Goal: Task Accomplishment & Management: Manage account settings

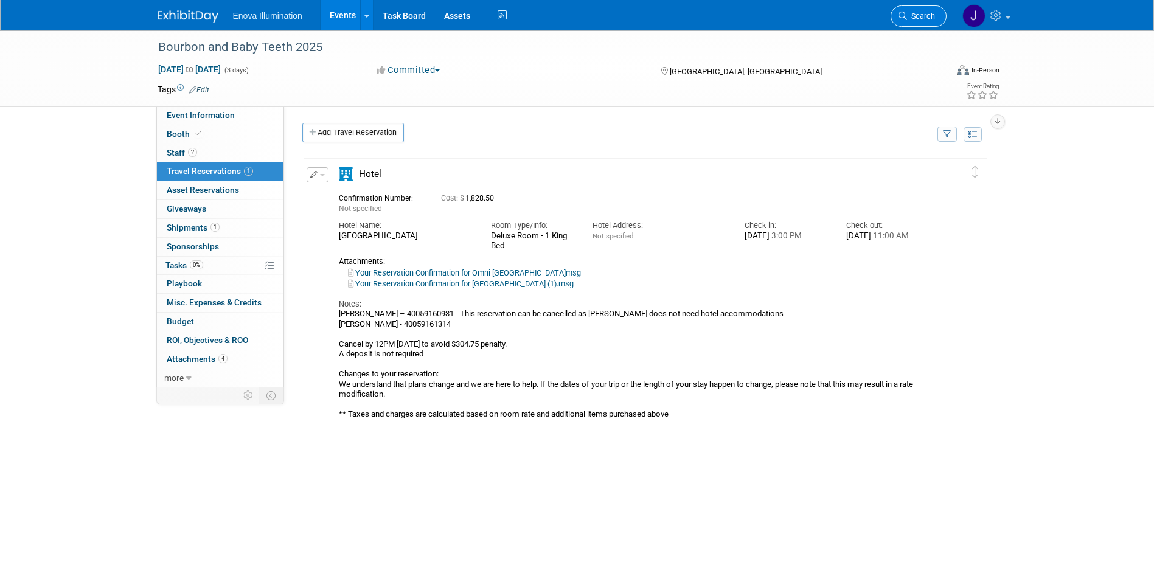
click at [903, 24] on link "Search" at bounding box center [919, 15] width 56 height 21
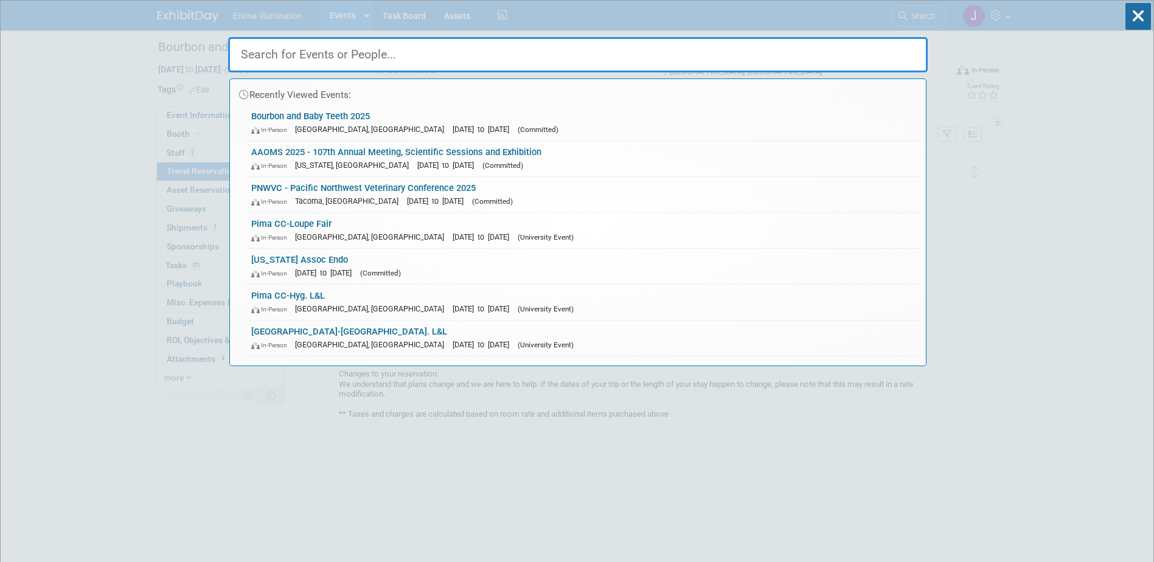
click at [762, 60] on input "text" at bounding box center [578, 54] width 700 height 35
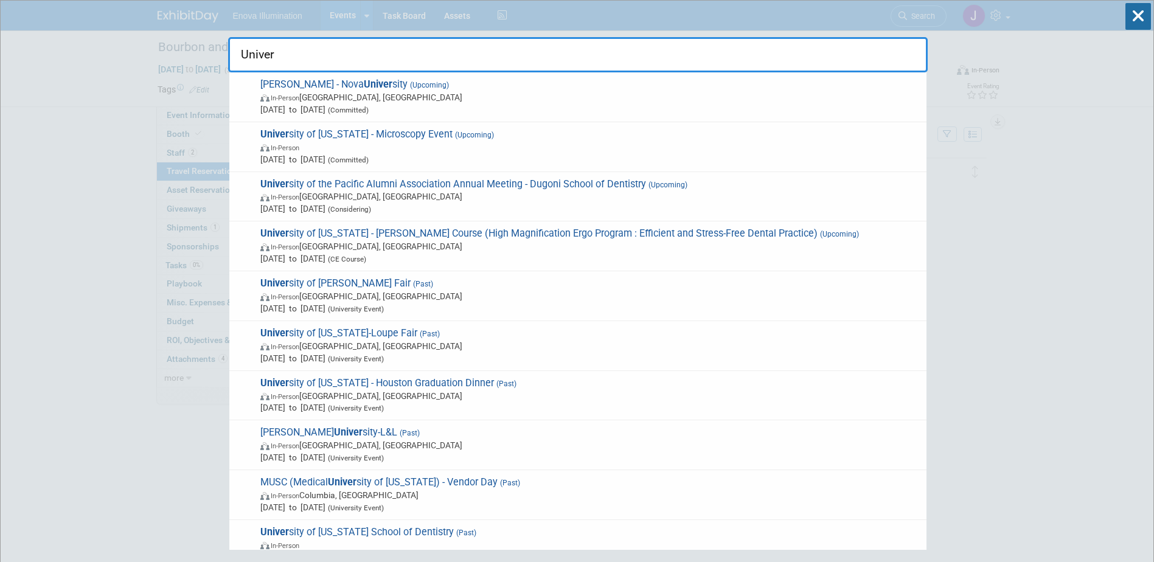
type input "Univer"
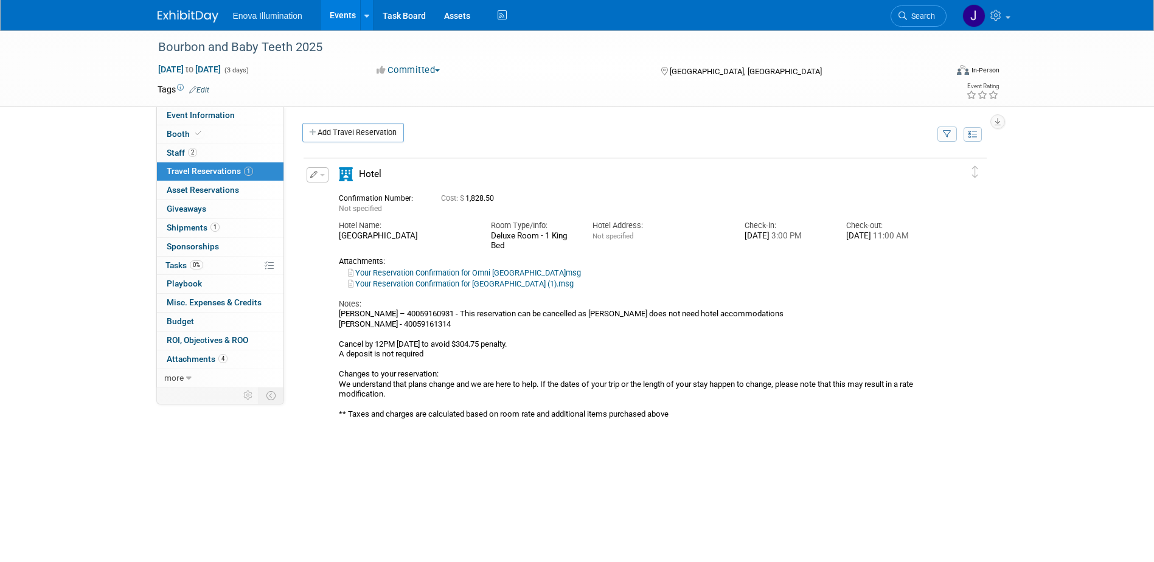
click at [203, 16] on img at bounding box center [188, 16] width 61 height 12
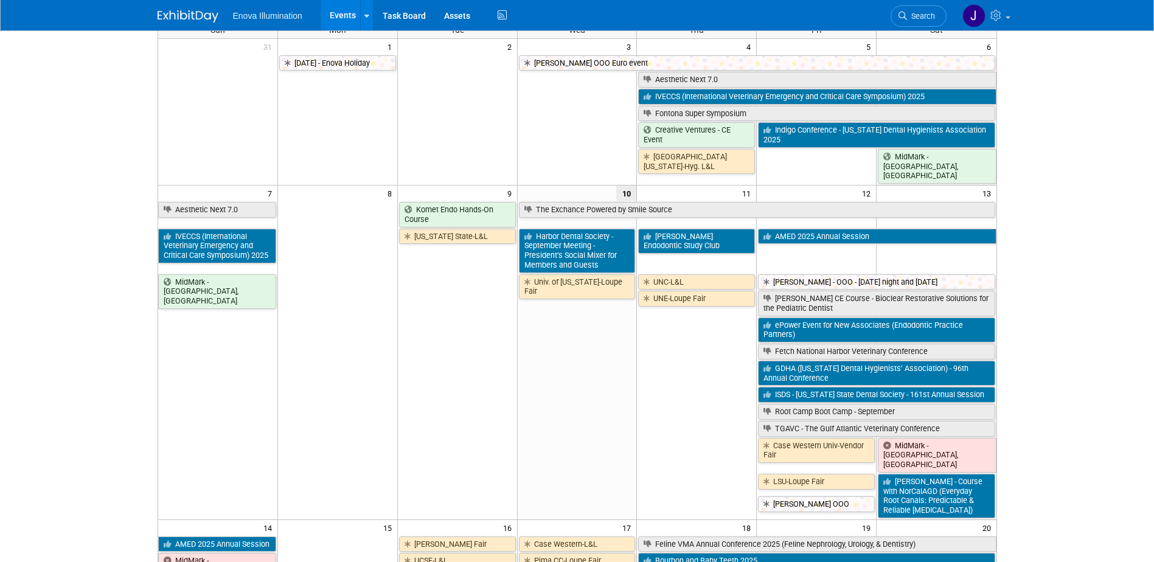
scroll to position [304, 0]
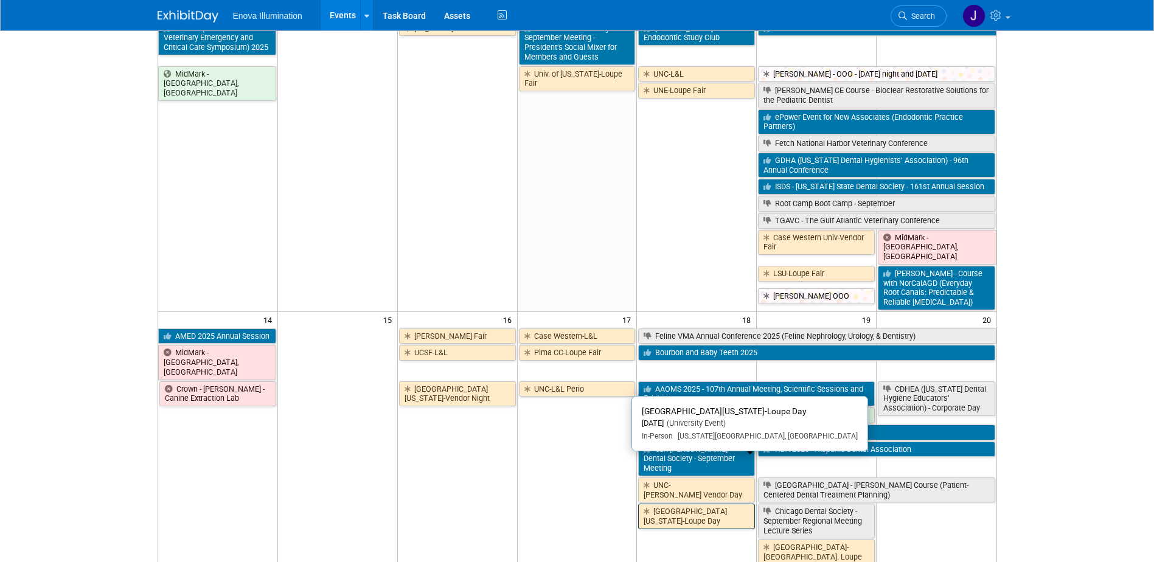
click at [670, 504] on link "[GEOGRAPHIC_DATA][US_STATE]-Loupe Day" at bounding box center [696, 516] width 117 height 25
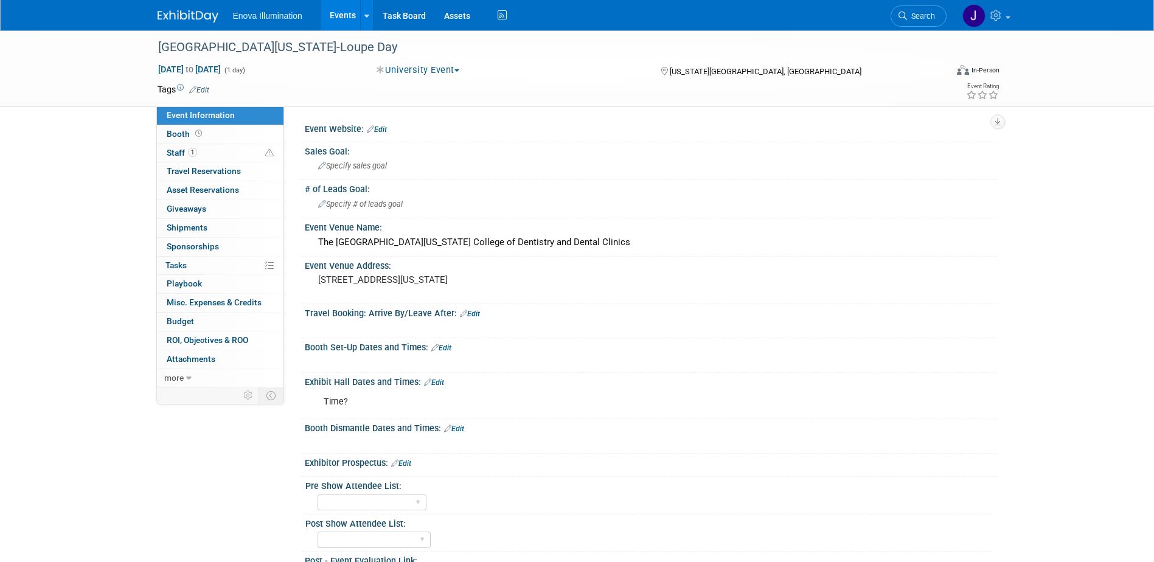
scroll to position [61, 0]
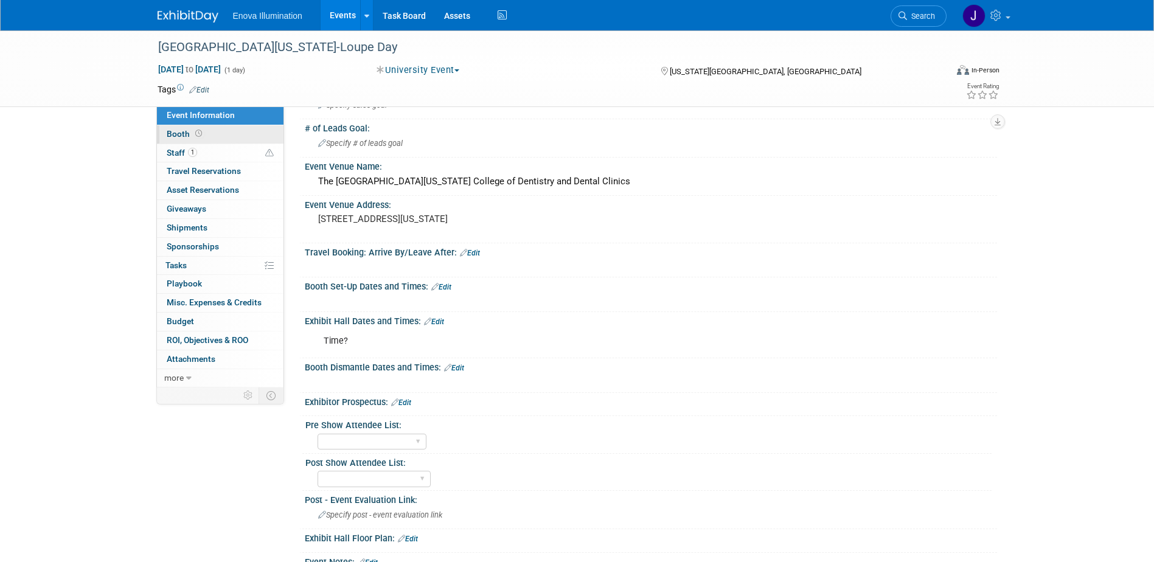
click at [231, 138] on link "Booth" at bounding box center [220, 134] width 127 height 18
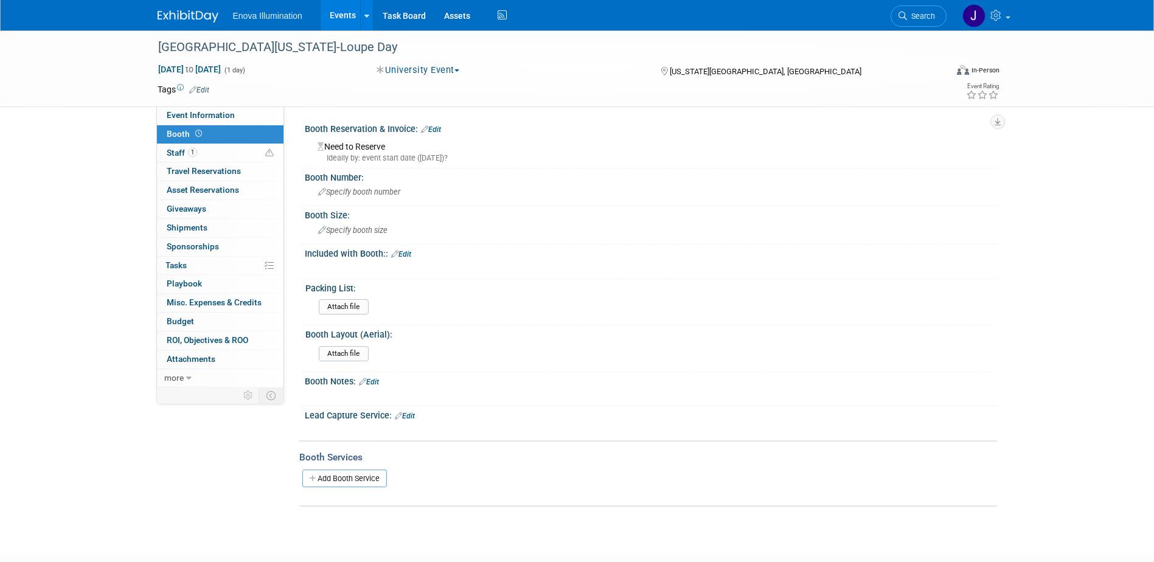
click at [439, 131] on link "Edit" at bounding box center [431, 129] width 20 height 9
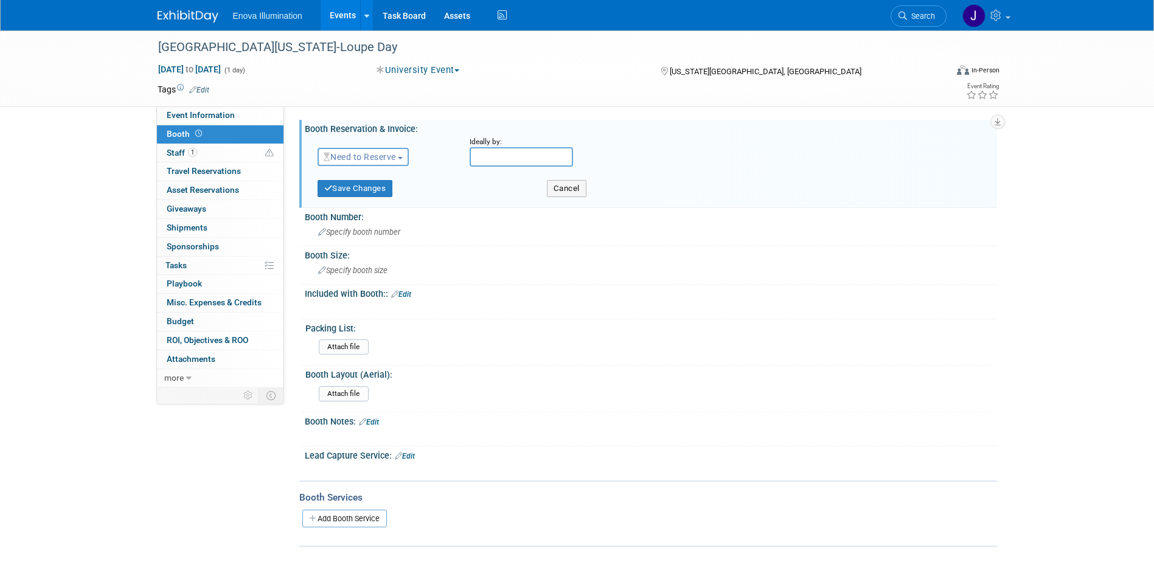
click at [377, 156] on span "Need to Reserve" at bounding box center [360, 157] width 72 height 10
click at [367, 191] on link "Reserved" at bounding box center [383, 194] width 130 height 17
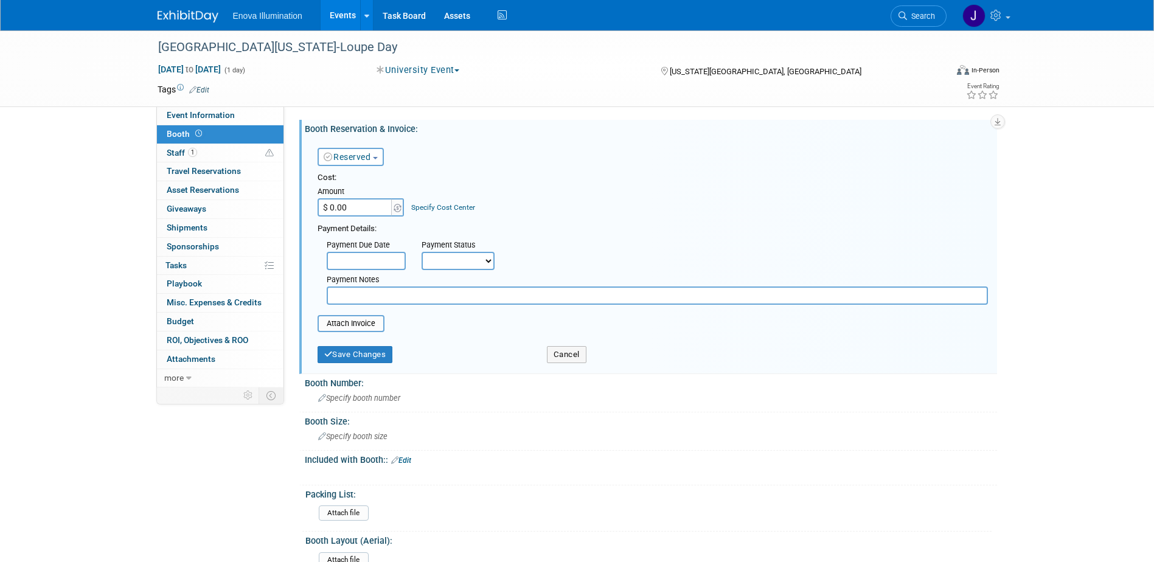
click at [363, 206] on input "$ 0.00" at bounding box center [356, 207] width 76 height 18
type input "$ 2,400.00"
click at [362, 290] on input "text" at bounding box center [658, 296] width 662 height 18
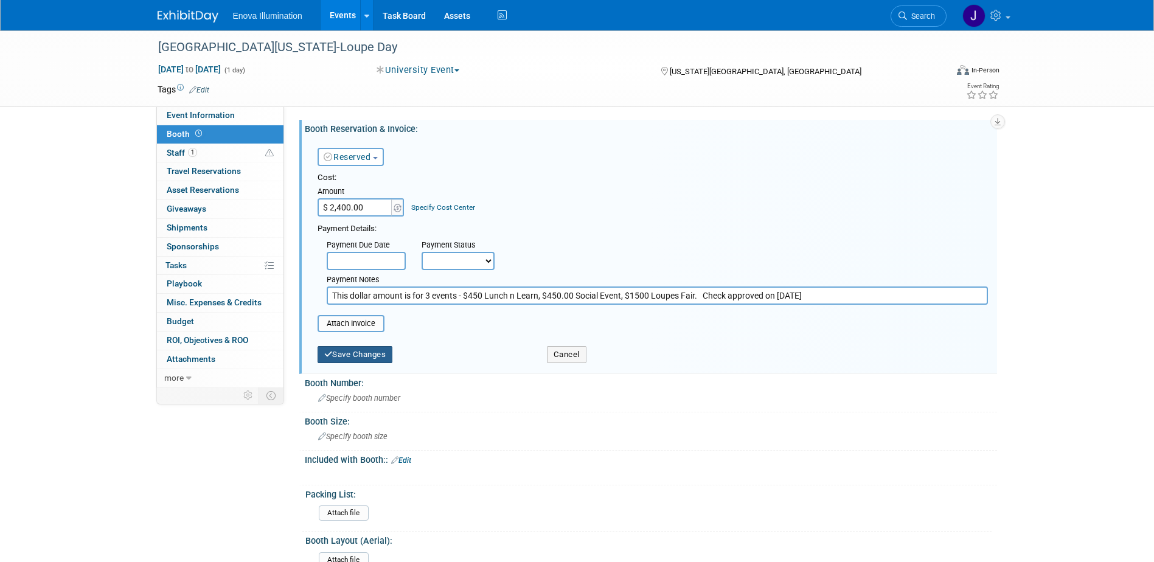
type input "This dollar amount is for 3 events - $450 Lunch n Learn, $450.00 Social Event, …"
click at [386, 349] on button "Save Changes" at bounding box center [355, 354] width 75 height 17
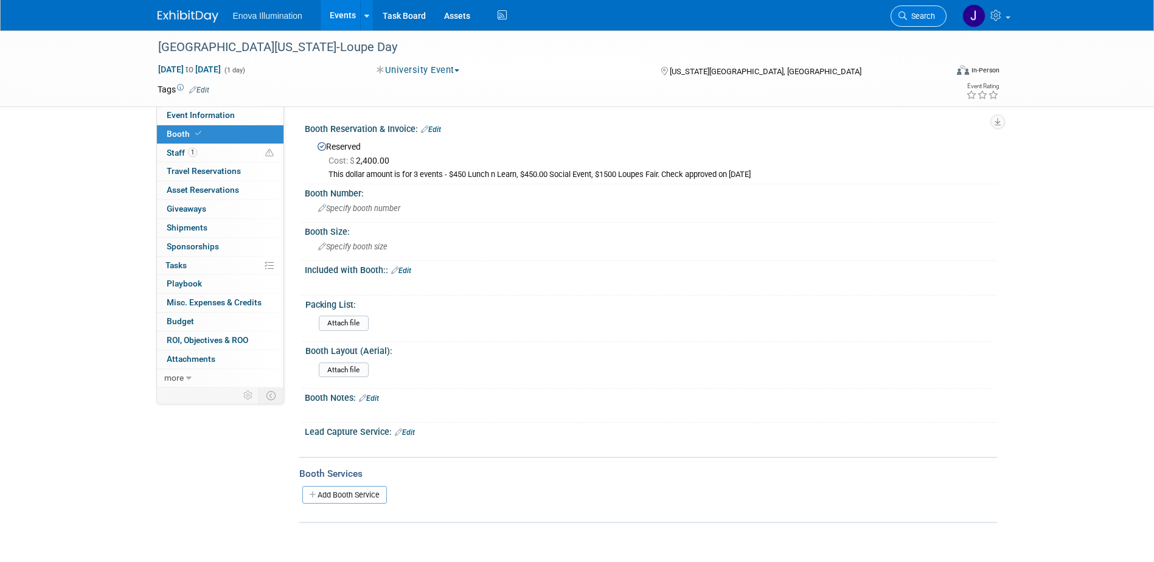
click at [929, 15] on span "Search" at bounding box center [921, 16] width 28 height 9
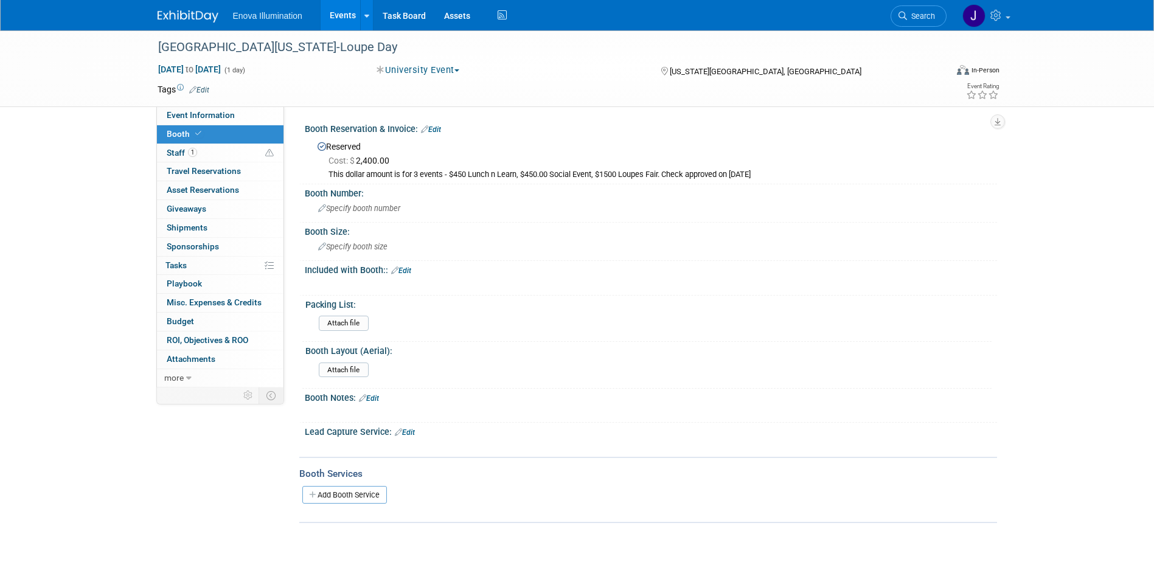
click at [178, 15] on img at bounding box center [188, 16] width 61 height 12
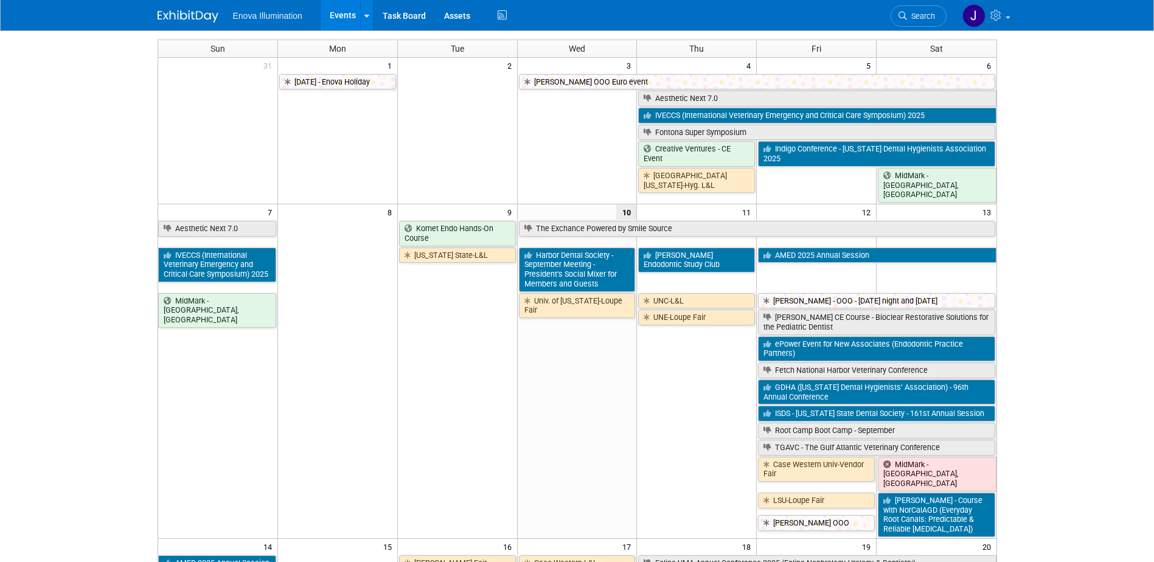
scroll to position [61, 0]
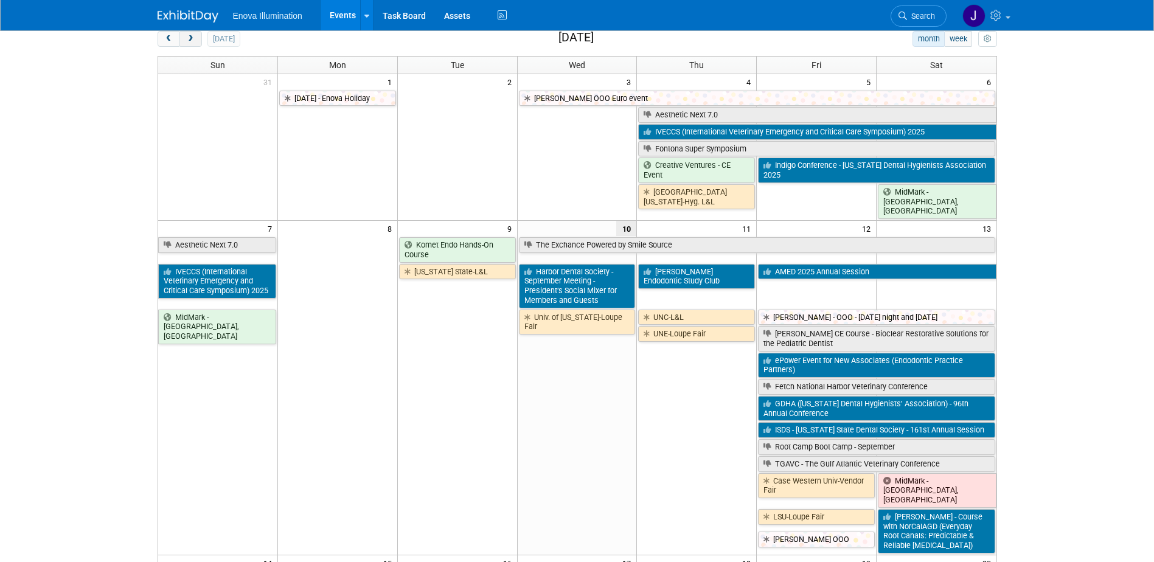
click at [188, 40] on span "next" at bounding box center [190, 39] width 9 height 8
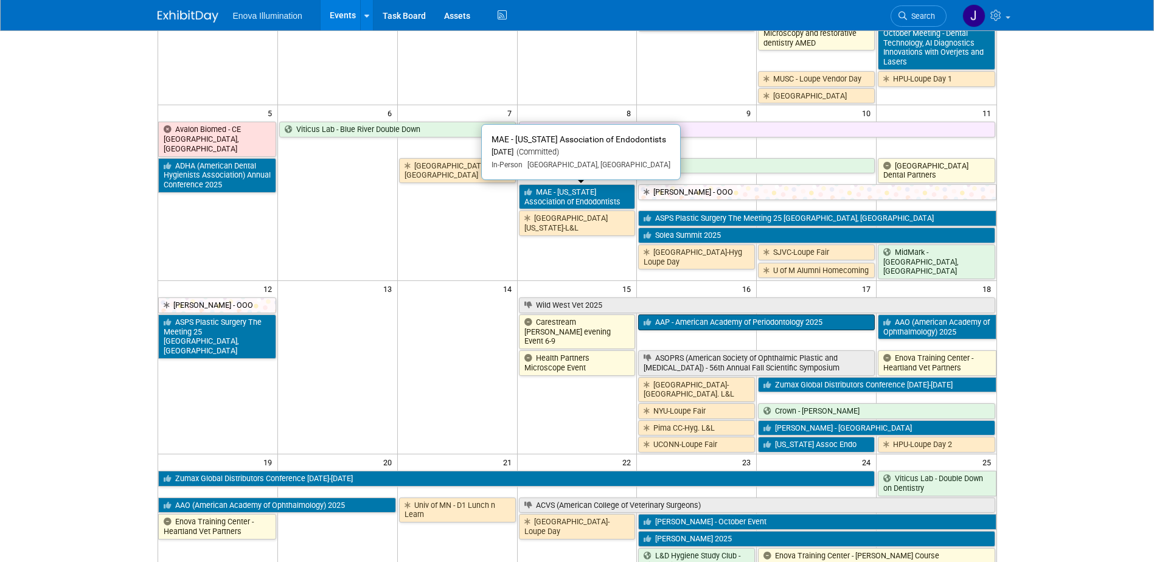
scroll to position [243, 0]
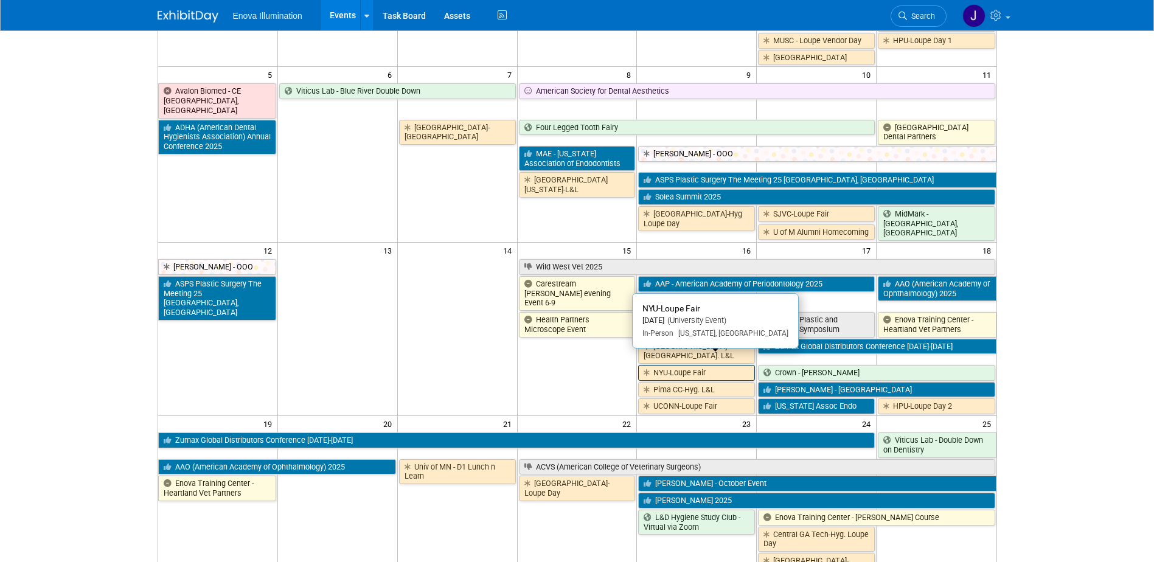
click at [663, 365] on link "NYU-Loupe Fair" at bounding box center [696, 373] width 117 height 16
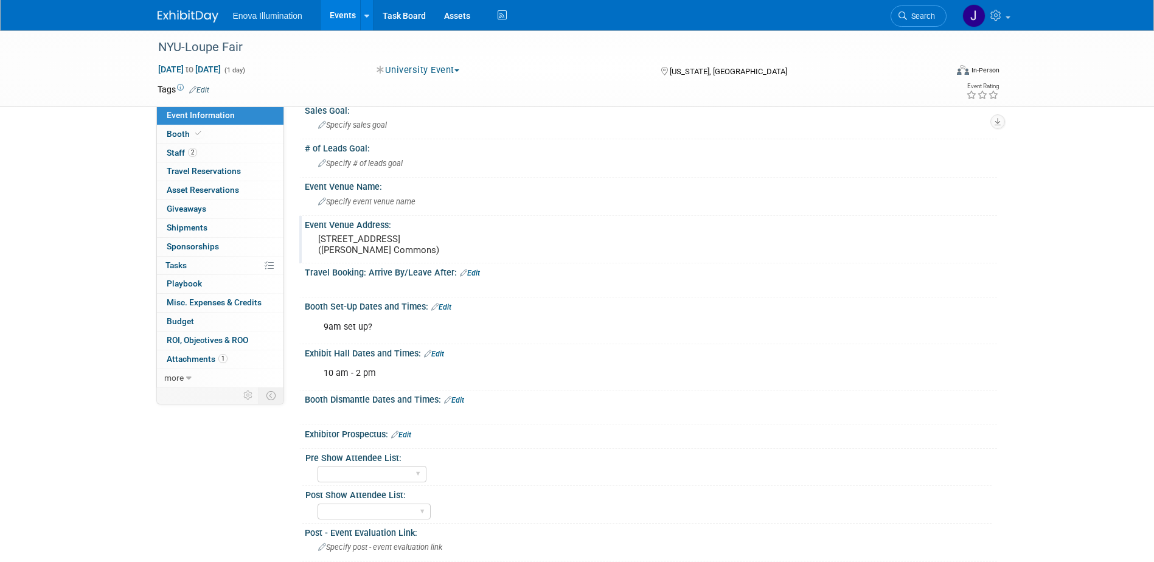
scroll to position [61, 0]
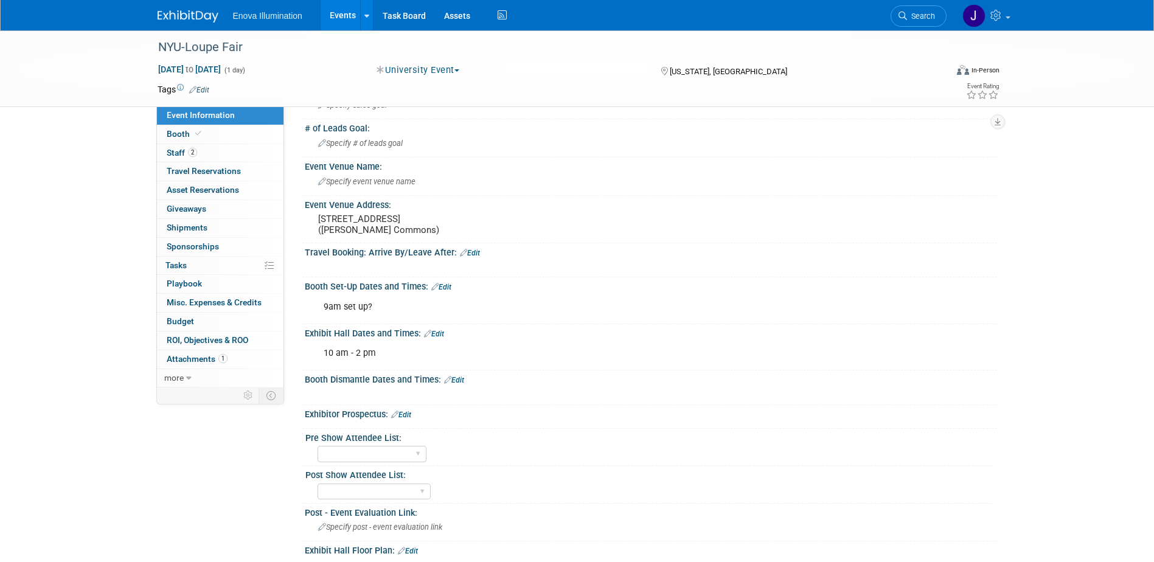
click at [181, 10] on link at bounding box center [195, 10] width 75 height 10
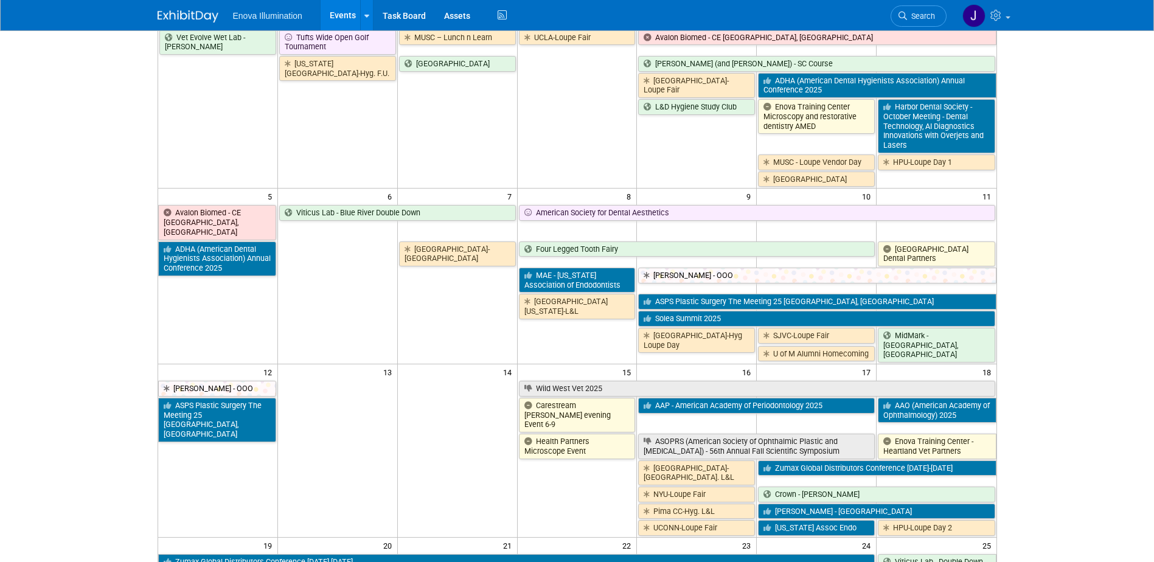
scroll to position [183, 0]
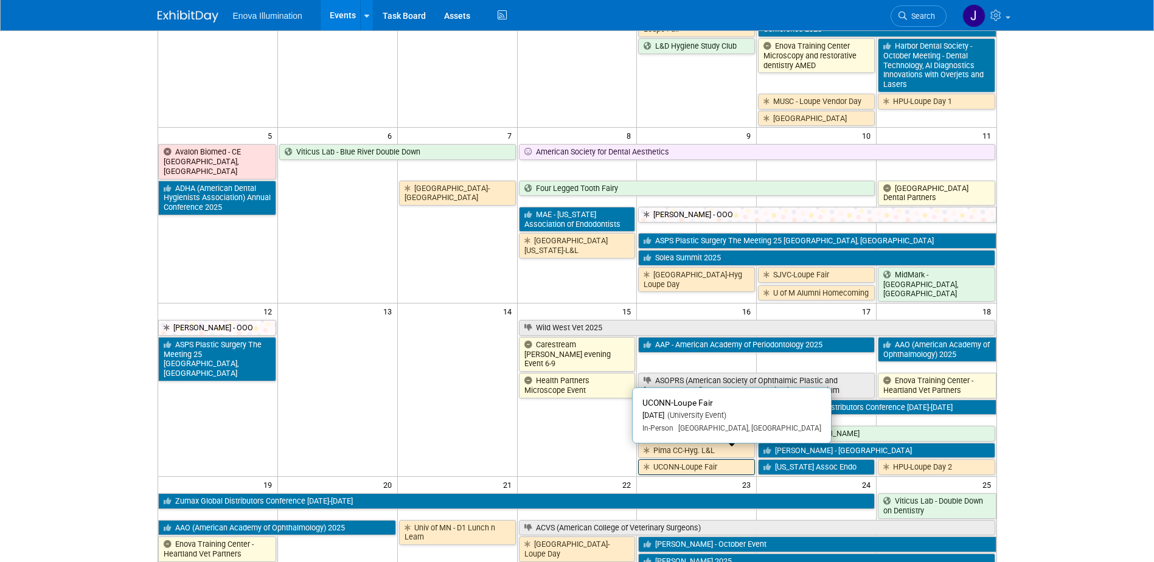
click at [666, 459] on link "UCONN-Loupe Fair" at bounding box center [696, 467] width 117 height 16
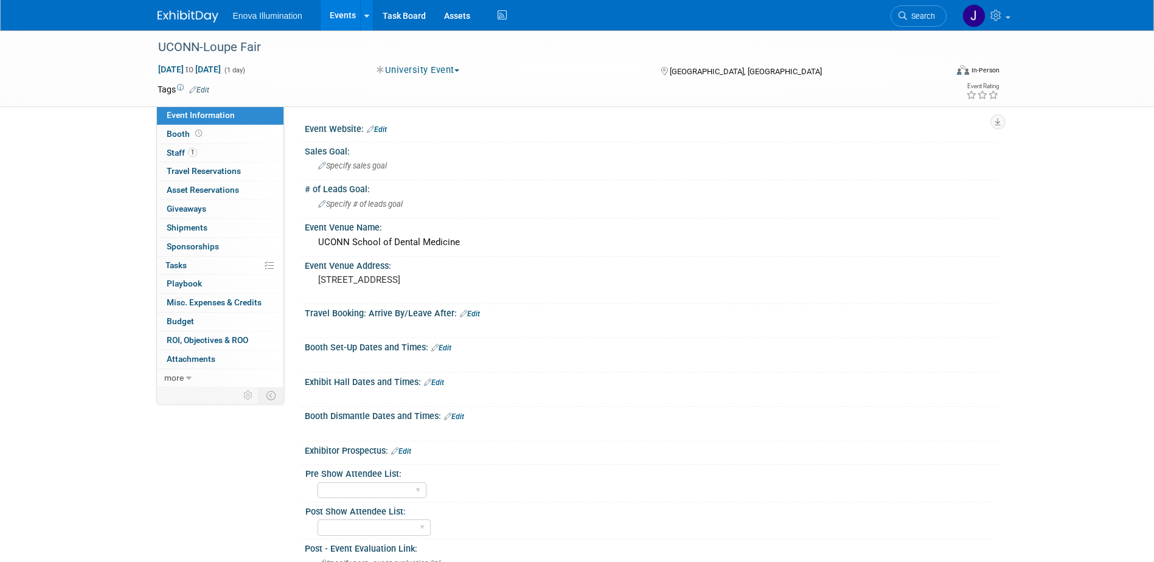
click at [177, 6] on link at bounding box center [195, 10] width 75 height 10
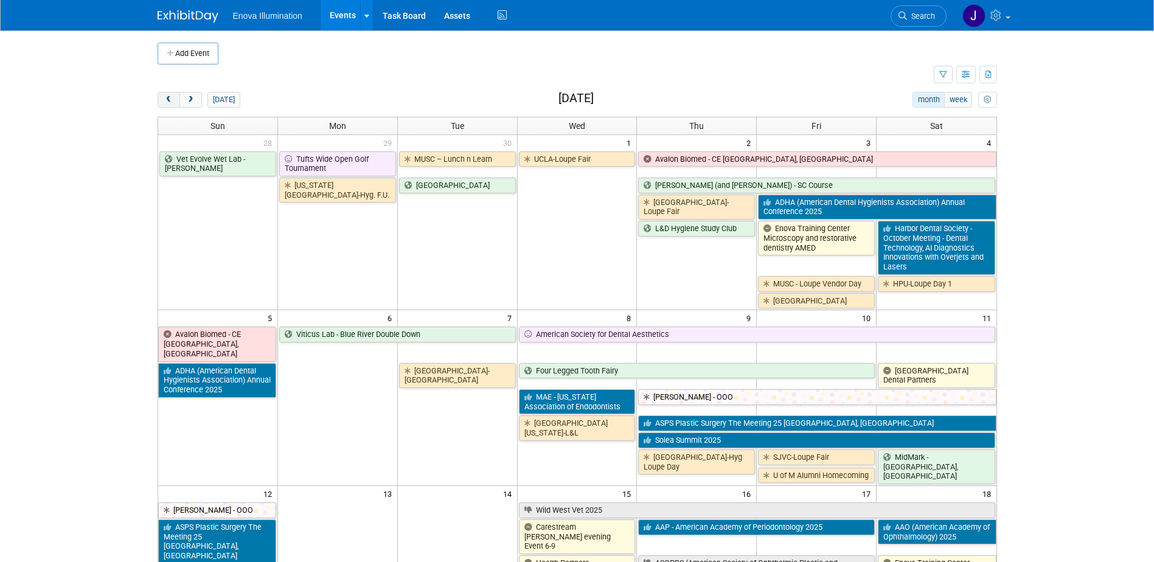
click at [172, 102] on span "prev" at bounding box center [168, 100] width 9 height 8
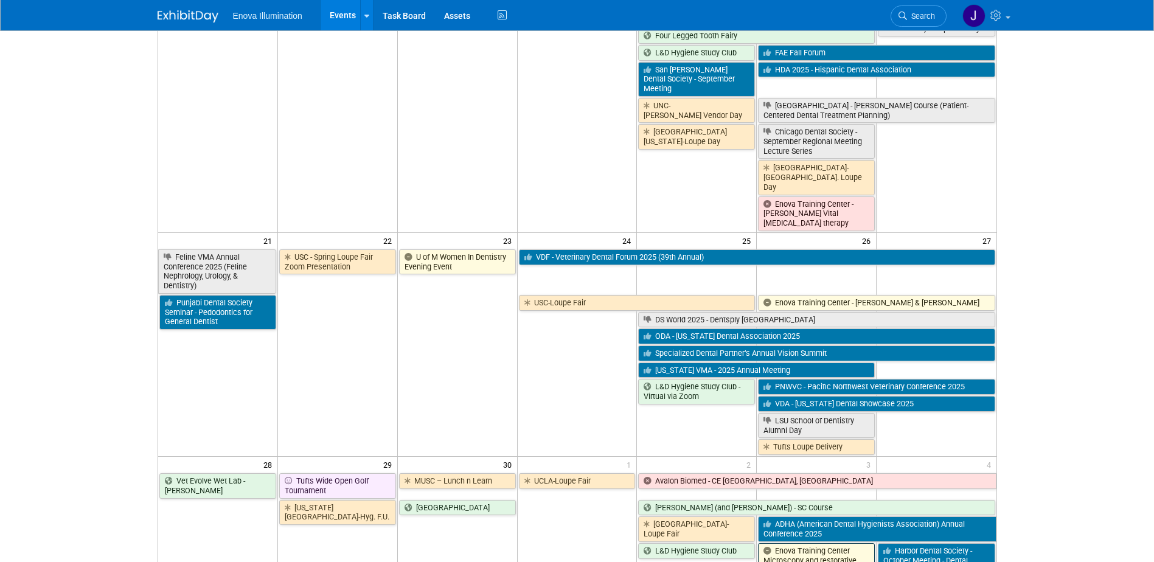
scroll to position [791, 0]
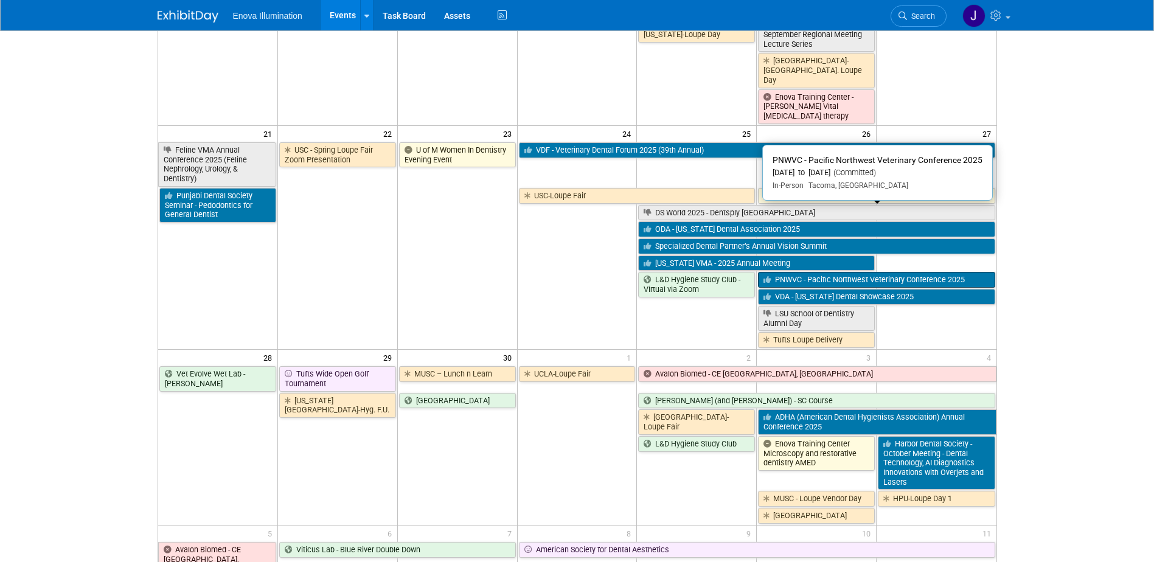
click at [786, 272] on link "PNWVC - Pacific Northwest Veterinary Conference 2025" at bounding box center [876, 280] width 237 height 16
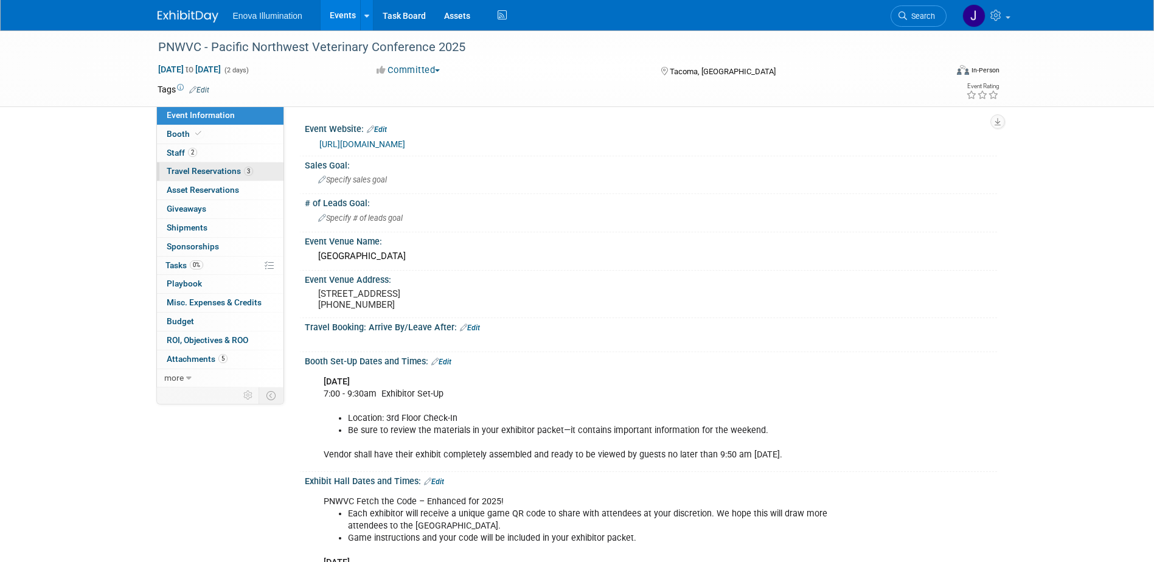
click at [225, 173] on span "Travel Reservations 3" at bounding box center [210, 171] width 86 height 10
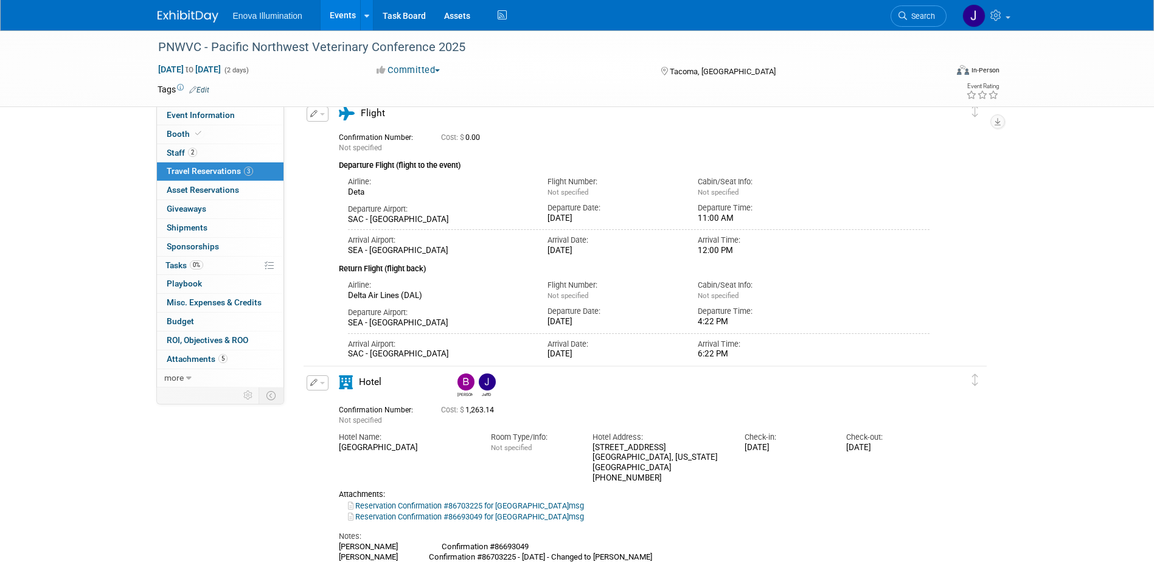
scroll to position [426, 0]
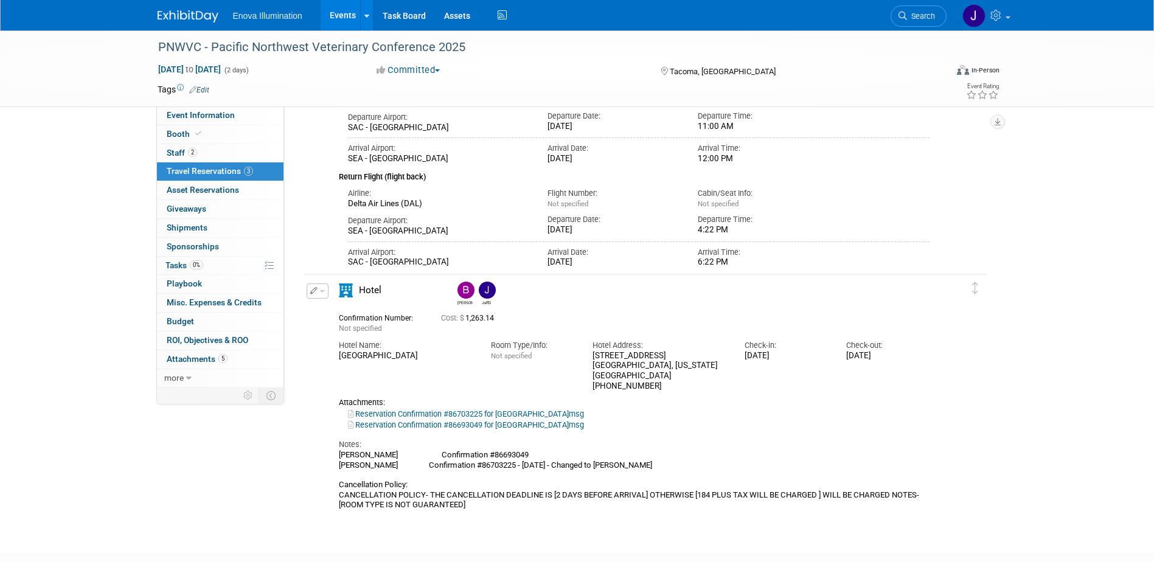
click at [164, 12] on img at bounding box center [188, 16] width 61 height 12
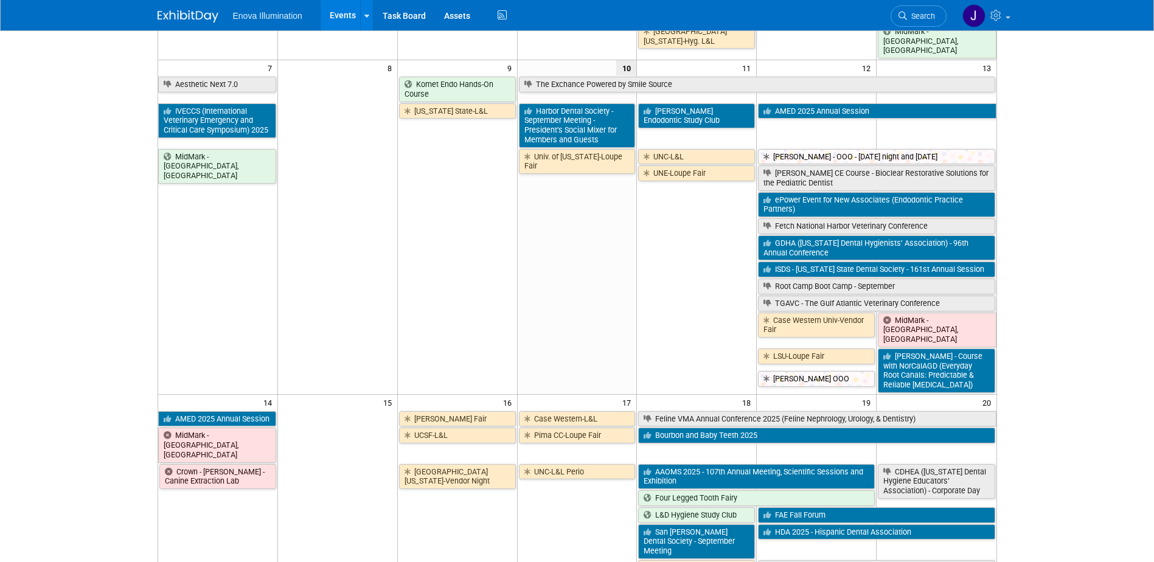
scroll to position [243, 0]
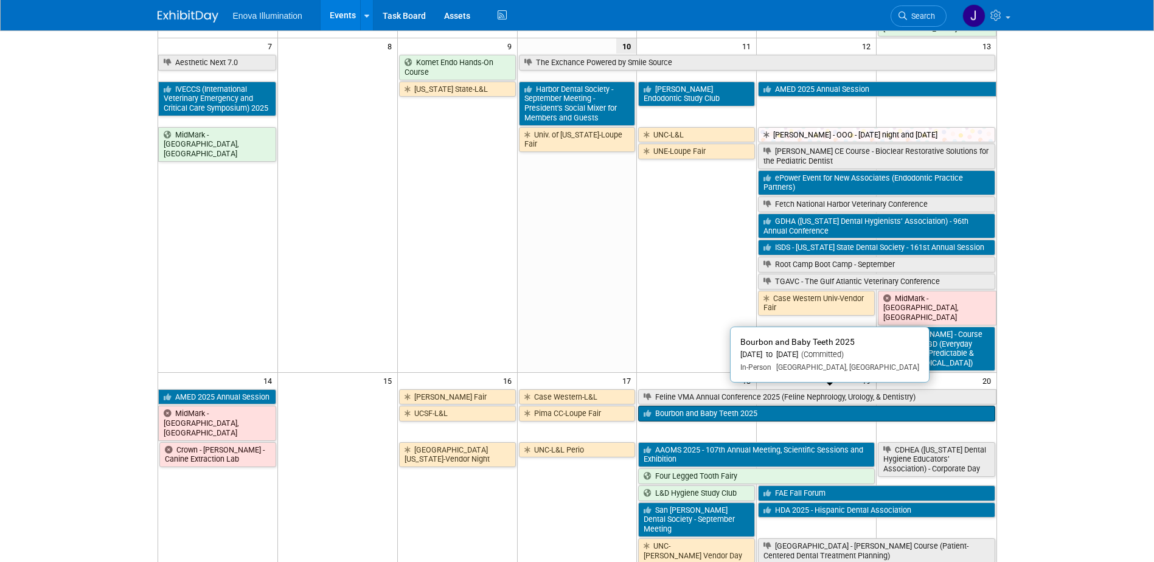
click at [675, 406] on link "Bourbon and Baby Teeth 2025" at bounding box center [816, 414] width 357 height 16
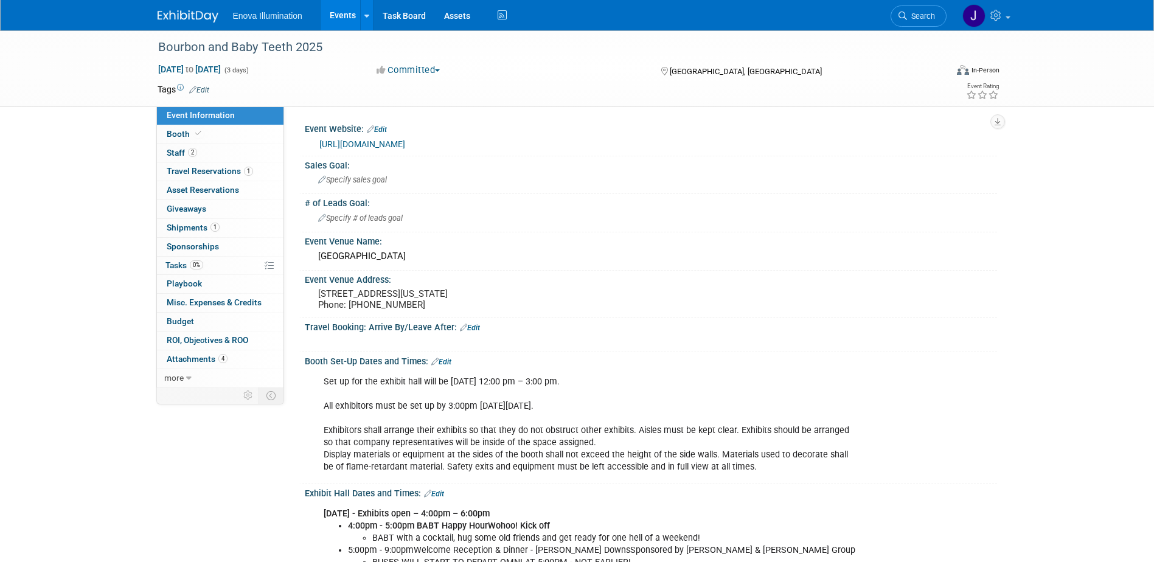
click at [165, 8] on link at bounding box center [195, 10] width 75 height 10
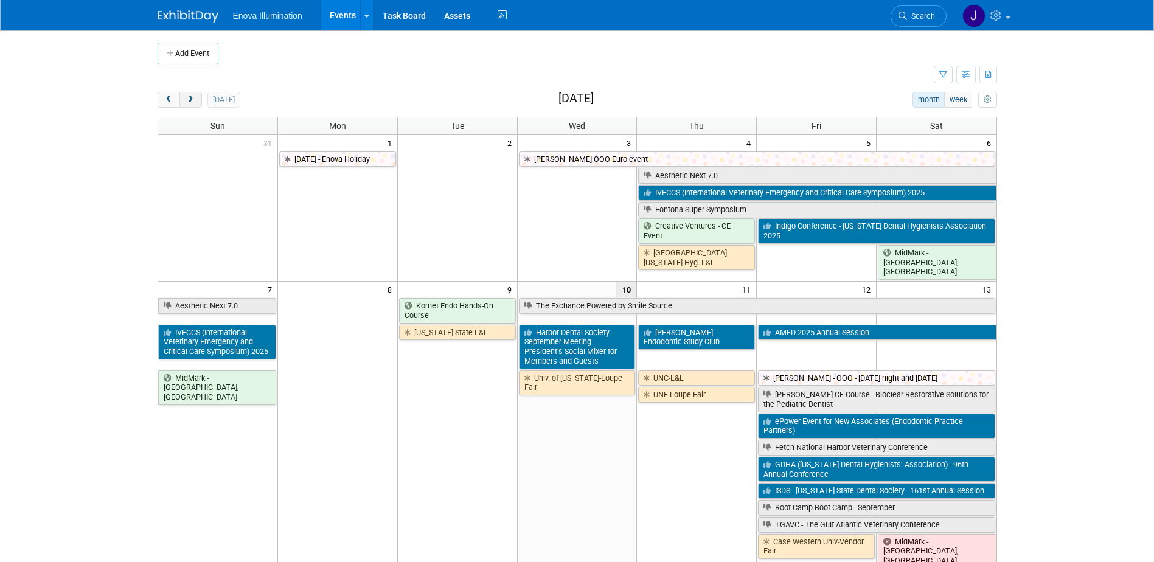
click at [186, 98] on span "next" at bounding box center [190, 100] width 9 height 8
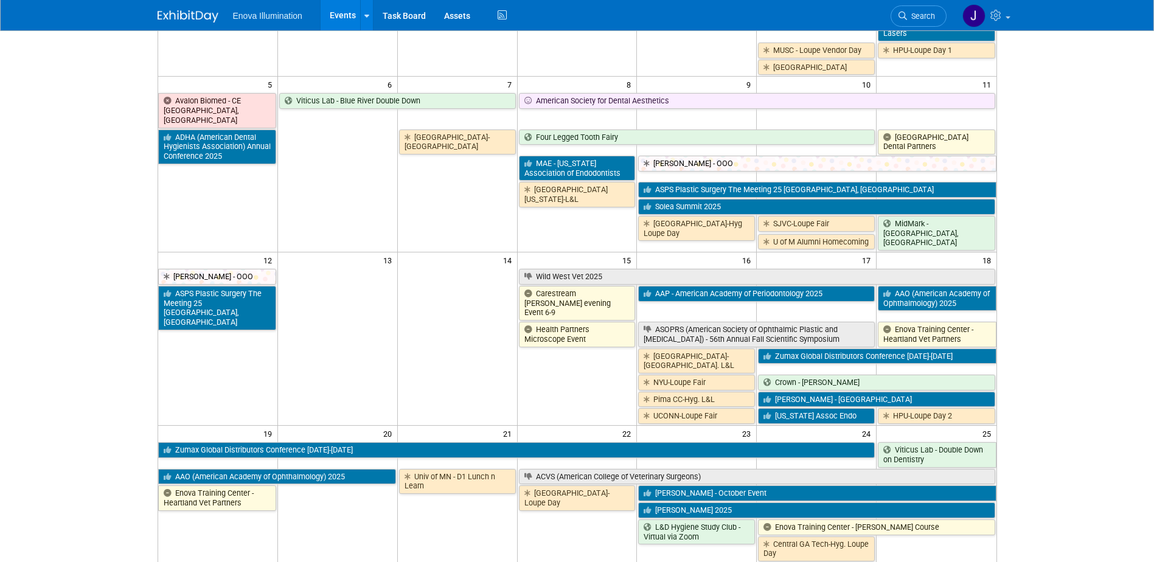
scroll to position [243, 0]
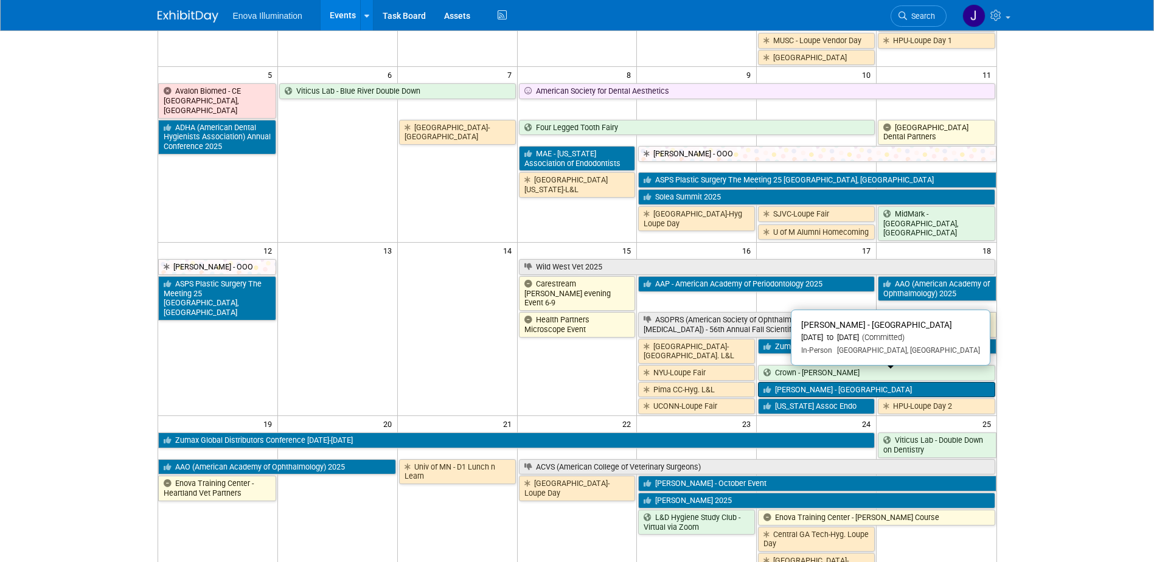
click at [775, 386] on icon at bounding box center [770, 390] width 12 height 8
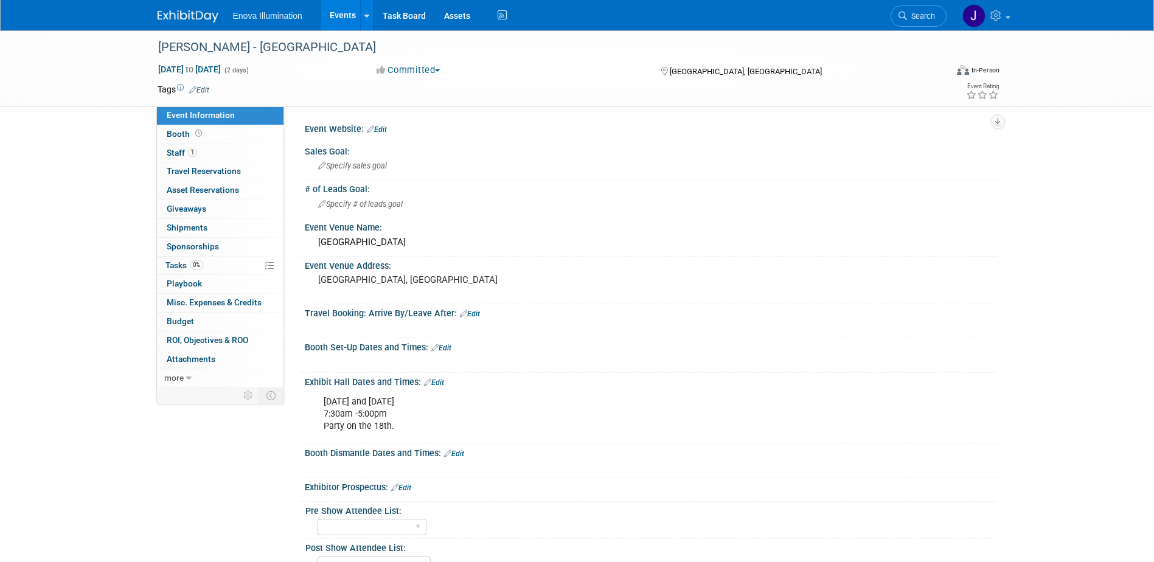
click at [180, 10] on link at bounding box center [195, 10] width 75 height 10
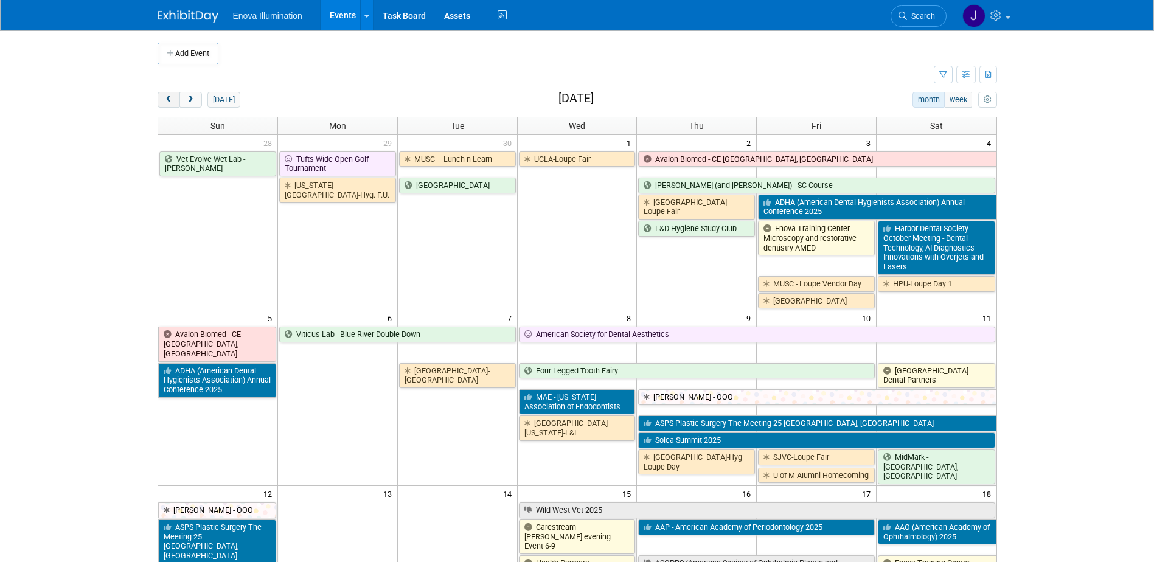
click at [172, 100] on span "prev" at bounding box center [168, 100] width 9 height 8
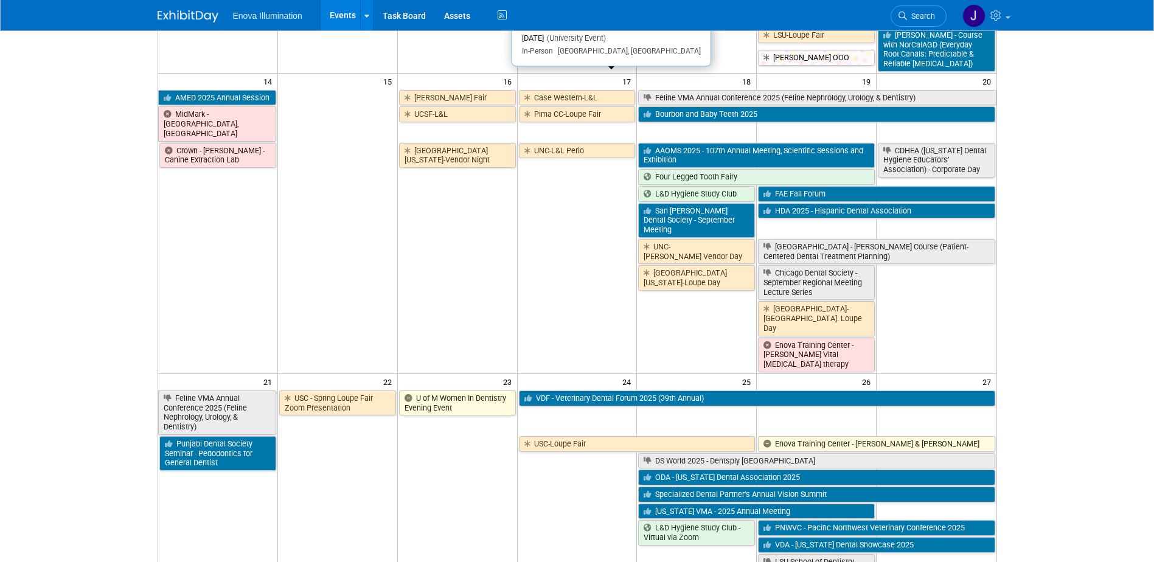
scroll to position [548, 0]
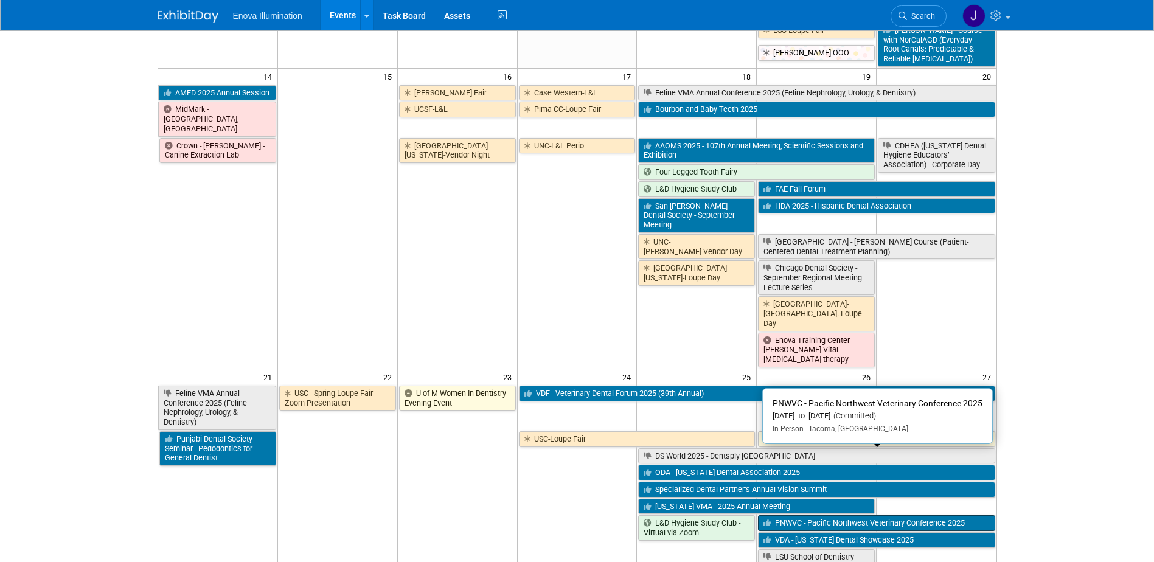
click at [776, 515] on link "PNWVC - Pacific Northwest Veterinary Conference 2025" at bounding box center [876, 523] width 237 height 16
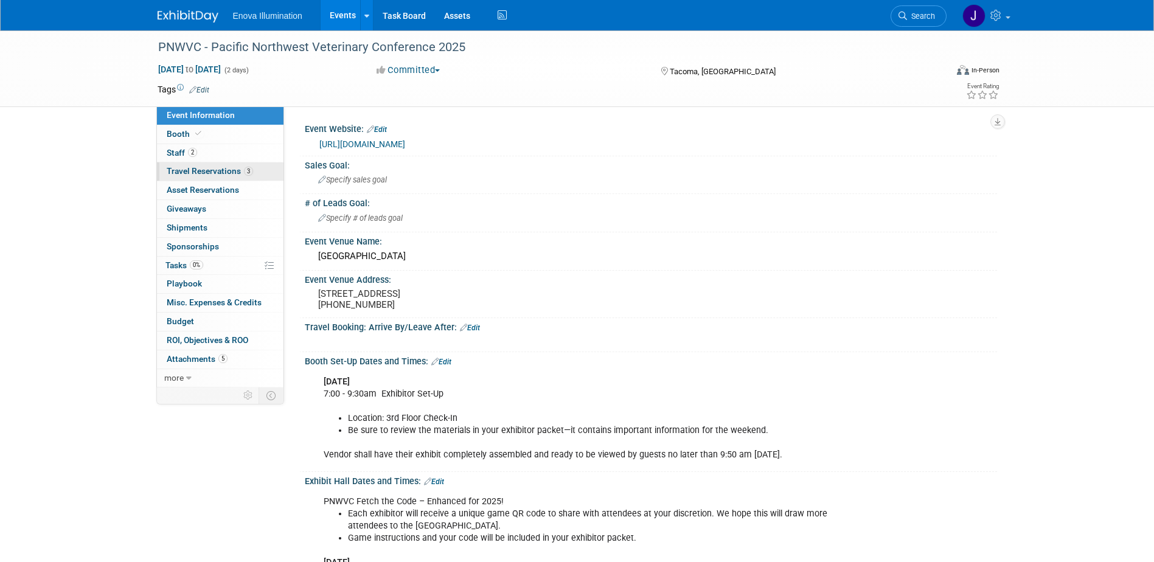
click at [220, 176] on link "3 Travel Reservations 3" at bounding box center [220, 171] width 127 height 18
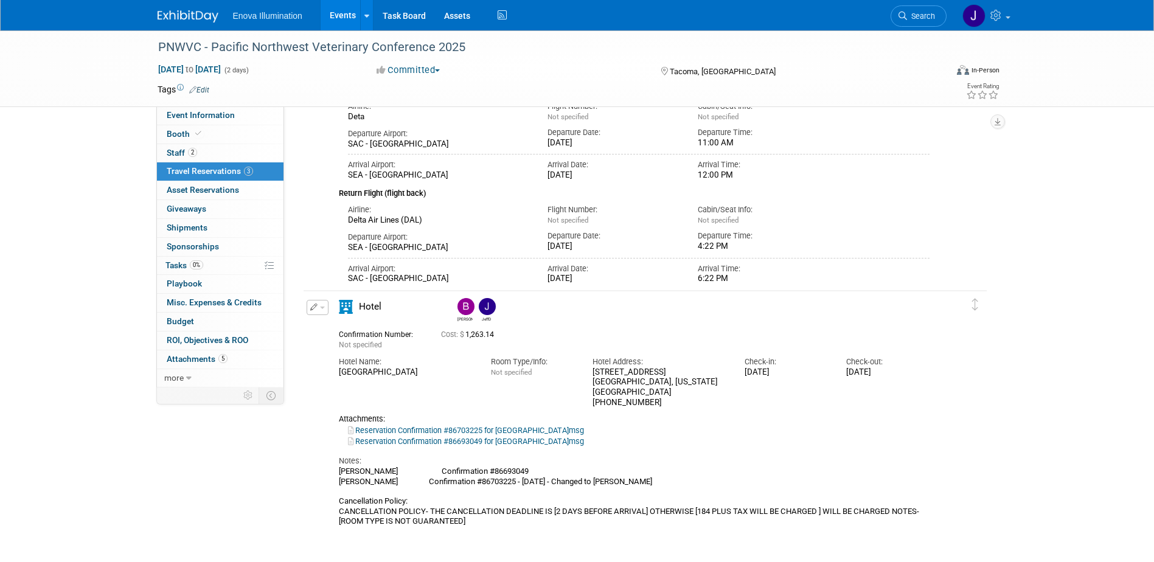
scroll to position [426, 0]
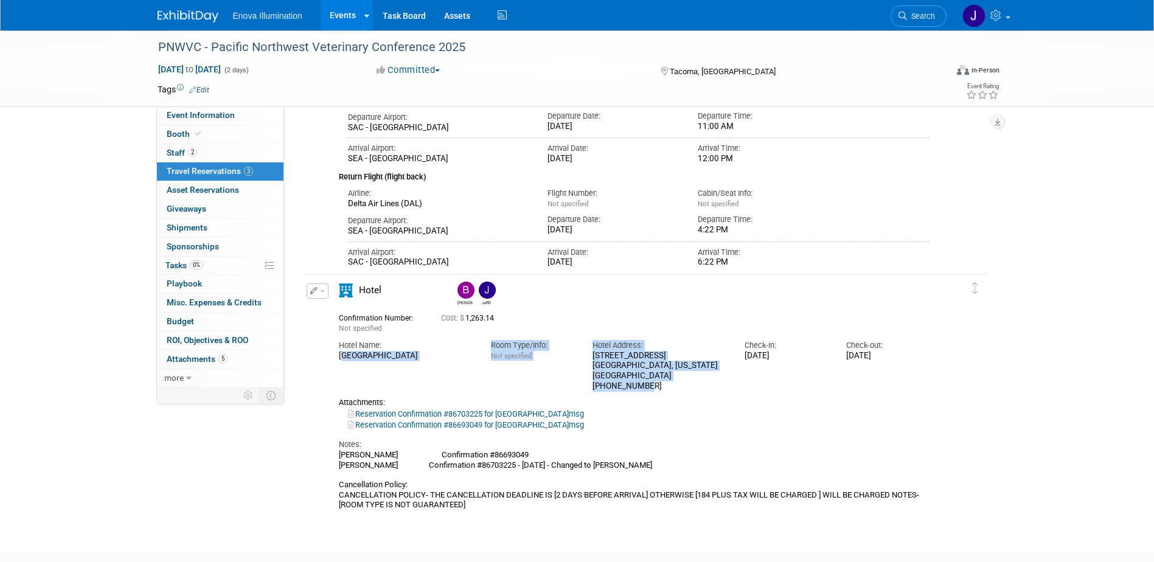
drag, startPoint x: 359, startPoint y: 363, endPoint x: 657, endPoint y: 377, distance: 298.5
click at [657, 377] on div "Hotel Name: Marriott Tacoma Downtown Room Type/Info: Not specified Hotel Addres…" at bounding box center [635, 363] width 610 height 58
drag, startPoint x: 657, startPoint y: 377, endPoint x: 609, endPoint y: 366, distance: 49.2
copy div "Marriott Tacoma Downtown Room Type/Info: Not specified Hotel Address: 1538 Comm…"
click at [184, 20] on img at bounding box center [188, 16] width 61 height 12
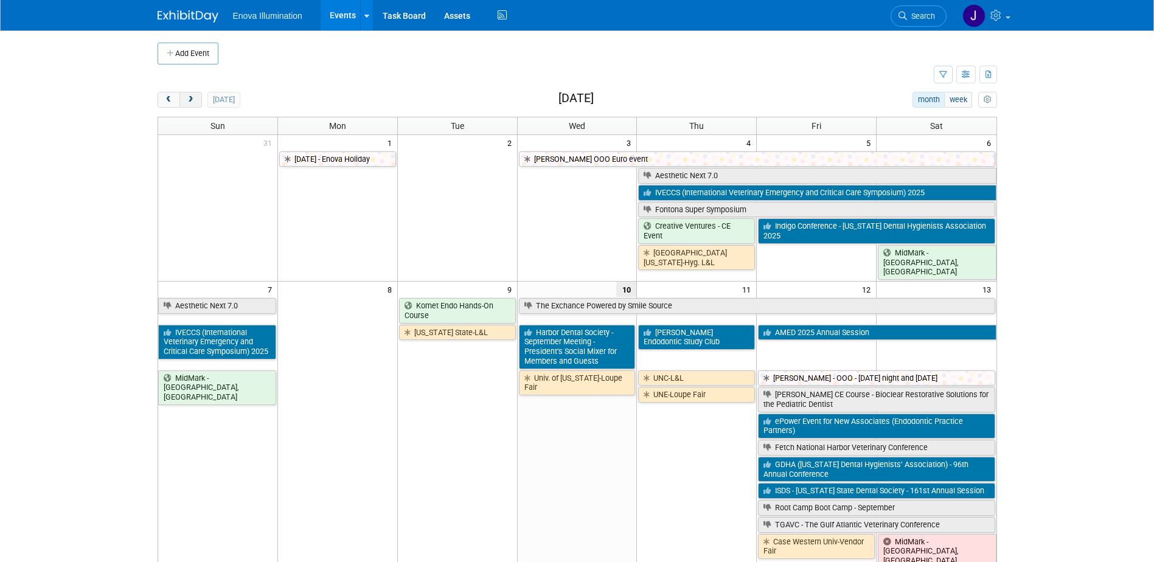
click at [197, 104] on button "next" at bounding box center [191, 100] width 23 height 16
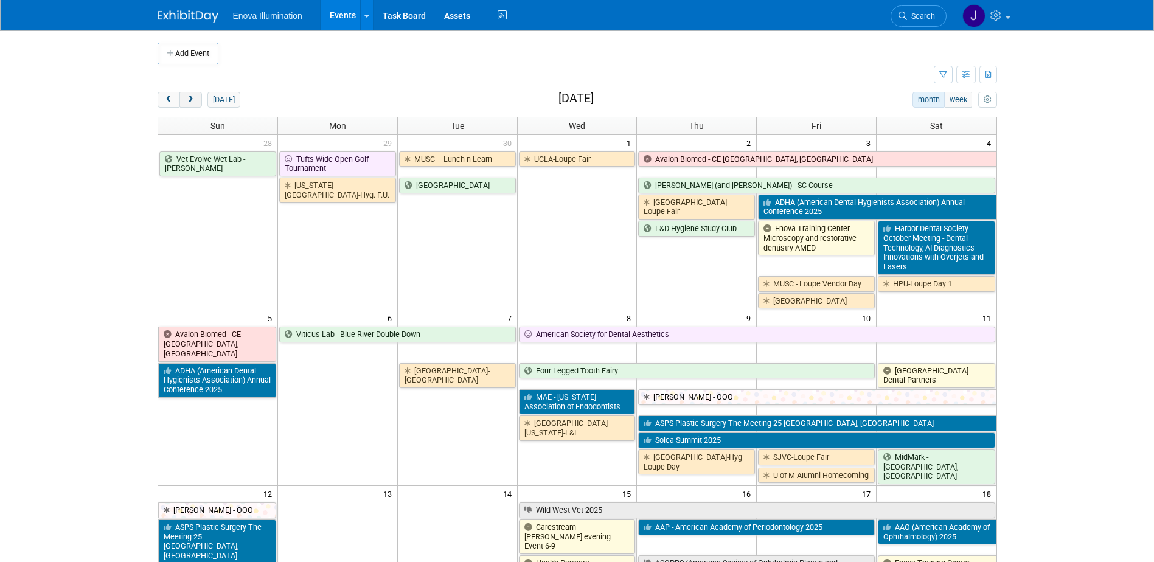
click at [195, 102] on button "next" at bounding box center [191, 100] width 23 height 16
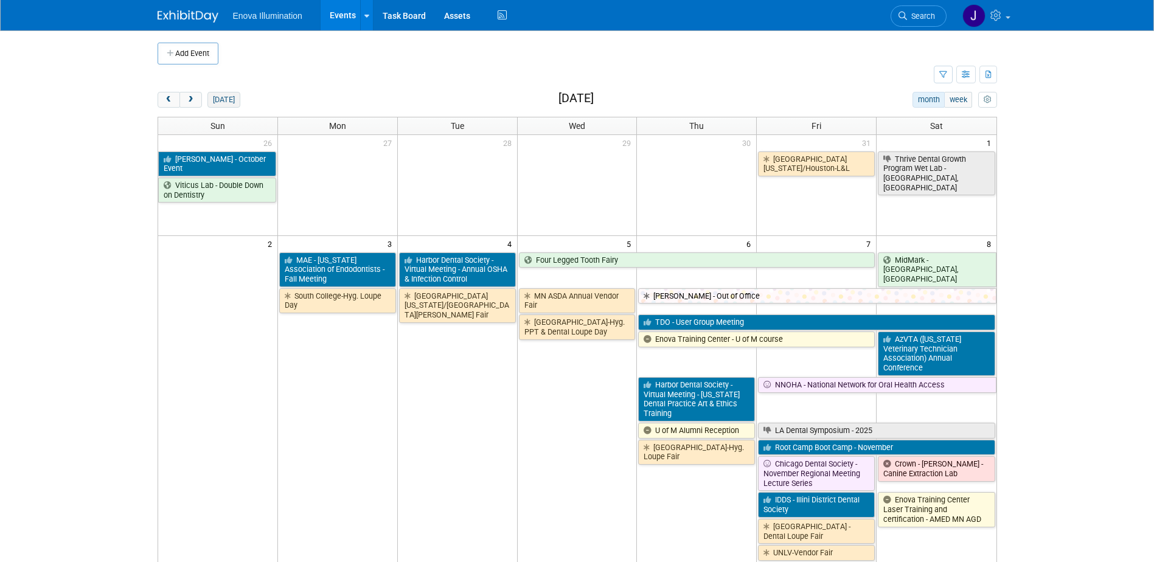
click at [217, 95] on button "today" at bounding box center [224, 100] width 32 height 16
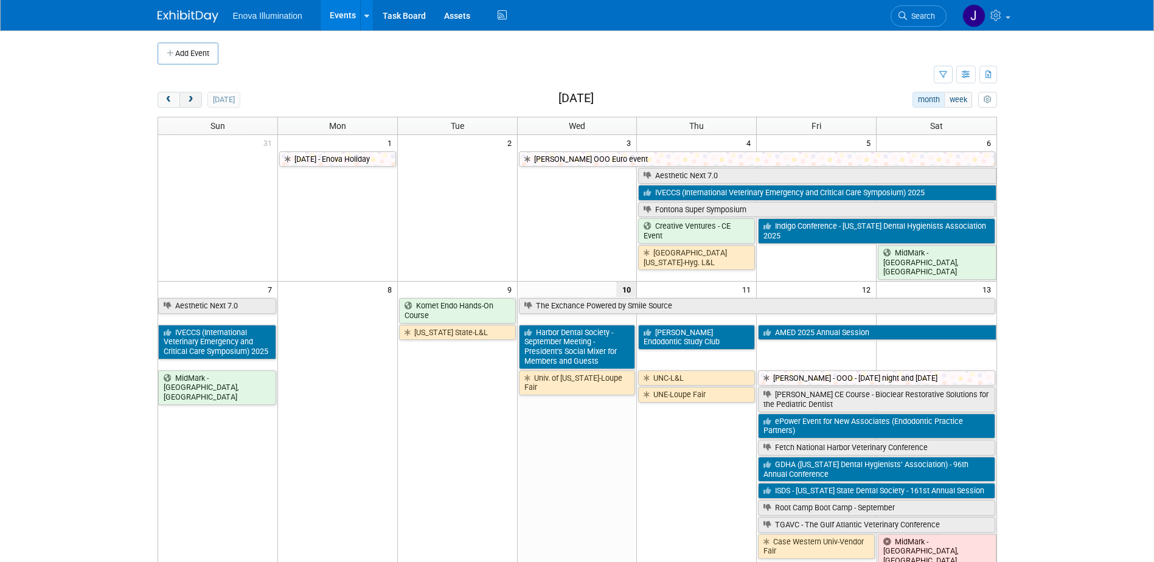
click at [195, 99] on button "next" at bounding box center [191, 100] width 23 height 16
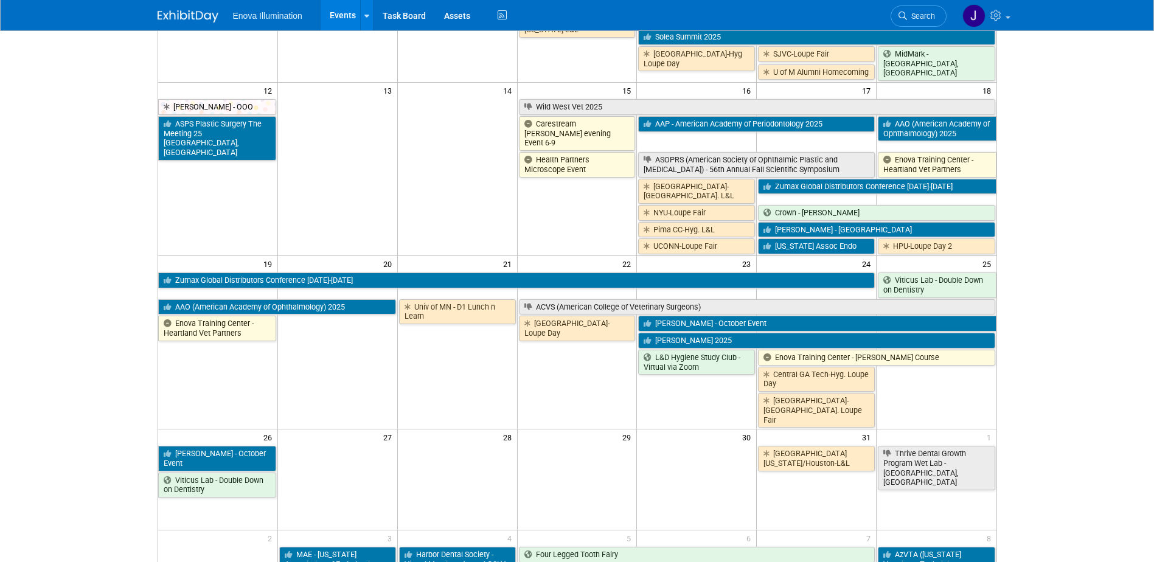
scroll to position [426, 0]
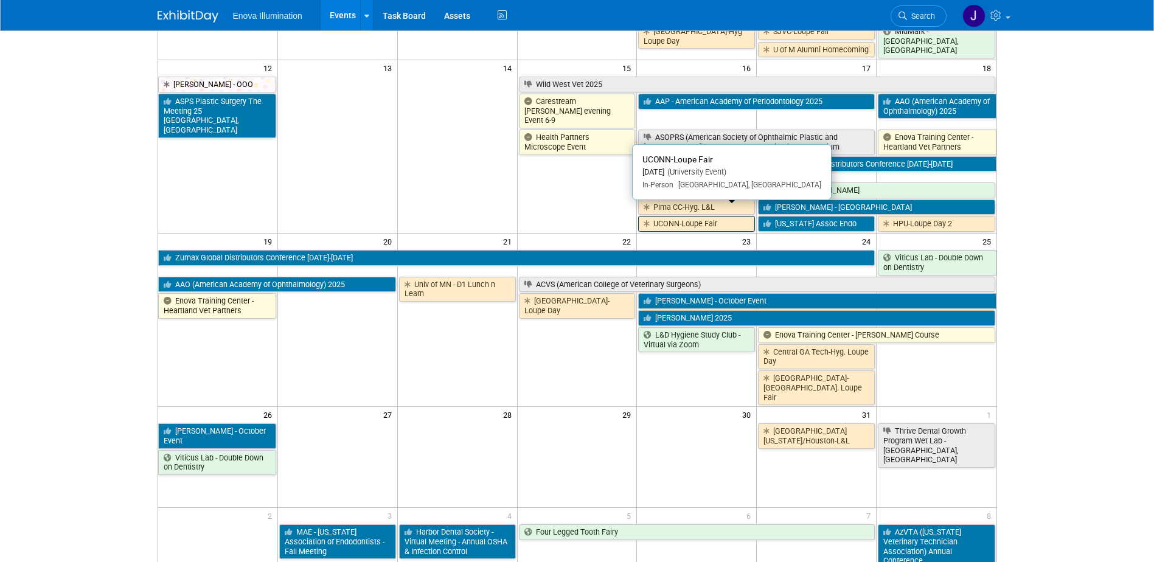
click at [660, 218] on link "UCONN-Loupe Fair" at bounding box center [696, 224] width 117 height 16
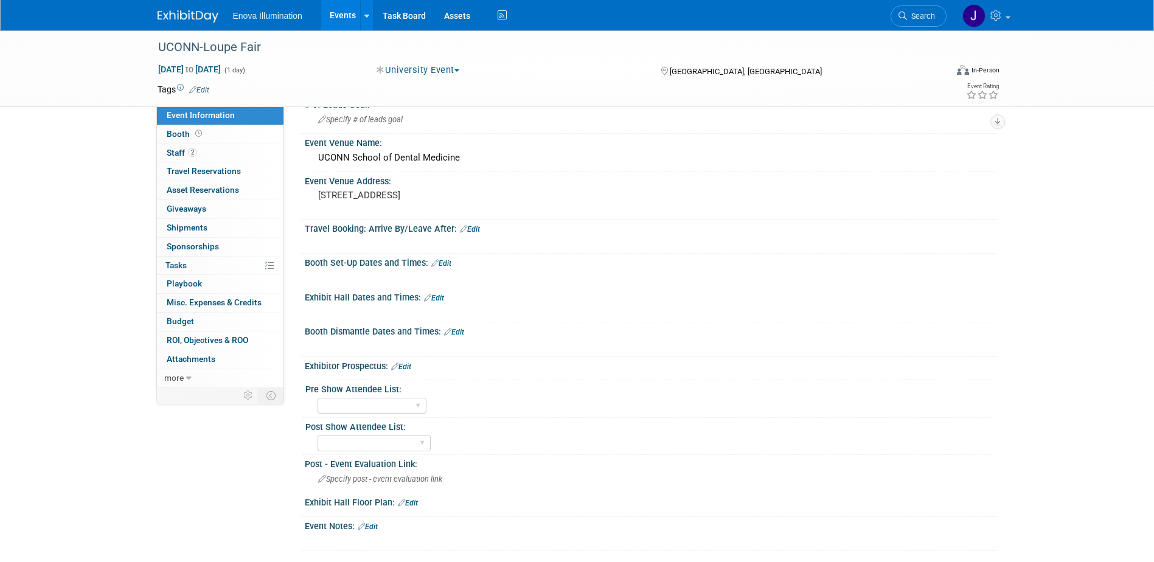
scroll to position [83, 0]
click at [938, 12] on link "Search" at bounding box center [919, 15] width 56 height 21
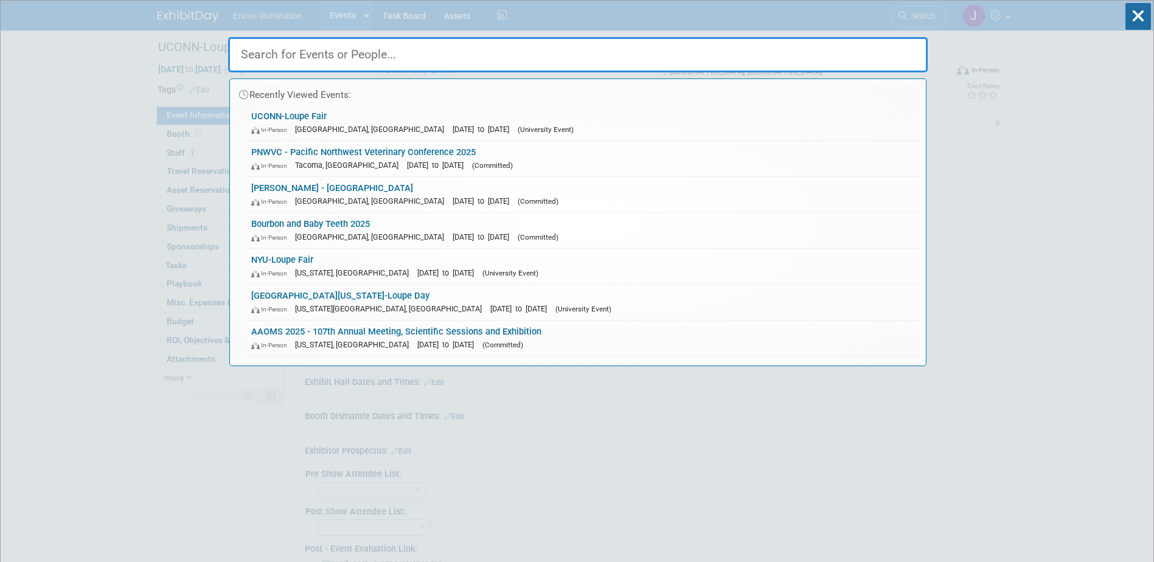
click at [789, 55] on input "text" at bounding box center [578, 54] width 700 height 35
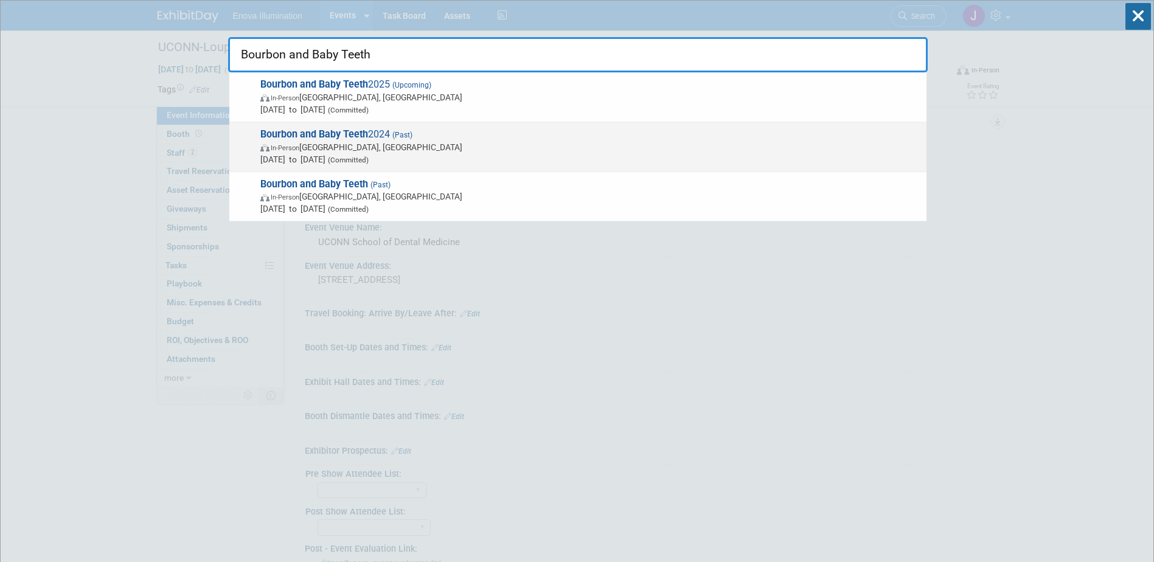
type input "Bourbon and Baby Teeth"
click at [368, 131] on span "Bourbon and Baby Teeth 2024 (Past) In-Person New Orleans, LA Sep 12, 2024 to Se…" at bounding box center [589, 146] width 664 height 37
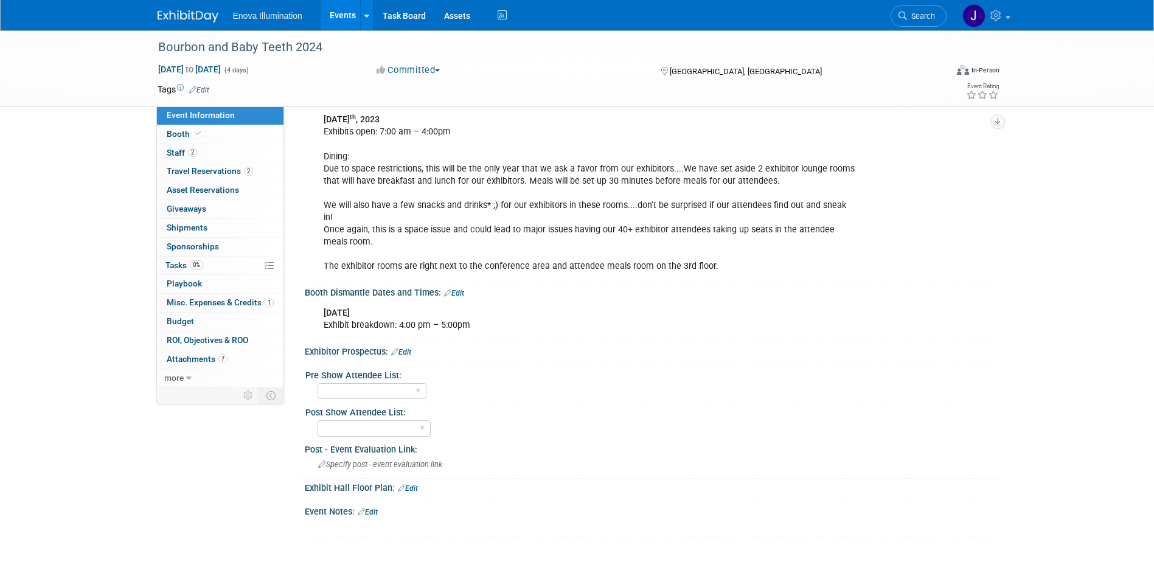
scroll to position [415, 0]
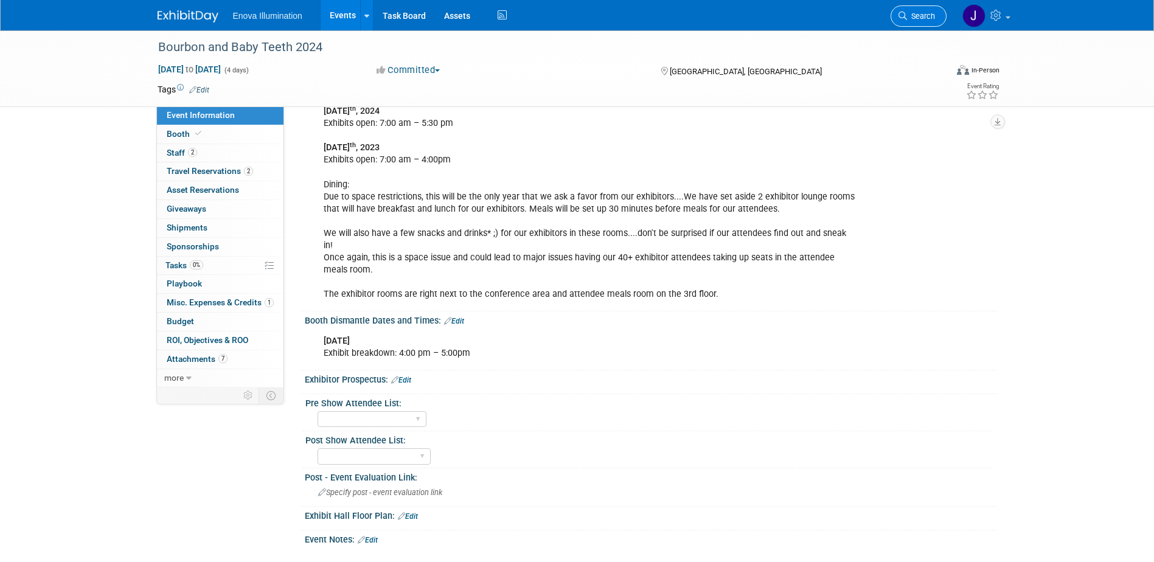
click at [903, 18] on icon at bounding box center [903, 16] width 9 height 9
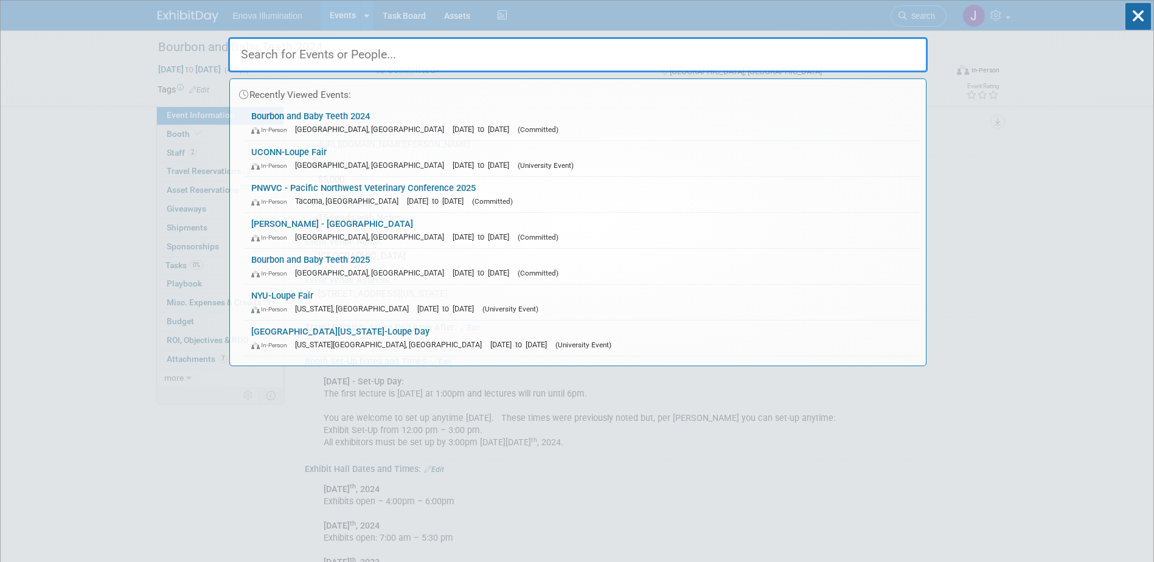
click at [859, 43] on input "text" at bounding box center [578, 54] width 700 height 35
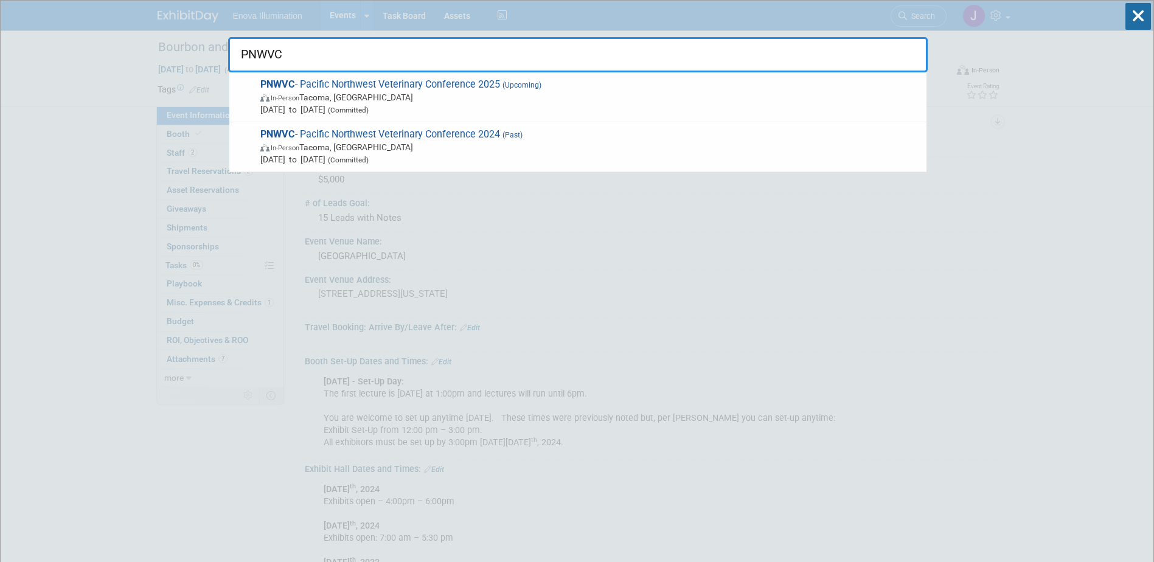
type input "PNWVC"
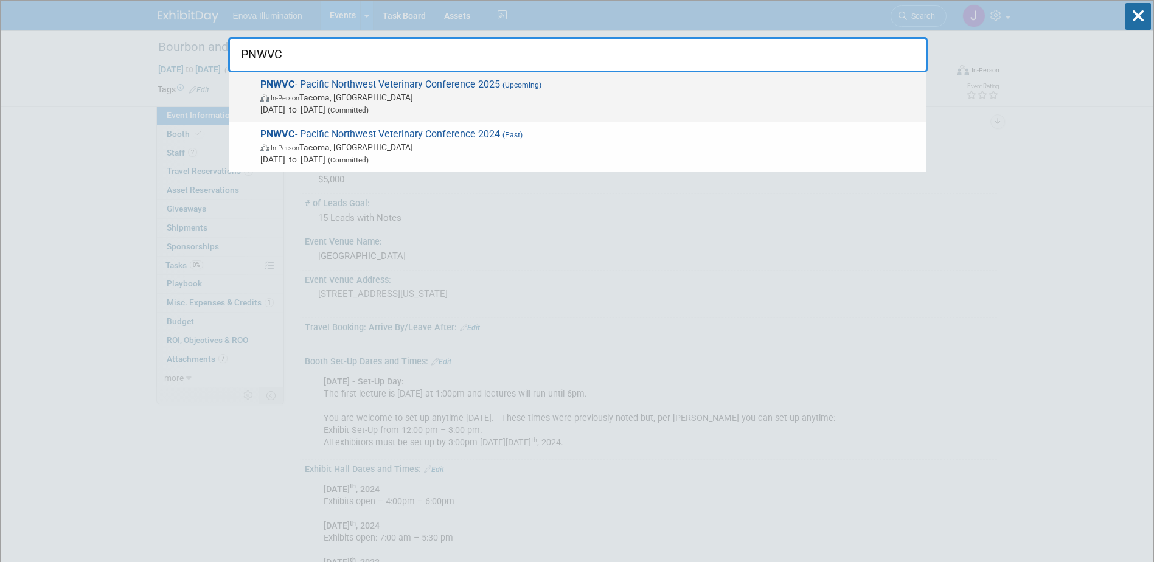
click at [273, 99] on span "In-Person" at bounding box center [285, 98] width 29 height 8
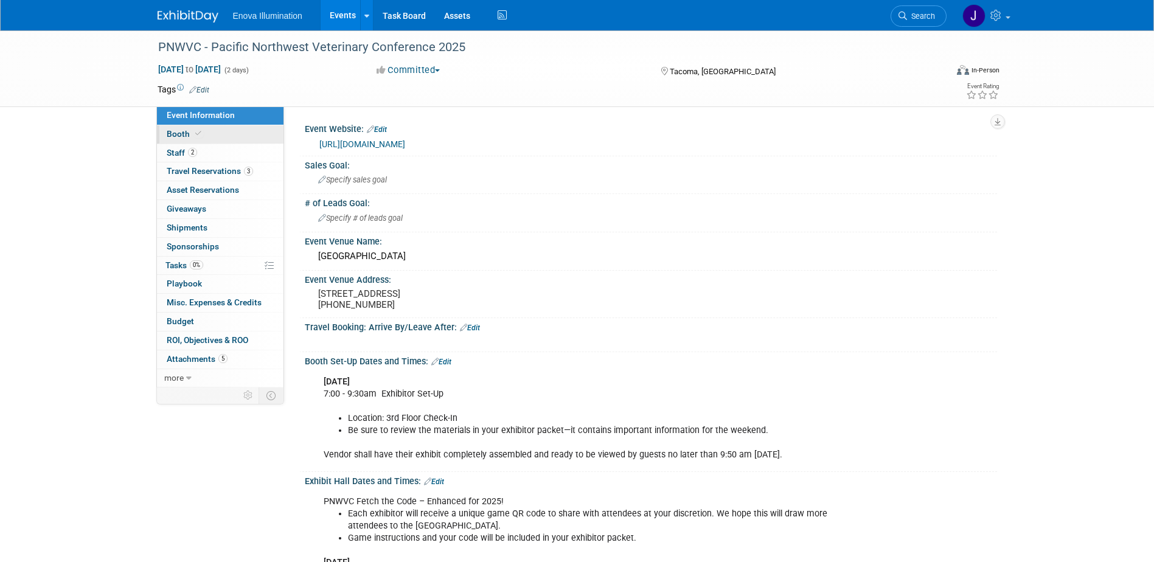
click at [228, 134] on link "Booth" at bounding box center [220, 134] width 127 height 18
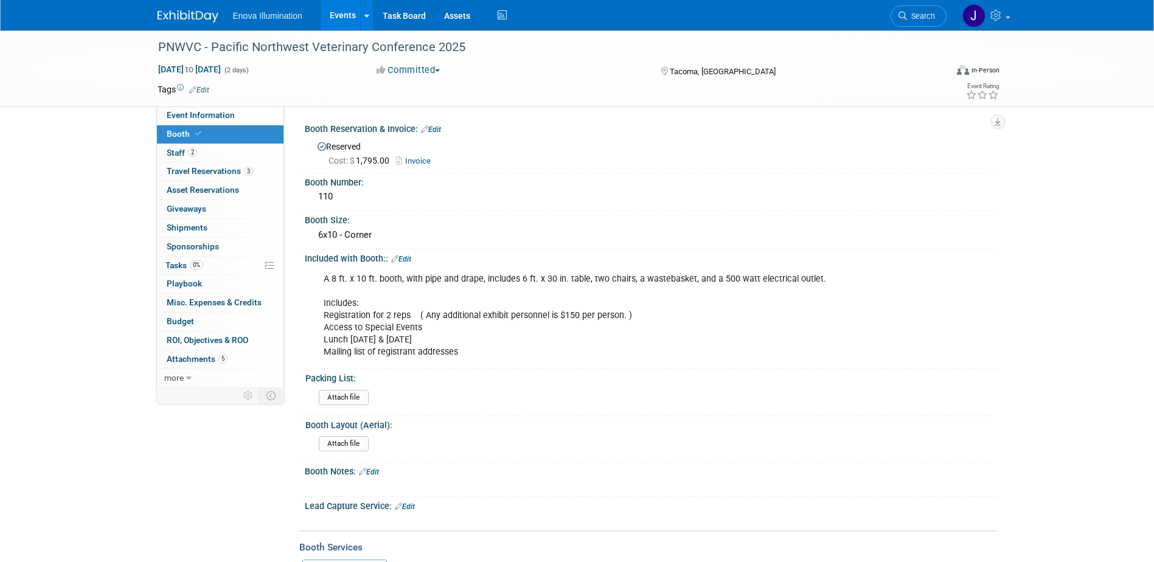
click at [198, 17] on img at bounding box center [188, 16] width 61 height 12
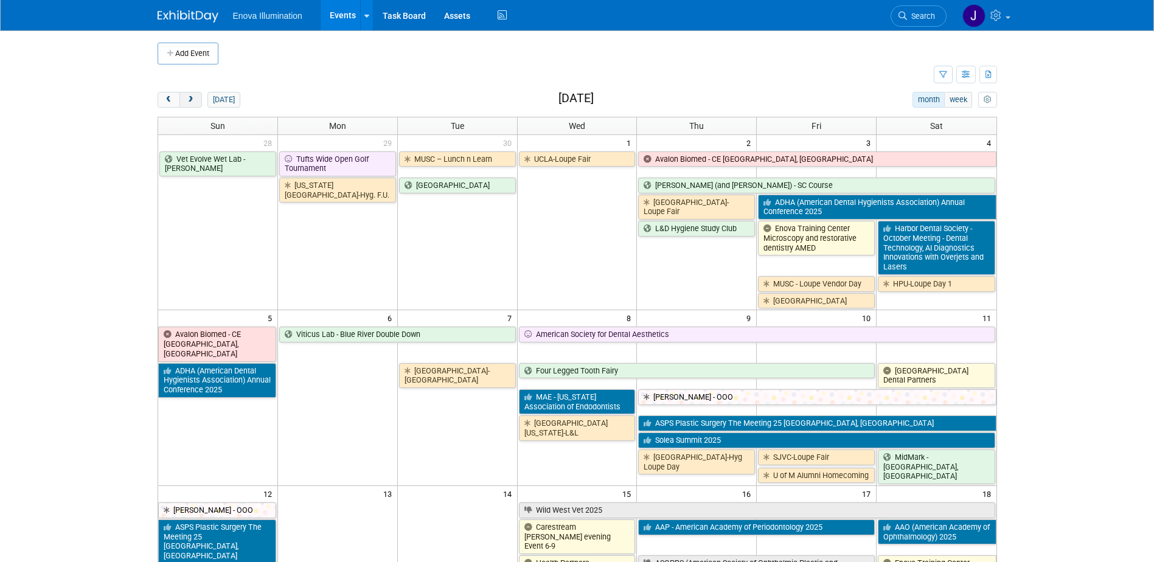
click at [194, 99] on span "next" at bounding box center [190, 100] width 9 height 8
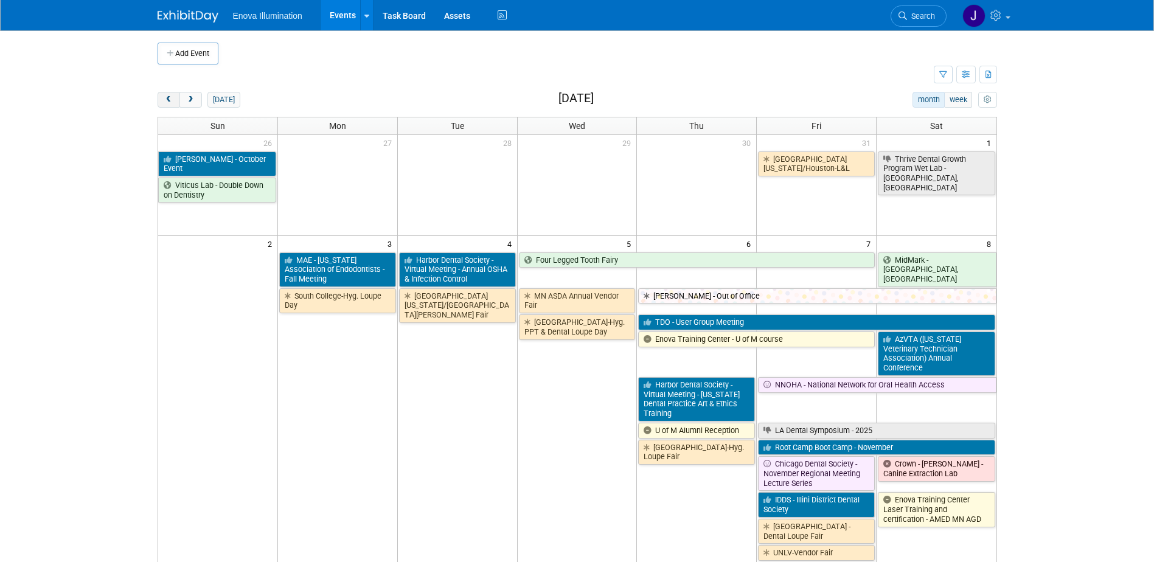
click at [170, 102] on span "prev" at bounding box center [168, 100] width 9 height 8
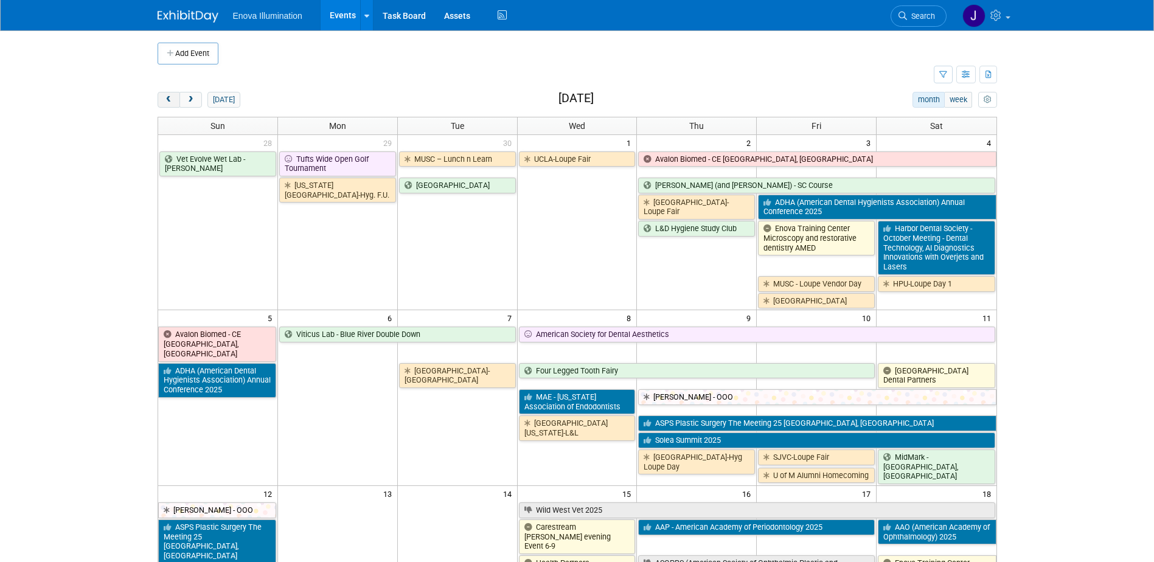
click at [175, 100] on button "prev" at bounding box center [169, 100] width 23 height 16
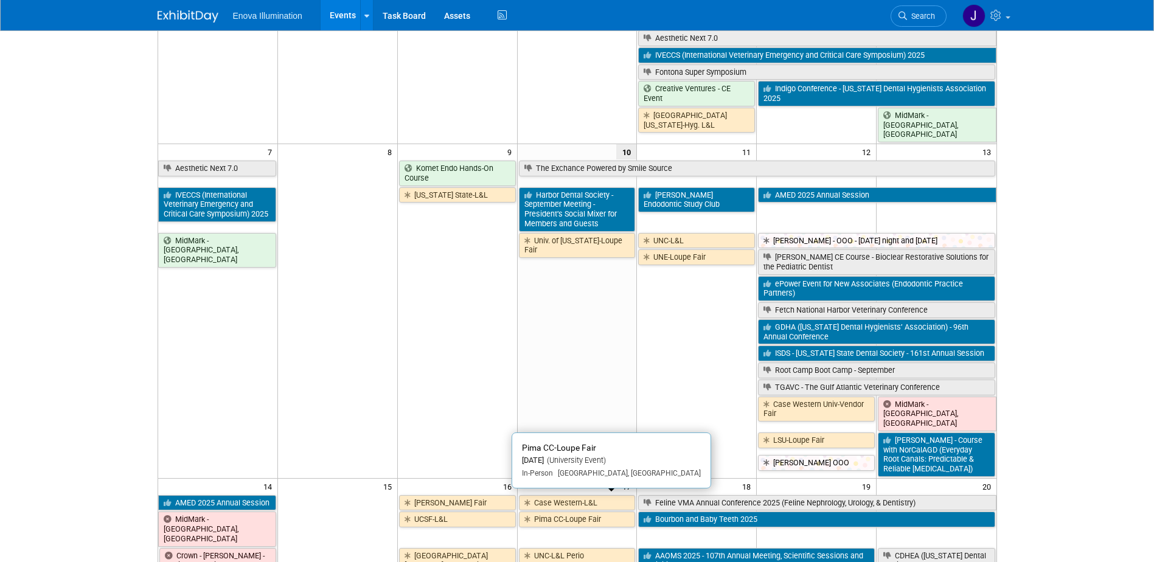
scroll to position [122, 0]
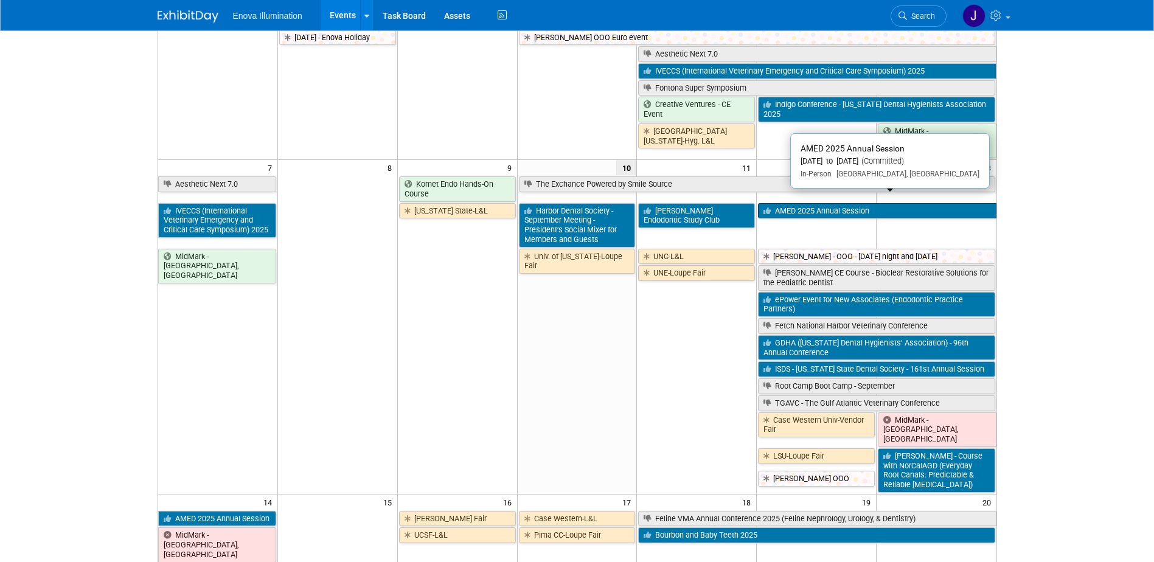
click at [791, 203] on link "AMED 2025 Annual Session" at bounding box center [877, 211] width 238 height 16
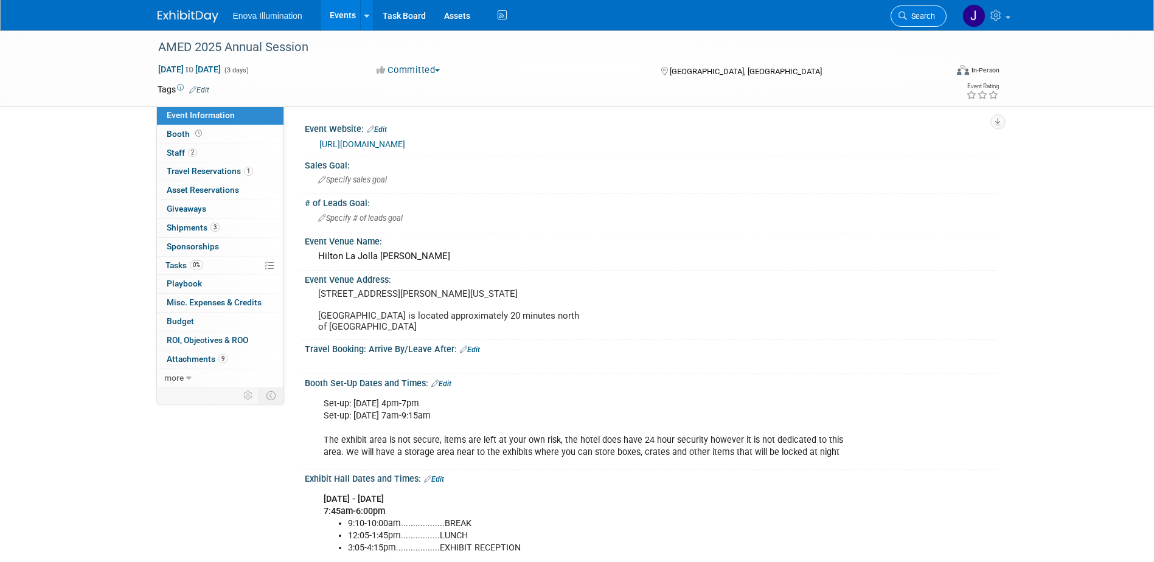
click at [942, 15] on link "Search" at bounding box center [919, 15] width 56 height 21
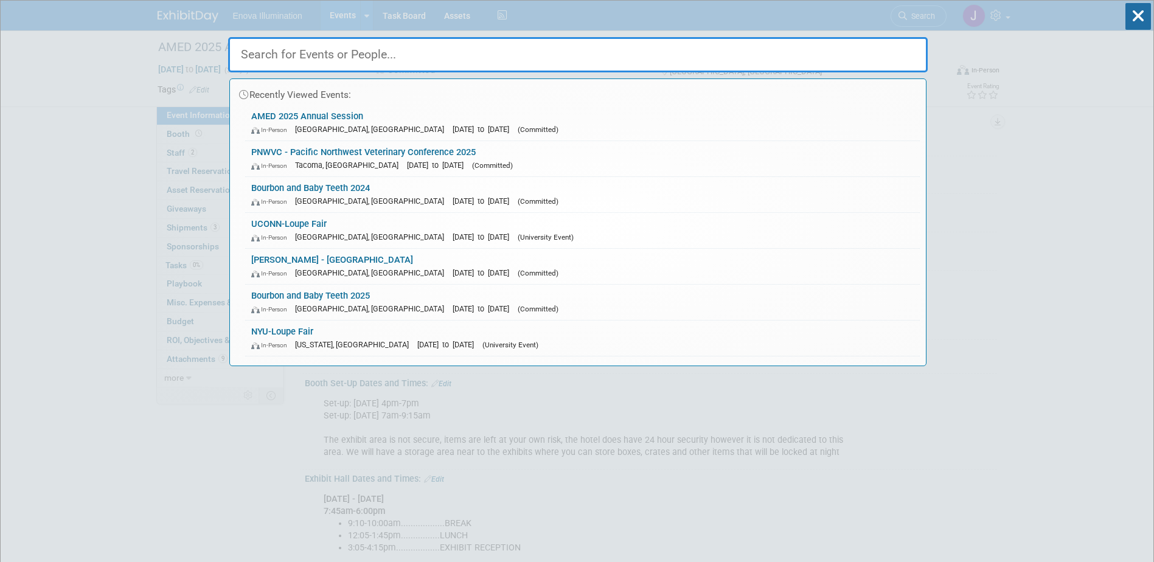
click at [898, 47] on input "text" at bounding box center [578, 54] width 700 height 35
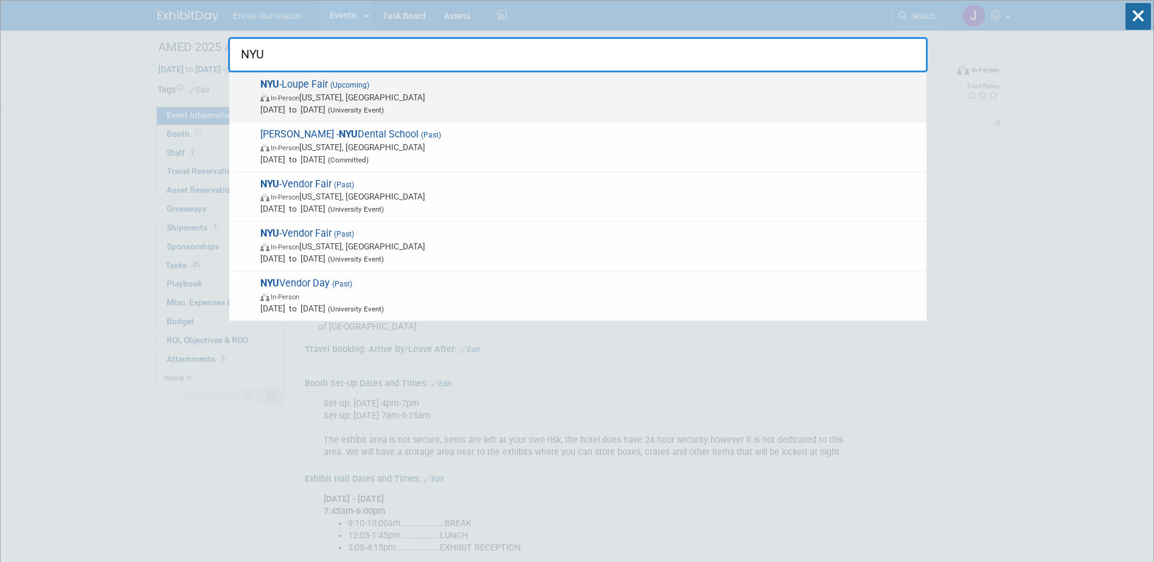
type input "NYU"
click at [281, 96] on span "In-Person" at bounding box center [285, 98] width 29 height 8
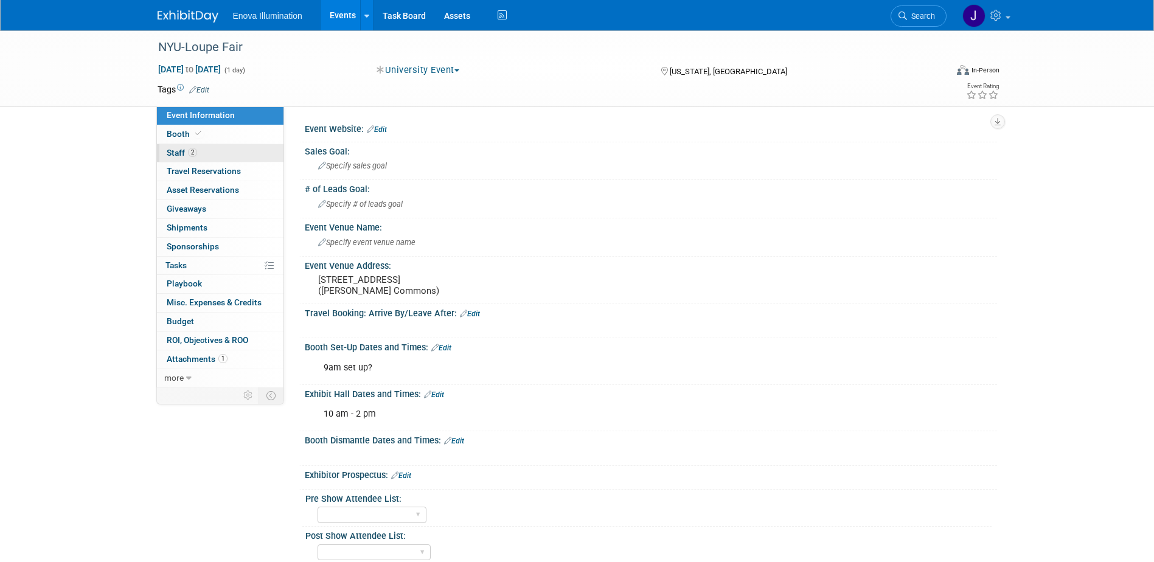
click at [212, 150] on link "2 Staff 2" at bounding box center [220, 153] width 127 height 18
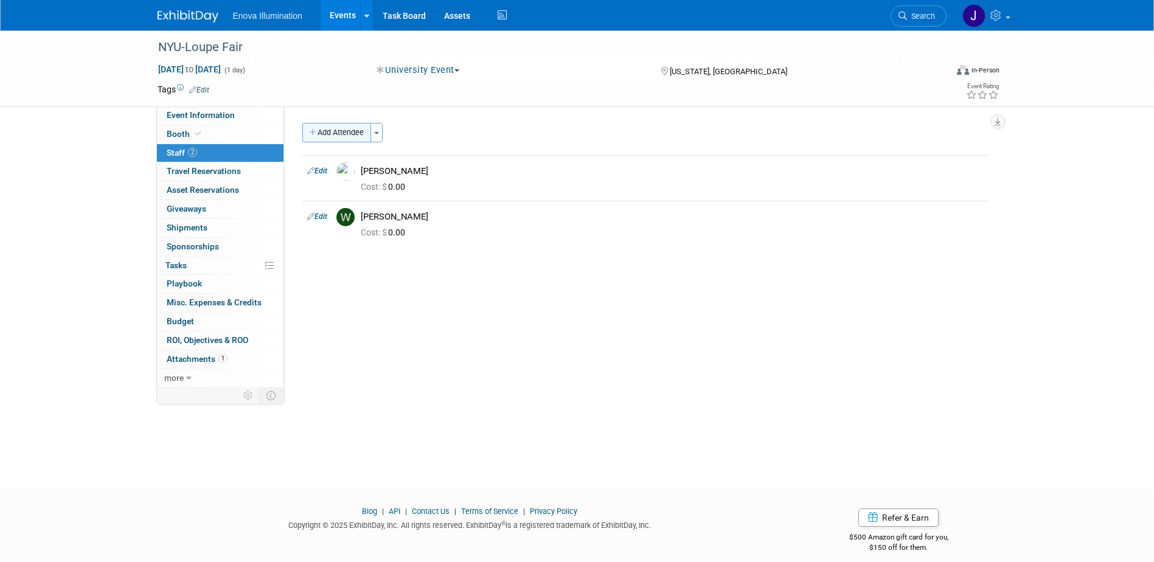
click at [318, 134] on button "Add Attendee" at bounding box center [336, 132] width 69 height 19
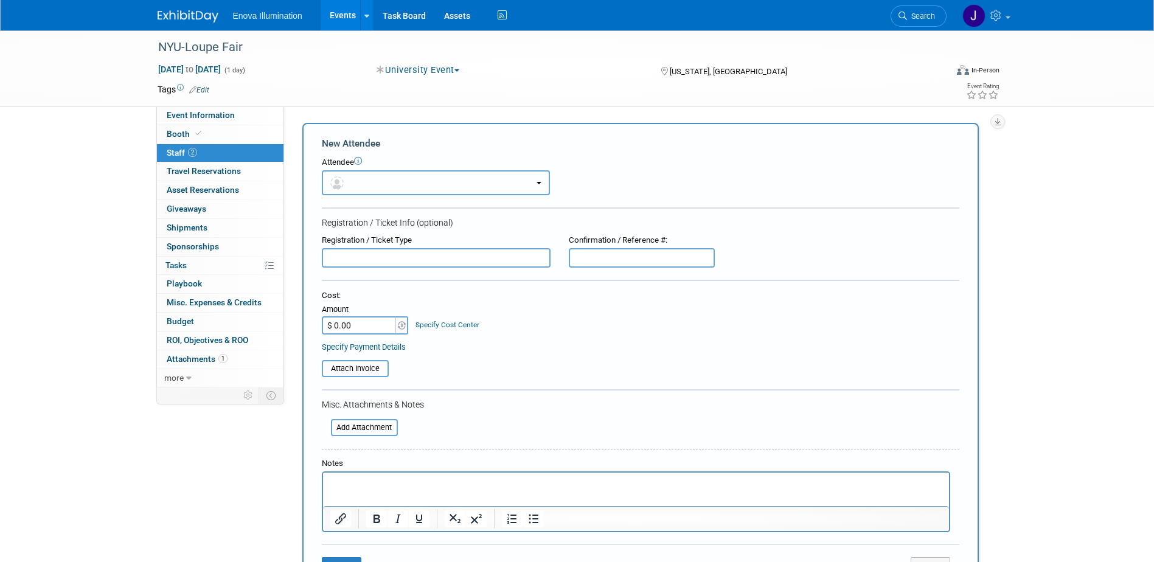
click at [364, 183] on button "button" at bounding box center [436, 182] width 228 height 25
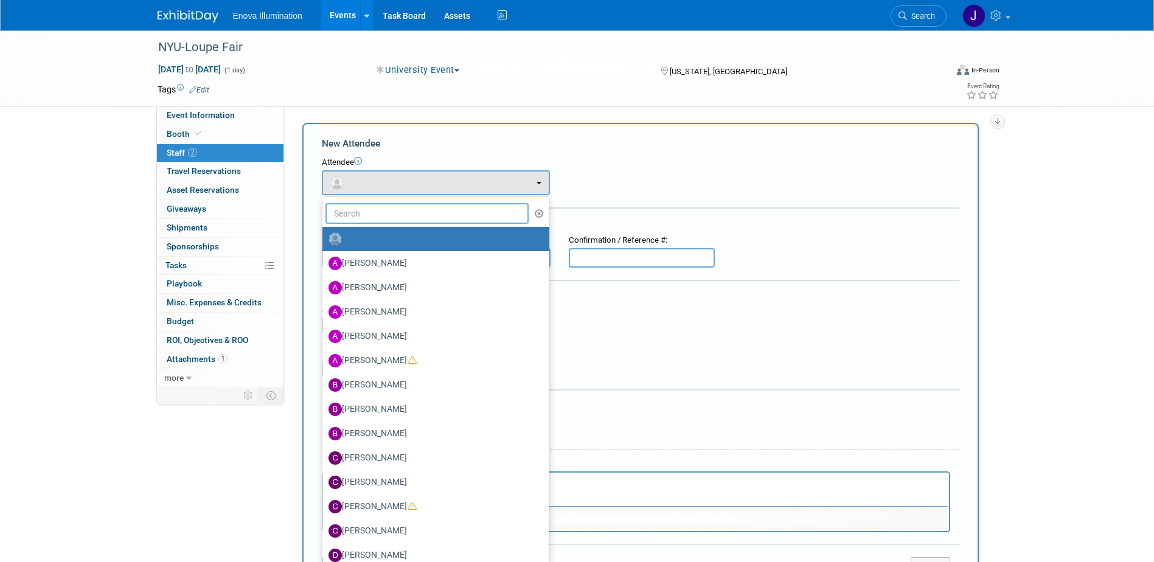
click at [366, 217] on input "text" at bounding box center [428, 213] width 204 height 21
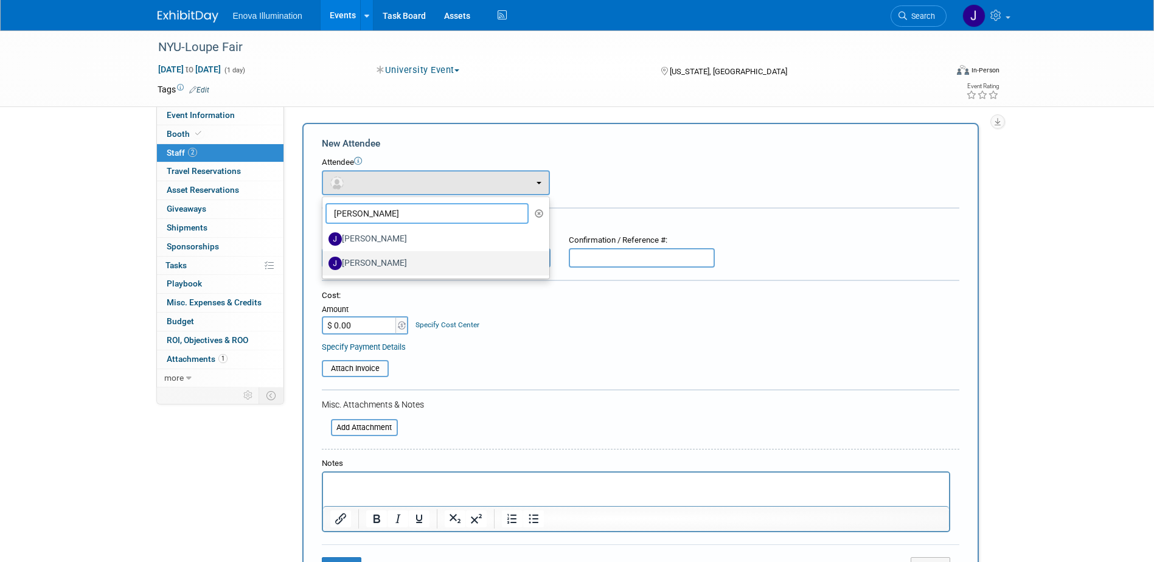
type input "joe"
click at [363, 260] on label "[PERSON_NAME]" at bounding box center [433, 263] width 209 height 19
click at [324, 260] on input "[PERSON_NAME]" at bounding box center [320, 262] width 8 height 8
select select "8848a4ef-e1f8-4c93-b85d-76957e926972"
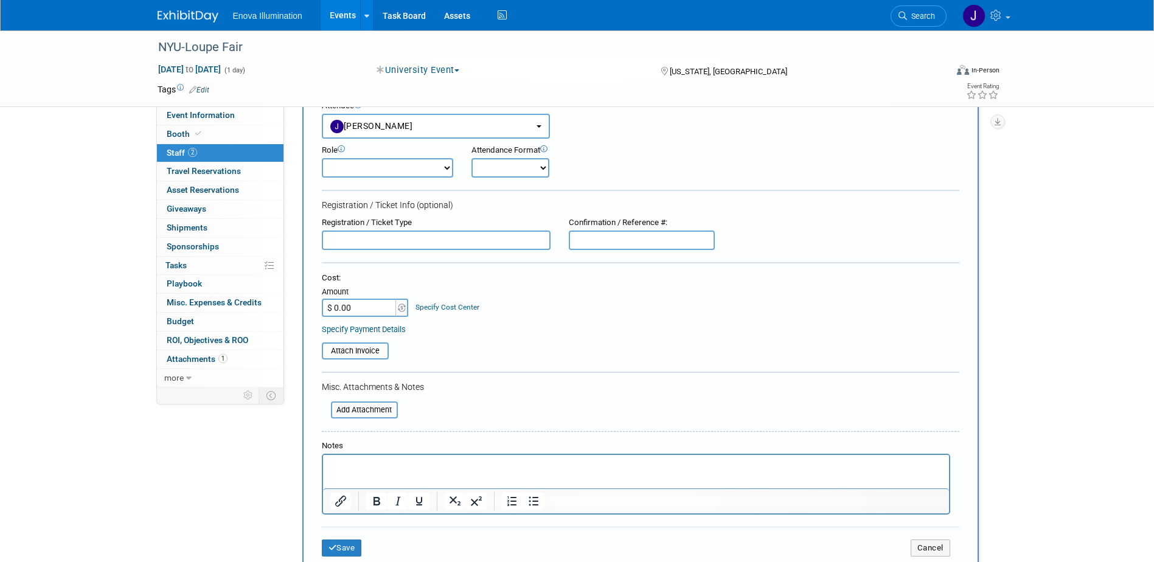
scroll to position [183, 0]
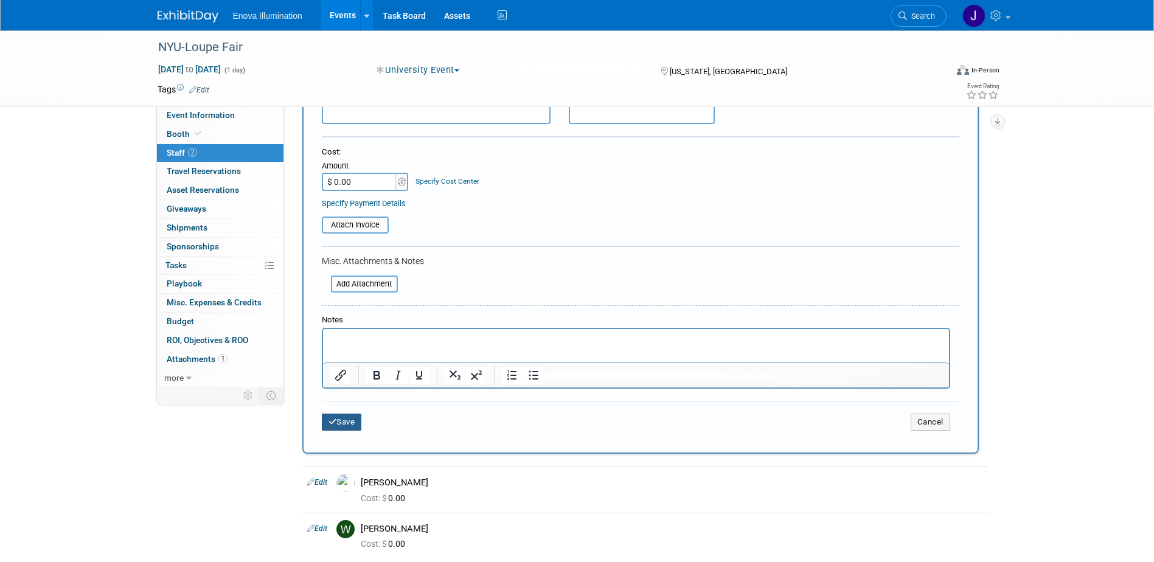
click at [349, 422] on button "Save" at bounding box center [342, 422] width 40 height 17
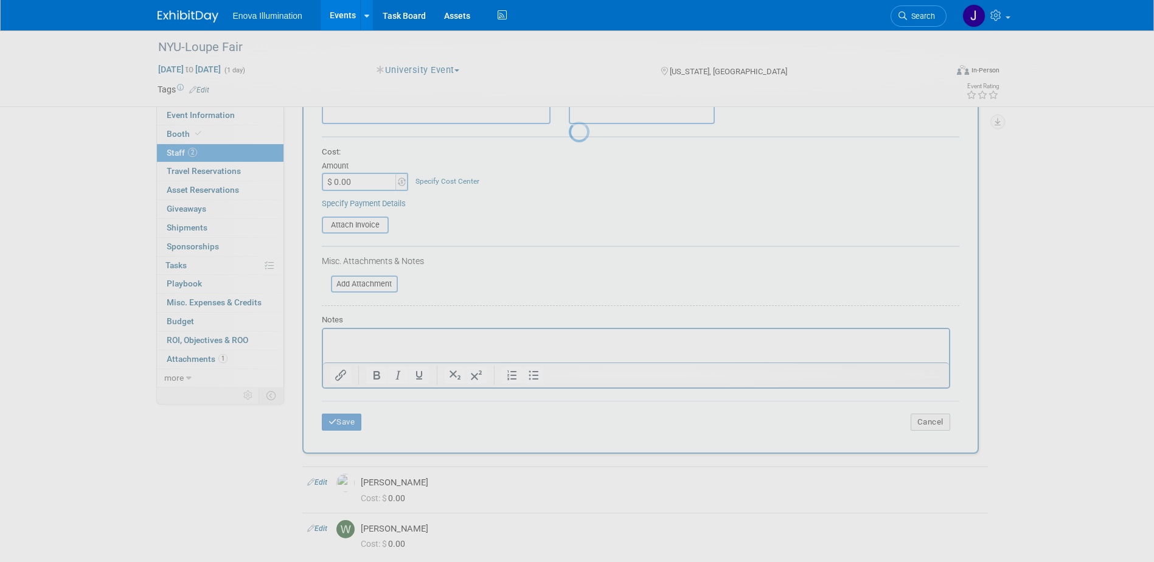
scroll to position [11, 0]
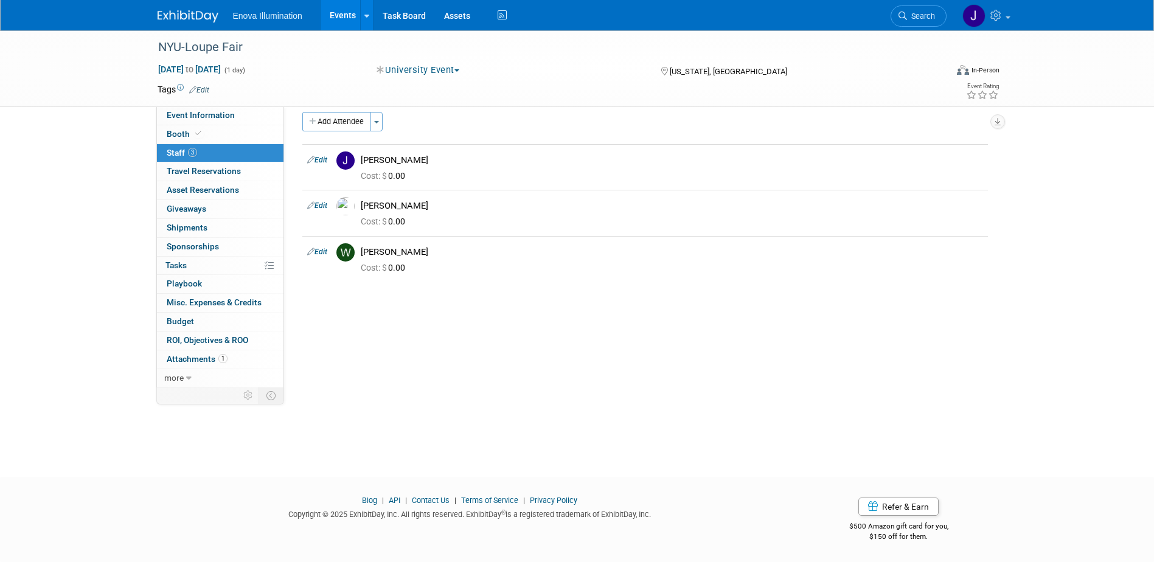
click at [179, 16] on img at bounding box center [188, 16] width 61 height 12
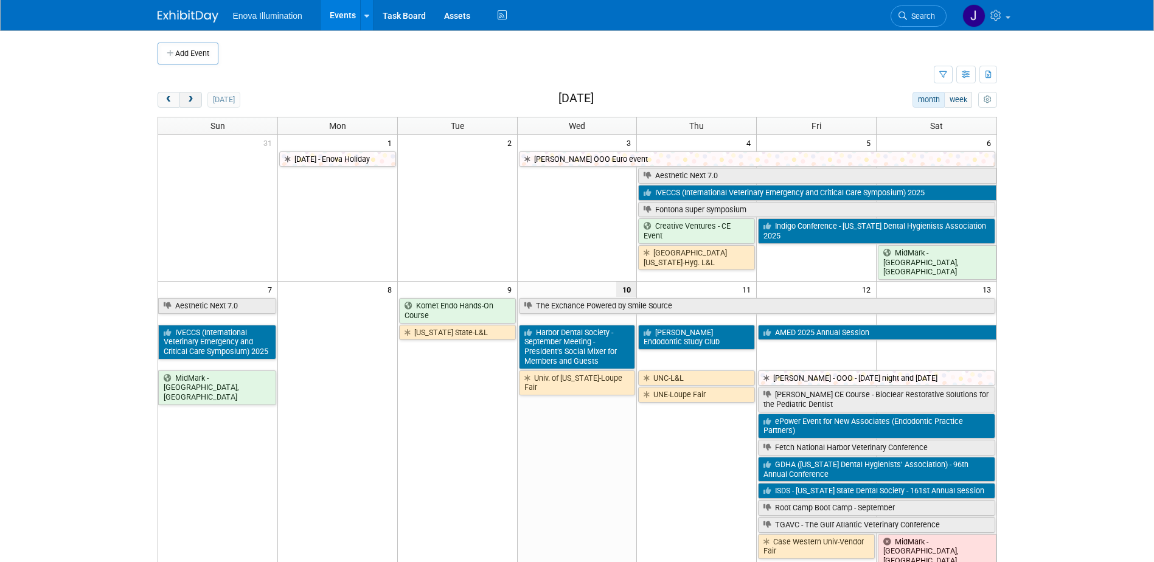
click at [198, 97] on button "next" at bounding box center [191, 100] width 23 height 16
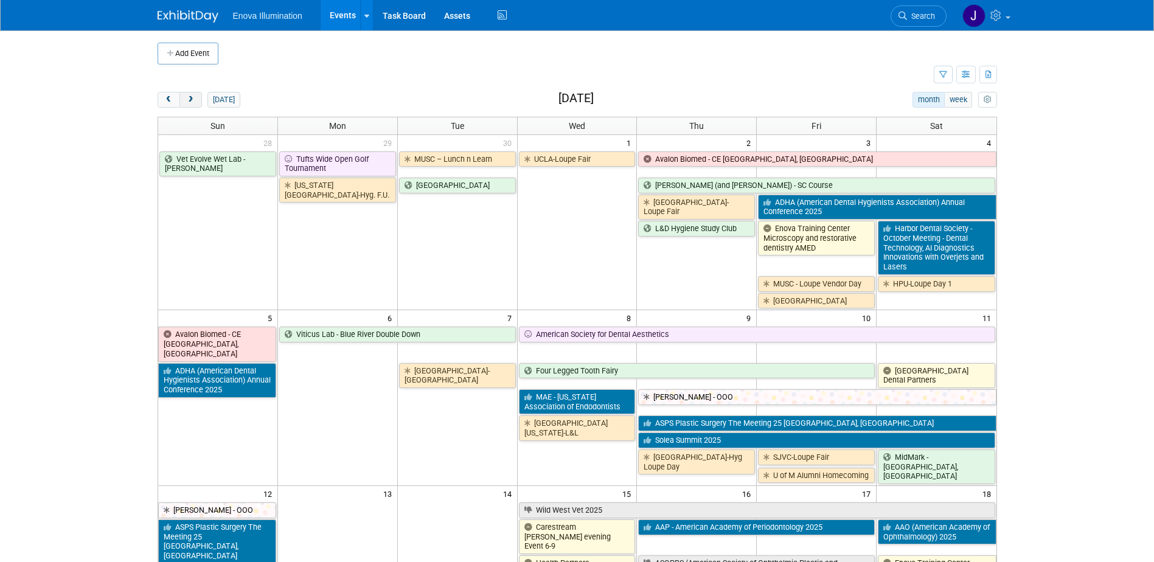
click at [195, 97] on span "next" at bounding box center [190, 100] width 9 height 8
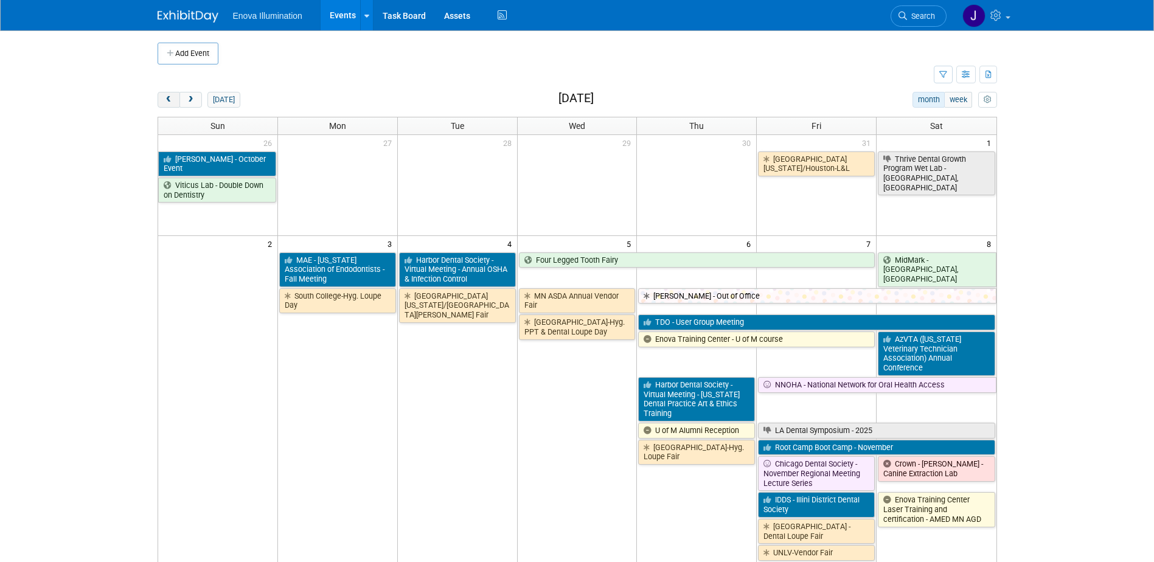
click at [170, 102] on span "prev" at bounding box center [168, 100] width 9 height 8
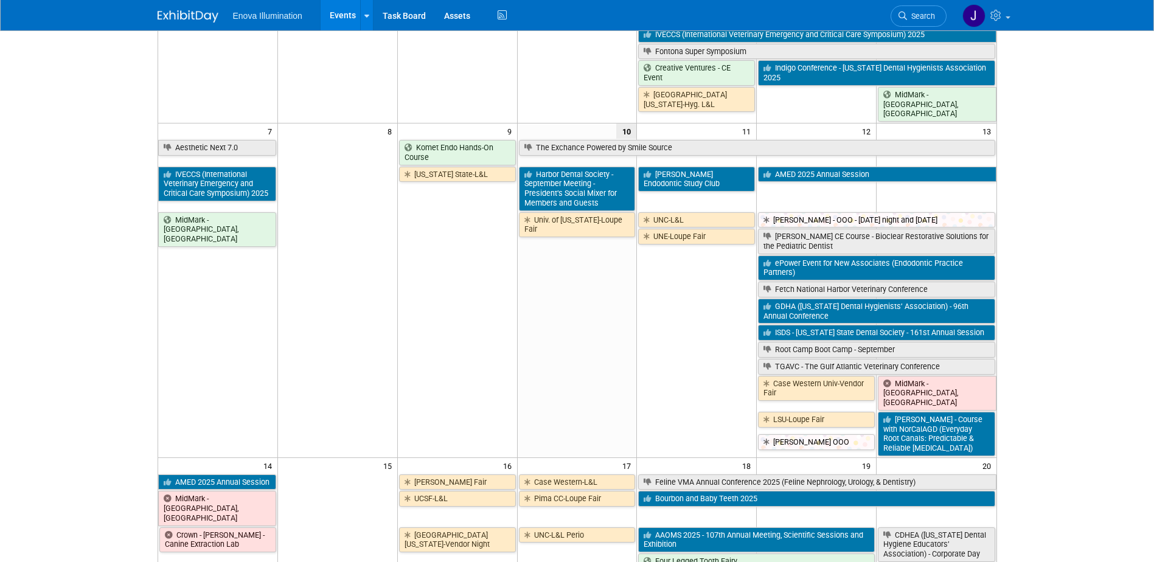
scroll to position [183, 0]
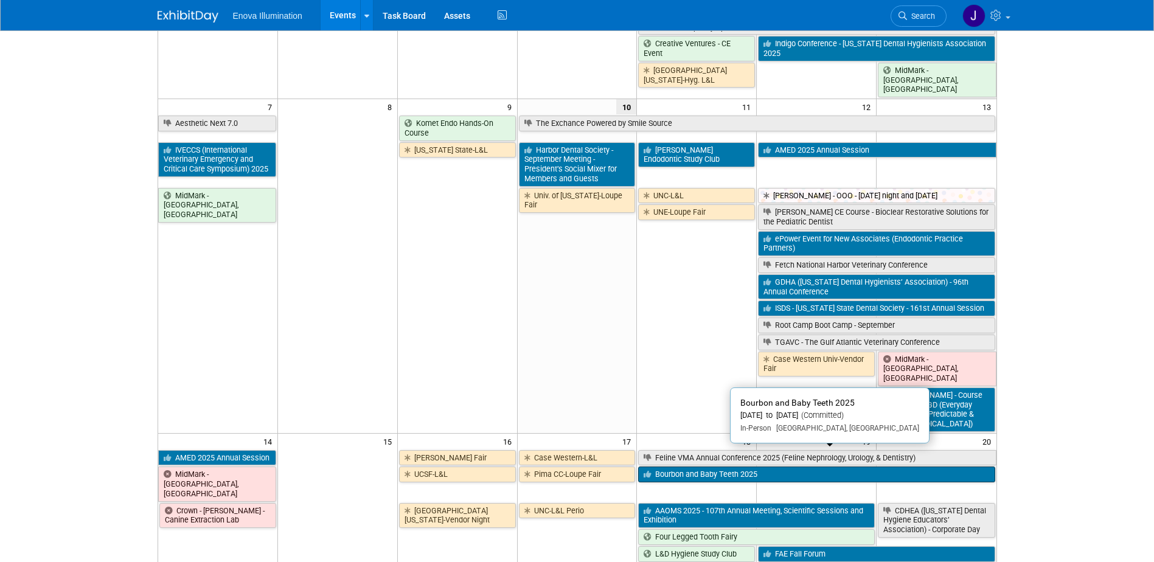
click at [749, 467] on link "Bourbon and Baby Teeth 2025" at bounding box center [816, 475] width 357 height 16
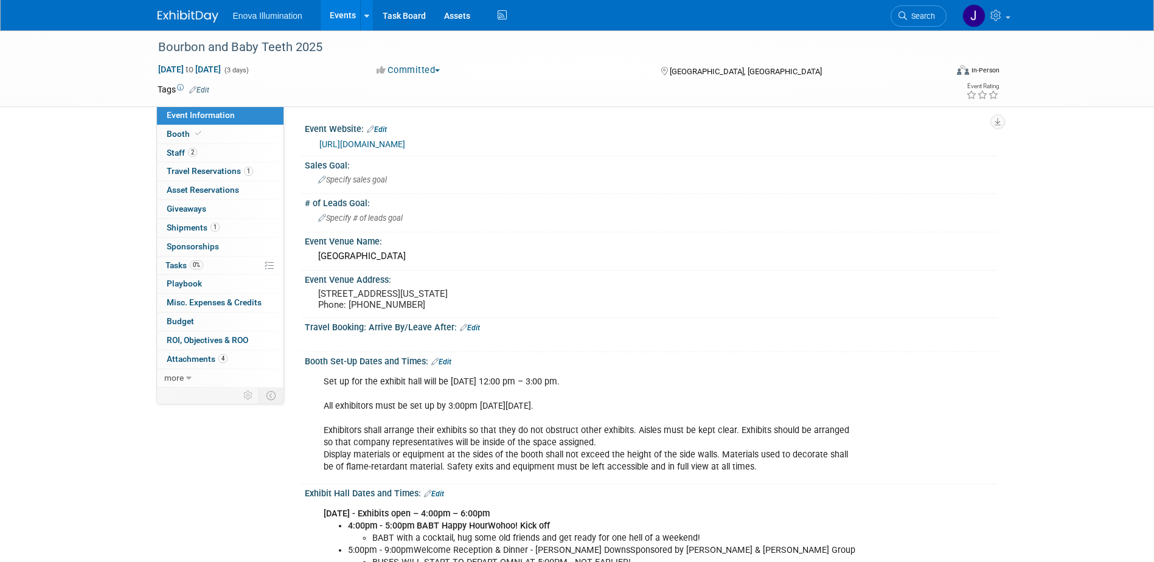
click at [917, 19] on span "Search" at bounding box center [921, 16] width 28 height 9
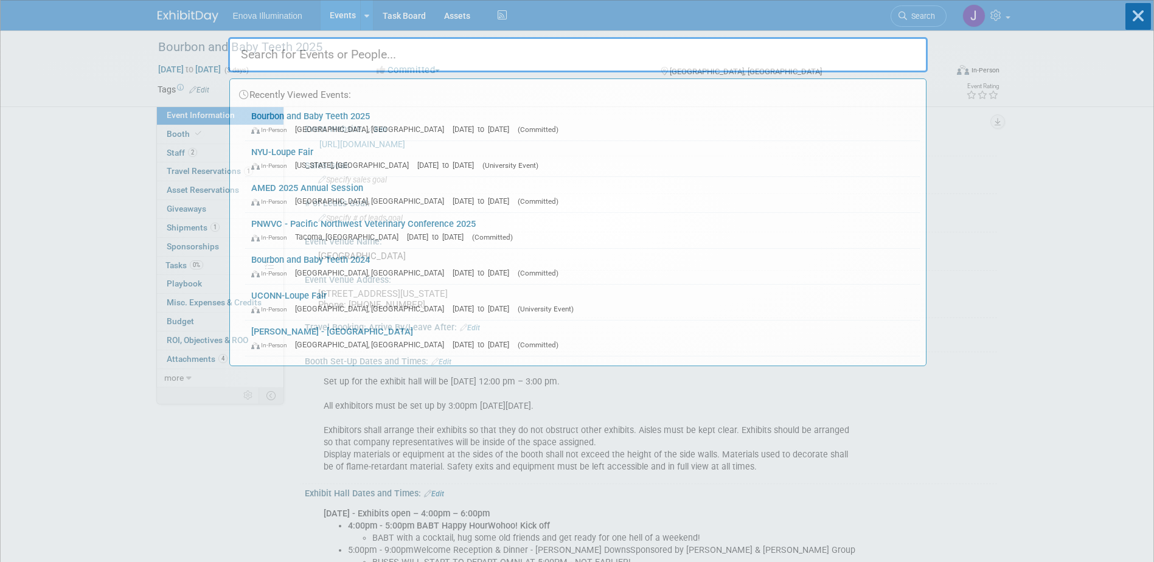
click at [867, 42] on input "text" at bounding box center [578, 54] width 700 height 35
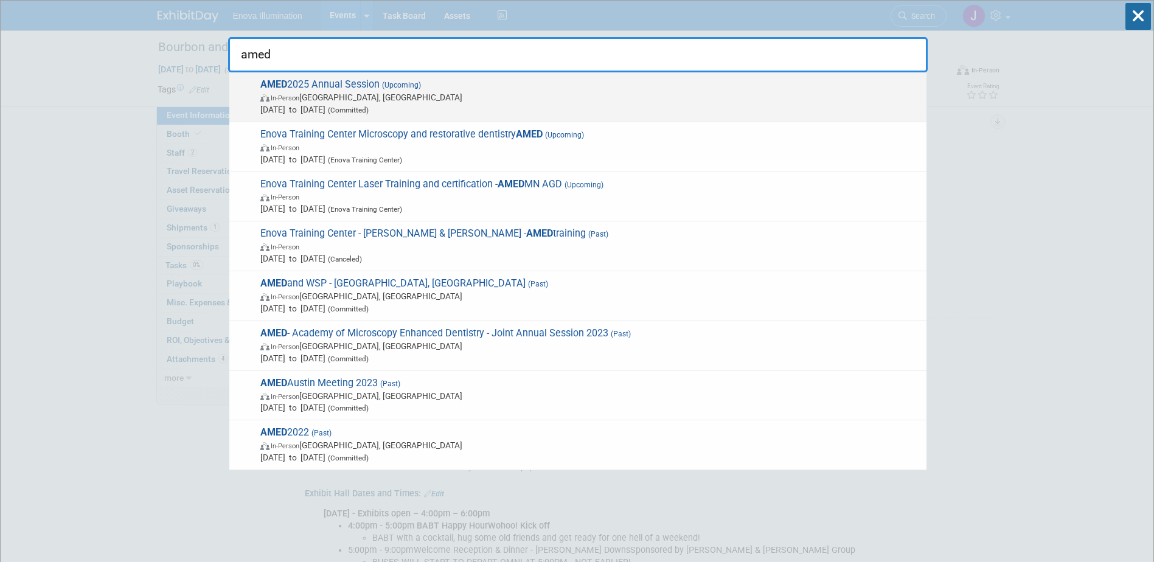
type input "amed"
click at [330, 90] on span "AMED 2025 Annual Session (Upcoming) In-Person San Diego, CA Sep 12, 2025 to Sep…" at bounding box center [589, 97] width 664 height 37
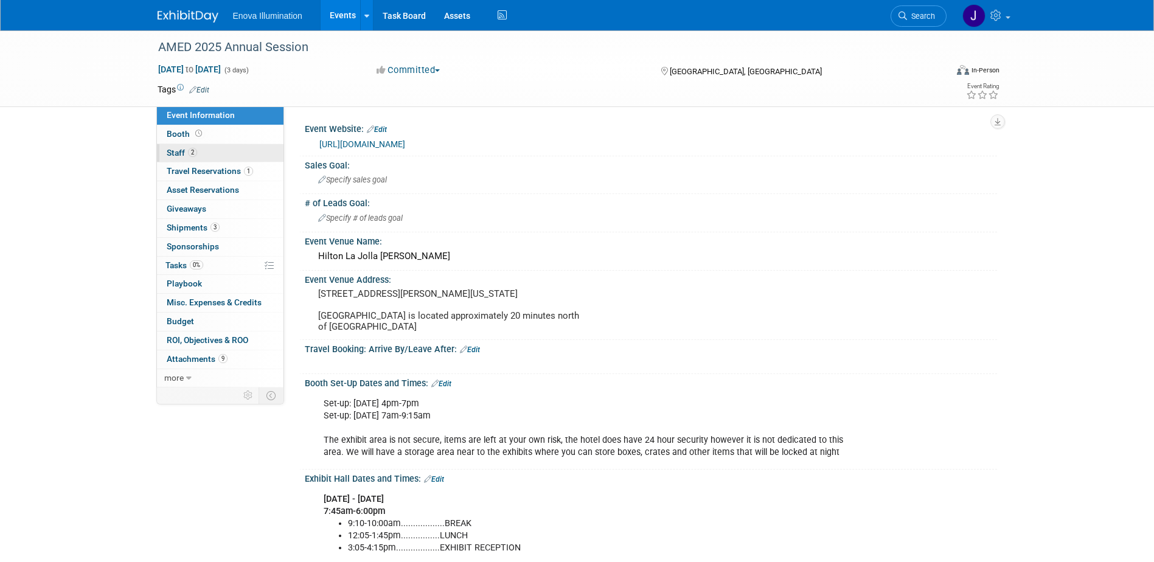
click at [258, 155] on link "2 Staff 2" at bounding box center [220, 153] width 127 height 18
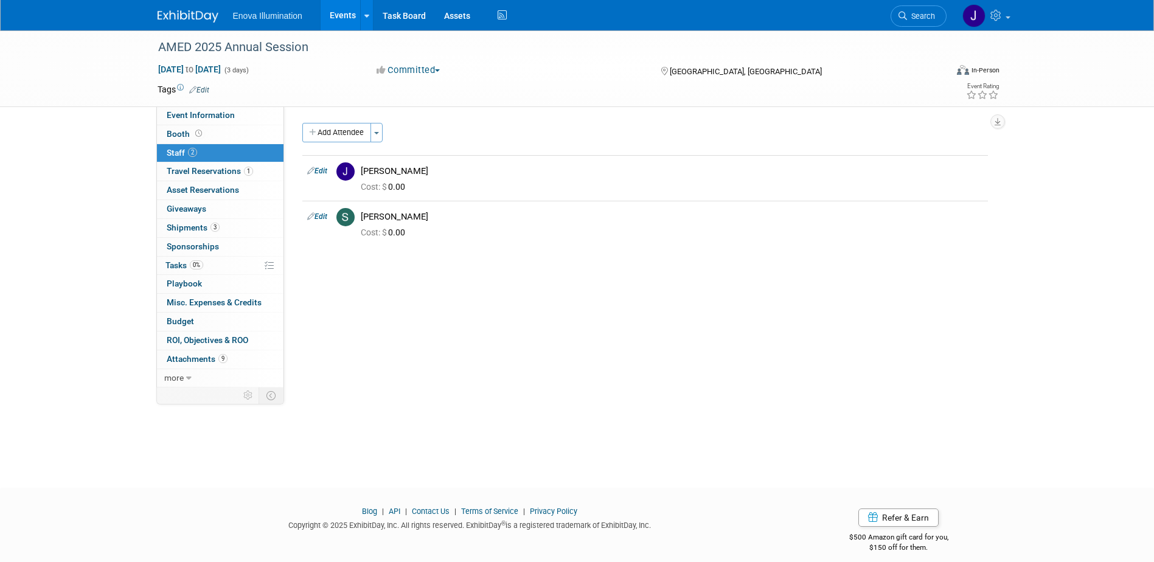
click at [918, 11] on link "Search" at bounding box center [919, 15] width 56 height 21
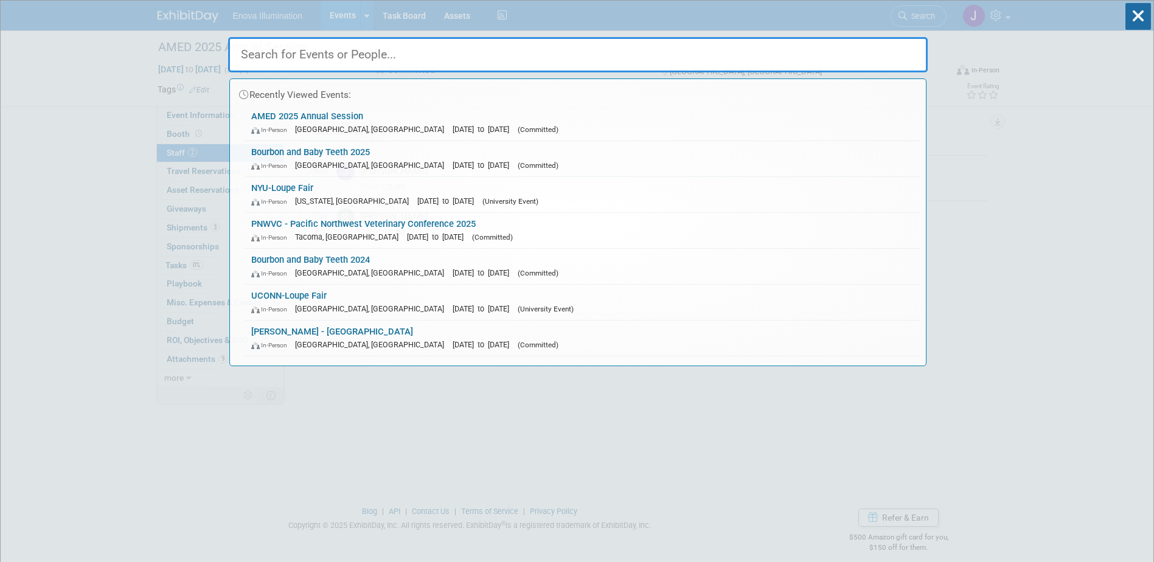
click at [714, 48] on input "text" at bounding box center [578, 54] width 700 height 35
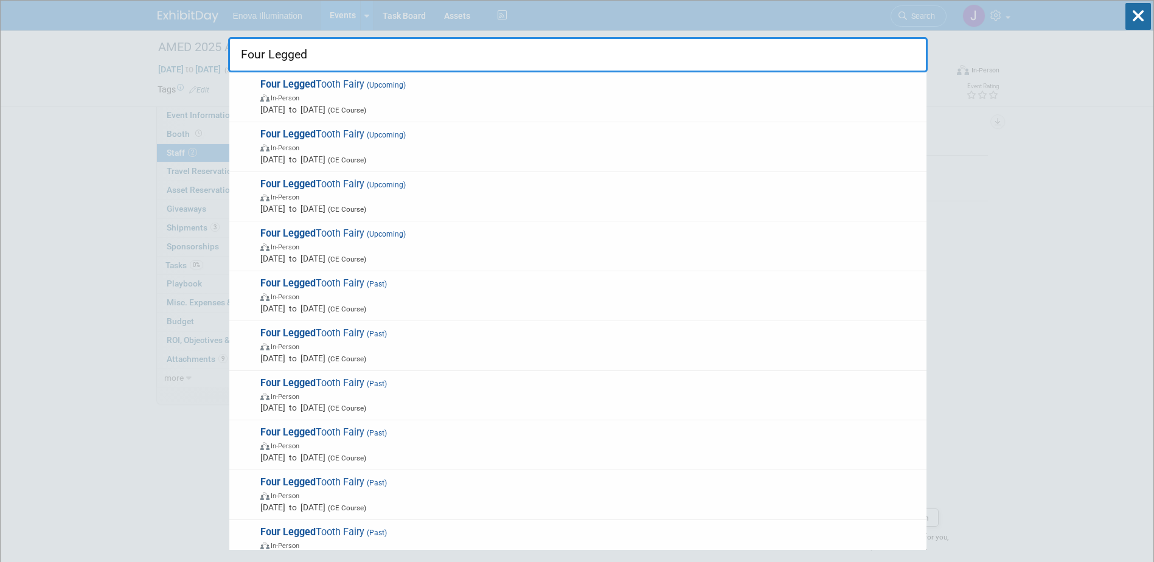
type input "Four Legged"
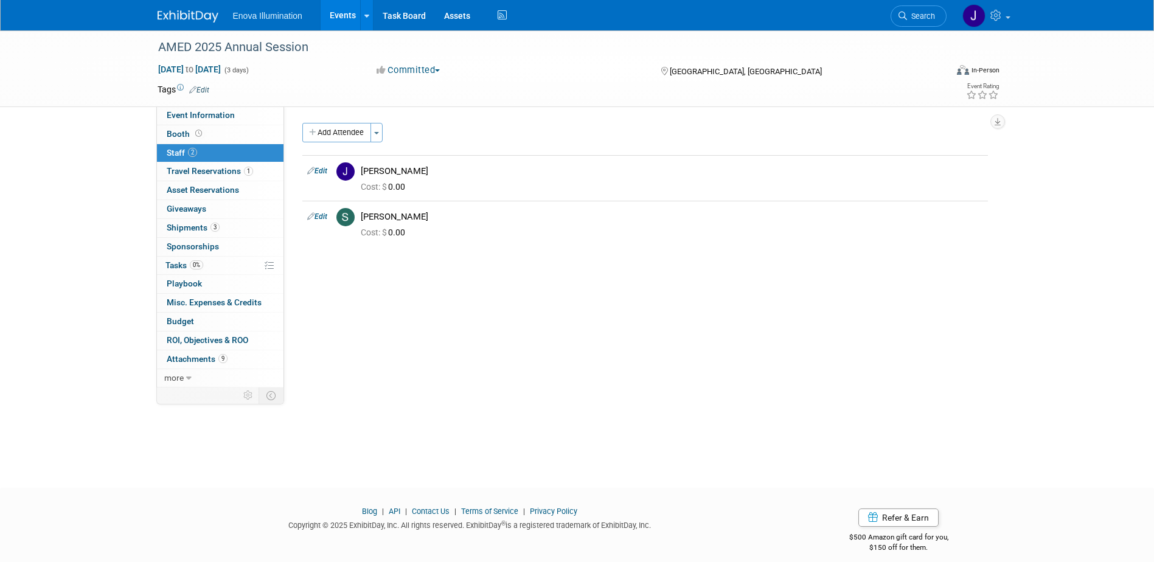
click at [197, 7] on link at bounding box center [195, 10] width 75 height 10
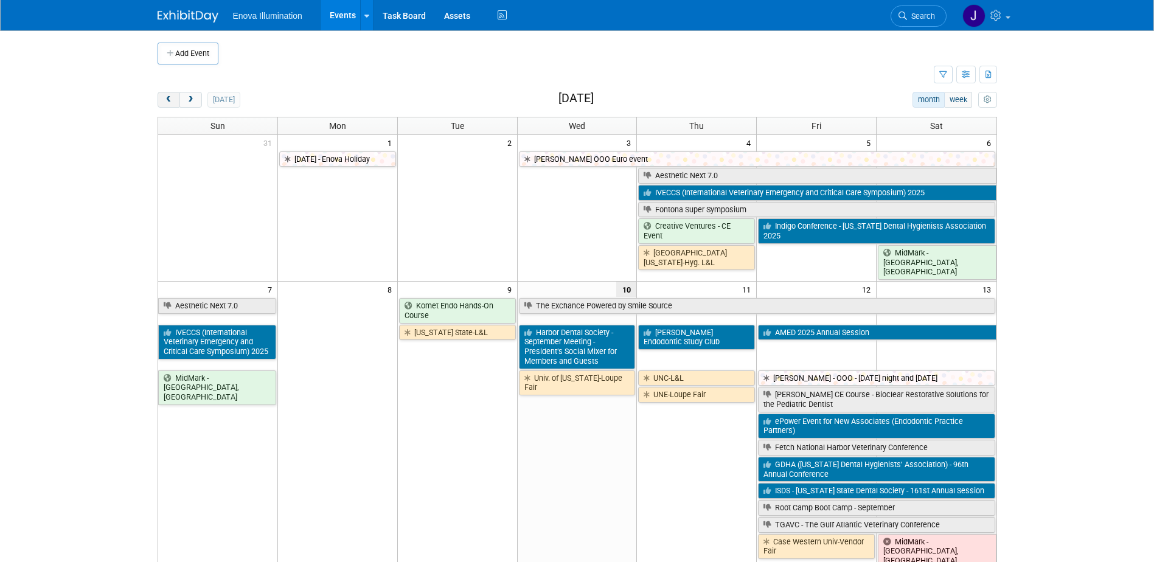
click at [170, 97] on span "prev" at bounding box center [168, 100] width 9 height 8
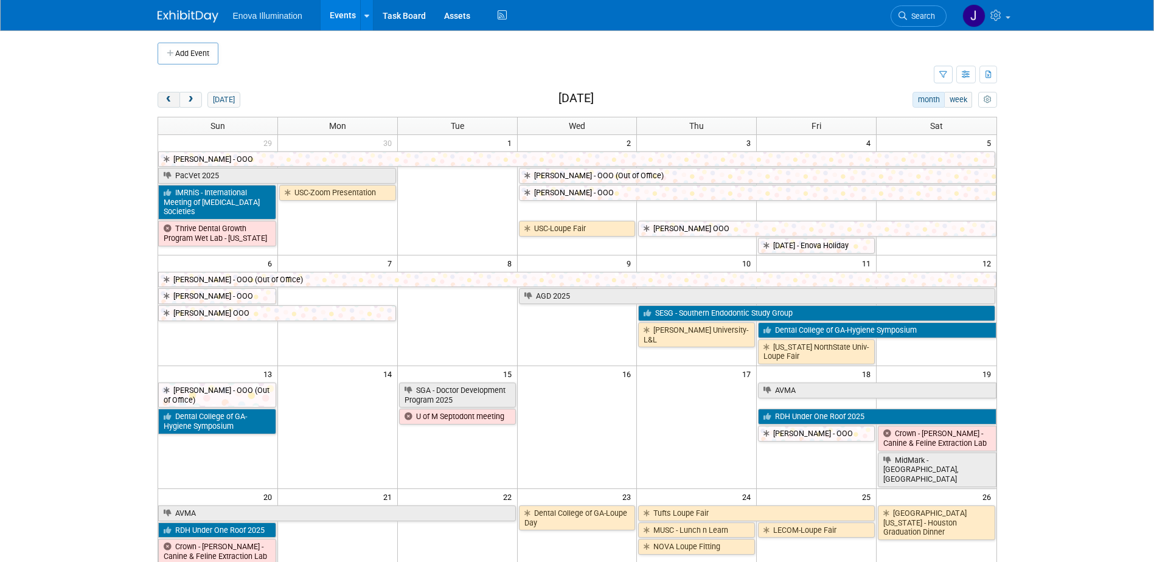
click at [170, 97] on span "prev" at bounding box center [168, 100] width 9 height 8
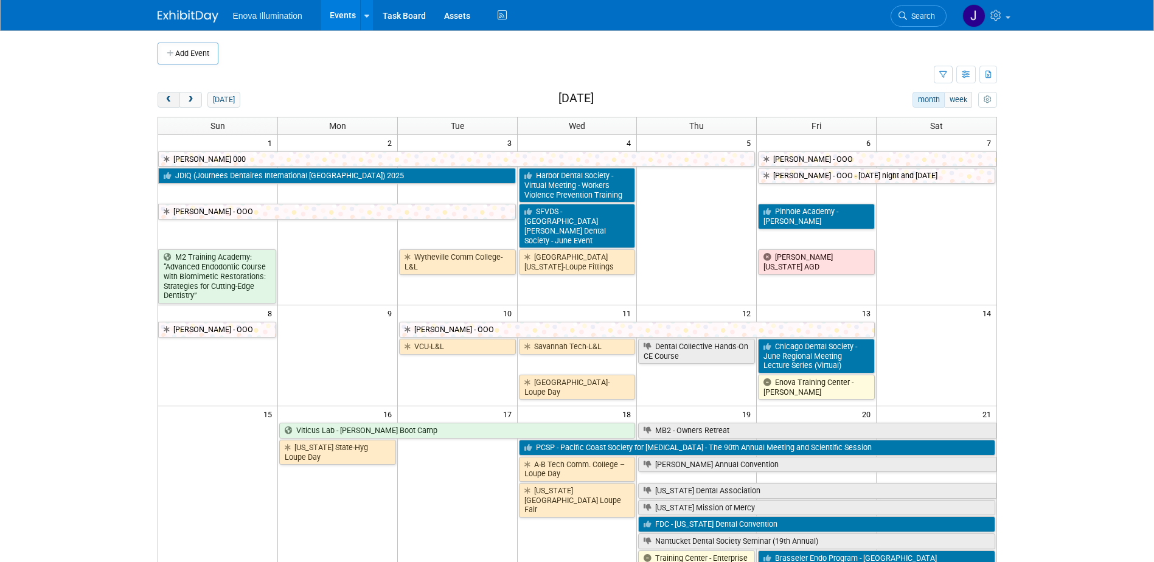
click at [170, 97] on span "prev" at bounding box center [168, 100] width 9 height 8
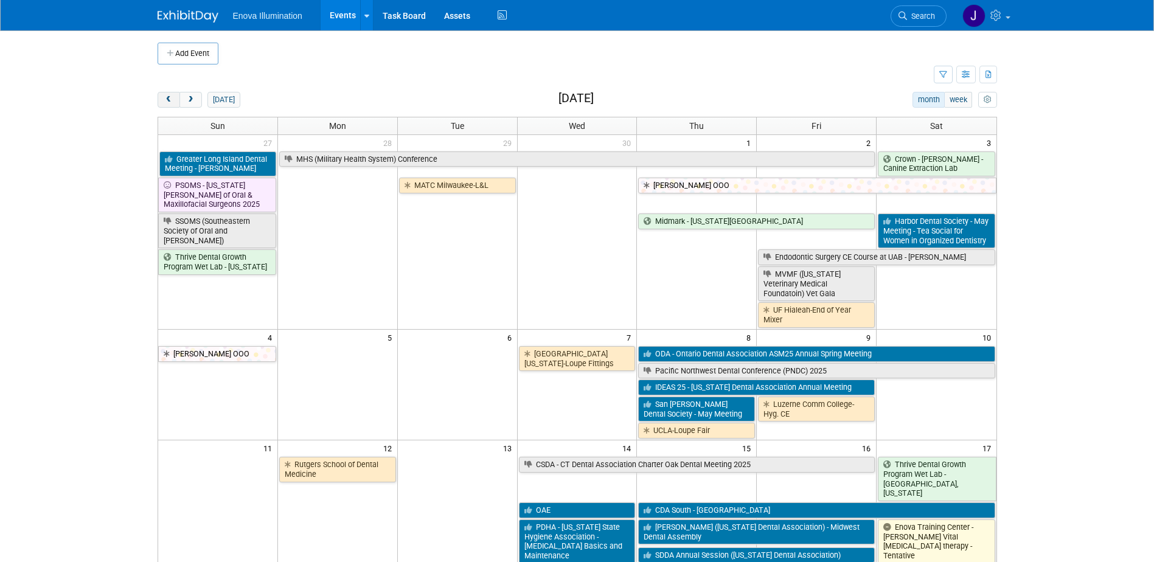
click at [170, 97] on span "prev" at bounding box center [168, 100] width 9 height 8
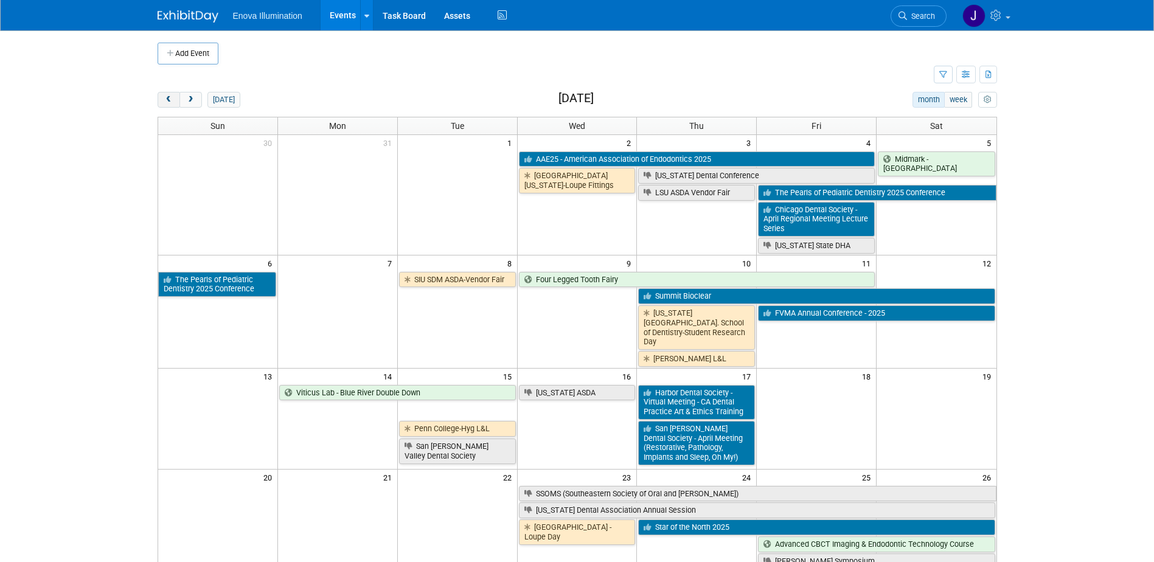
click at [170, 97] on span "prev" at bounding box center [168, 100] width 9 height 8
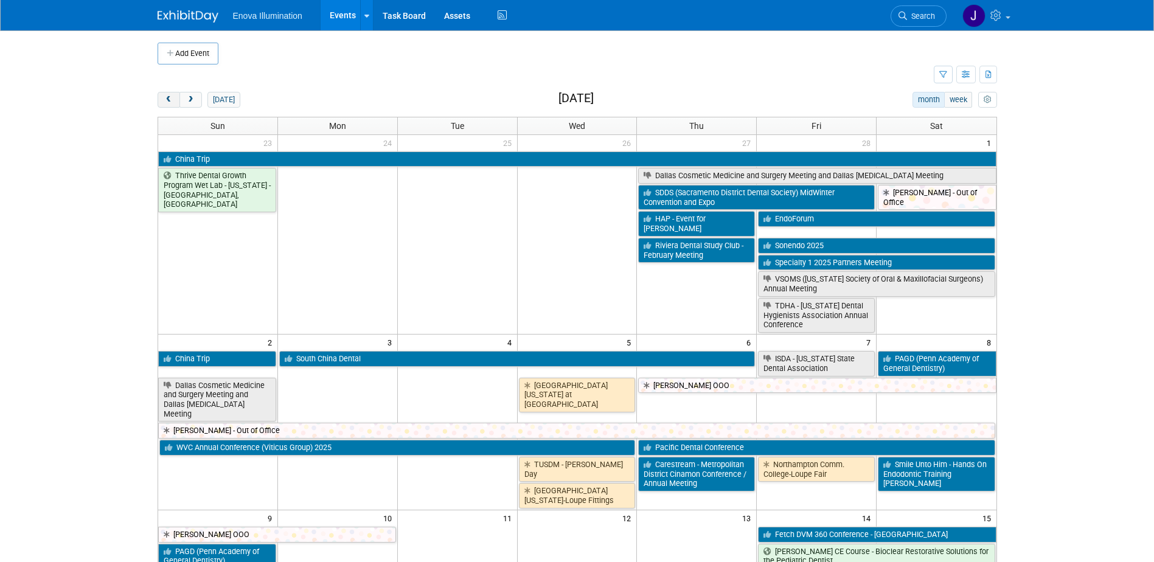
click at [170, 97] on span "prev" at bounding box center [168, 100] width 9 height 8
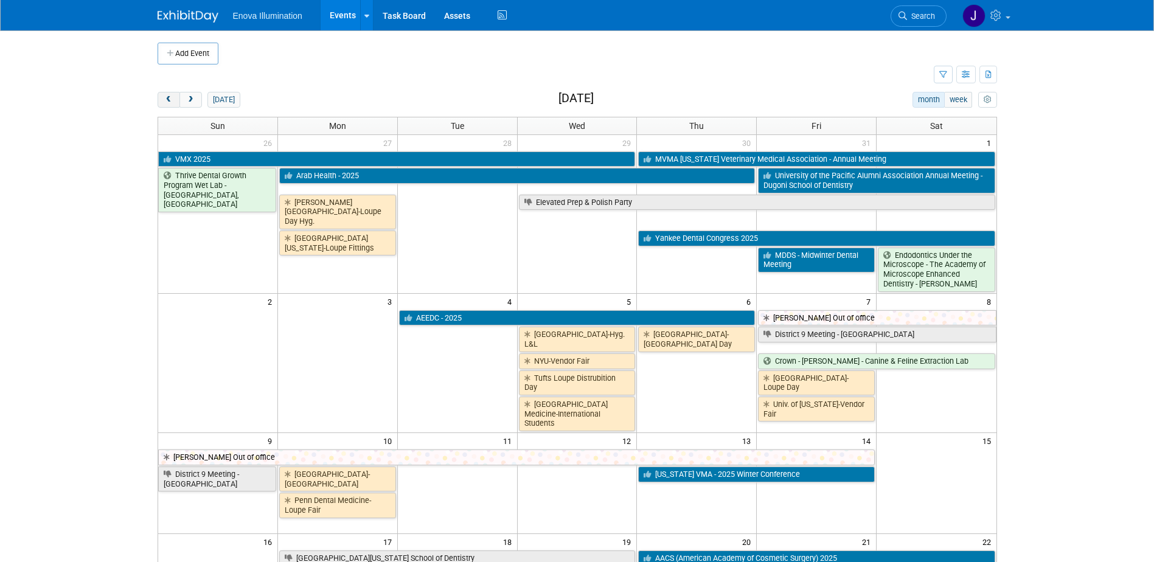
click at [170, 97] on span "prev" at bounding box center [168, 100] width 9 height 8
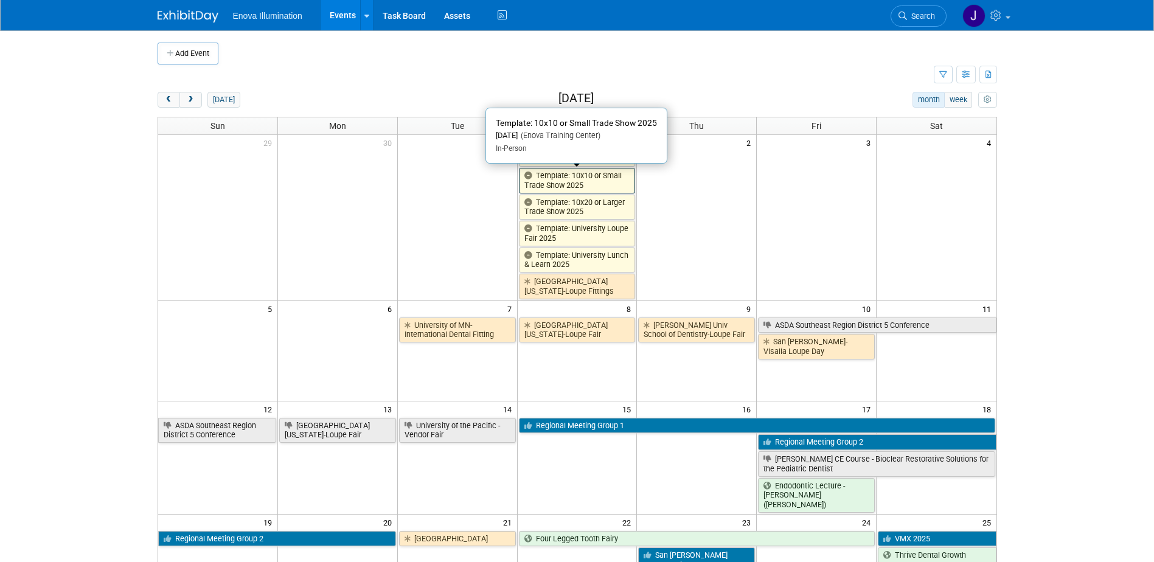
click at [542, 183] on link "Template: 10x10 or Small Trade Show 2025" at bounding box center [577, 180] width 117 height 25
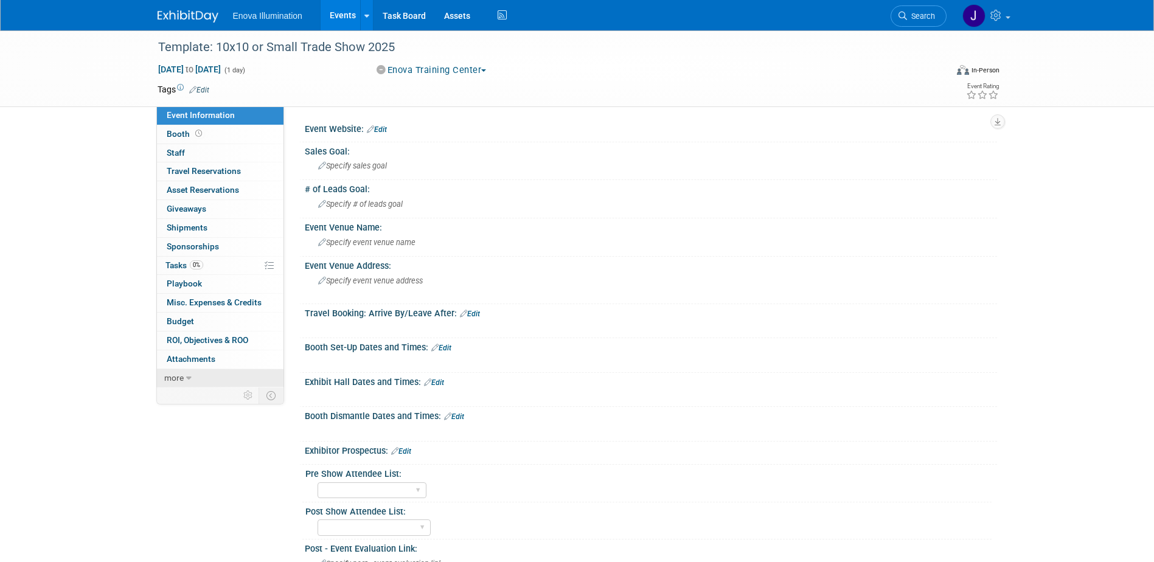
click at [208, 373] on link "more" at bounding box center [220, 378] width 127 height 18
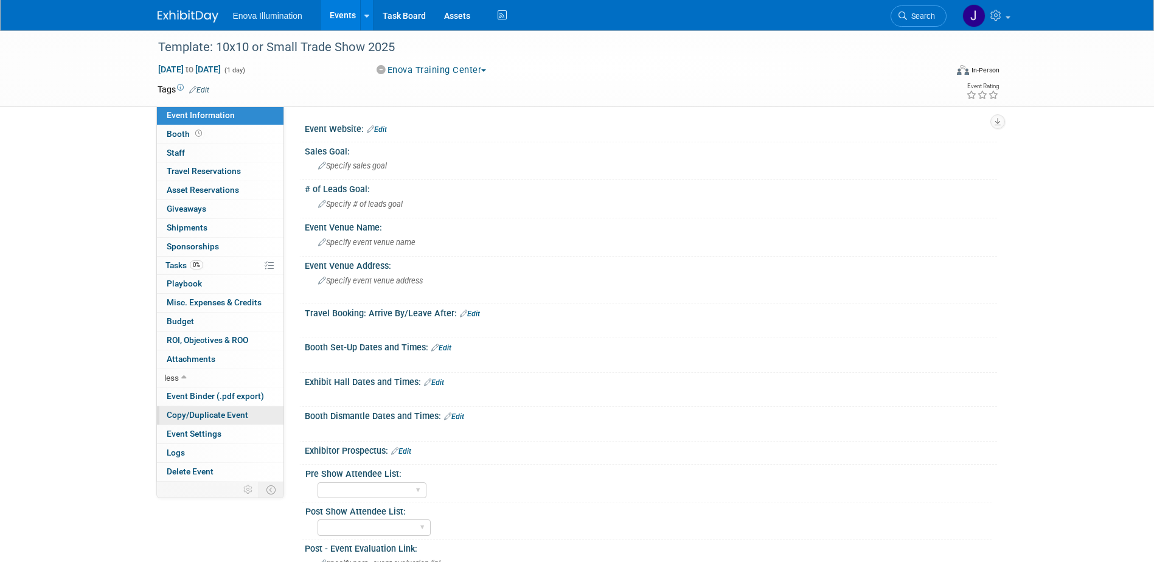
click at [209, 416] on span "Copy/Duplicate Event" at bounding box center [208, 415] width 82 height 10
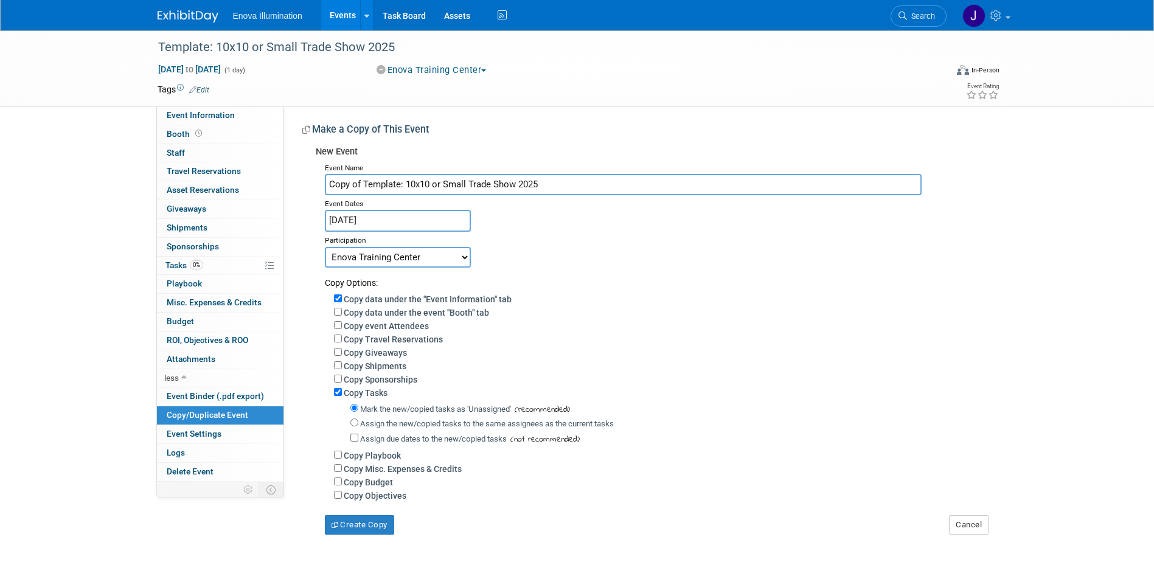
drag, startPoint x: 542, startPoint y: 186, endPoint x: 16, endPoint y: 207, distance: 525.6
click at [113, 196] on div "Template: 10x10 or Small Trade Show 2025 Jan 1, 2025 to Jan 1, 2025 (1 day) Jan…" at bounding box center [577, 294] width 1154 height 529
type input "Revive Periodontics - Study Club"
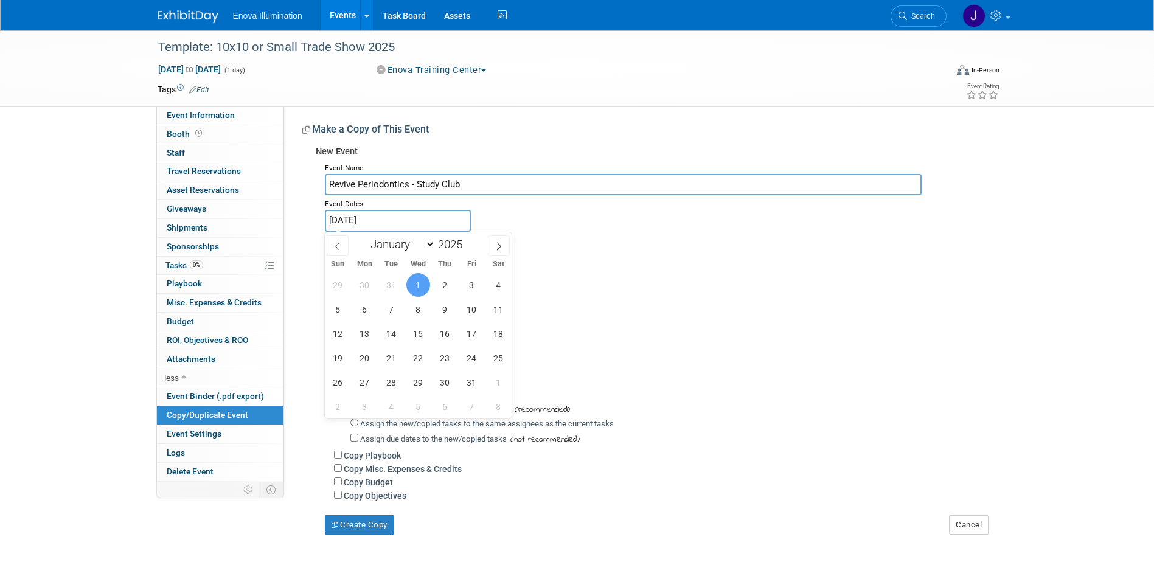
click at [348, 216] on input "Jan 1, 2025" at bounding box center [398, 220] width 146 height 21
click at [419, 243] on select "January February March April May June July August September October November De…" at bounding box center [400, 244] width 70 height 15
select select "8"
click at [365, 237] on select "January February March April May June July August September October November De…" at bounding box center [400, 244] width 70 height 15
click at [441, 312] on span "11" at bounding box center [445, 310] width 24 height 24
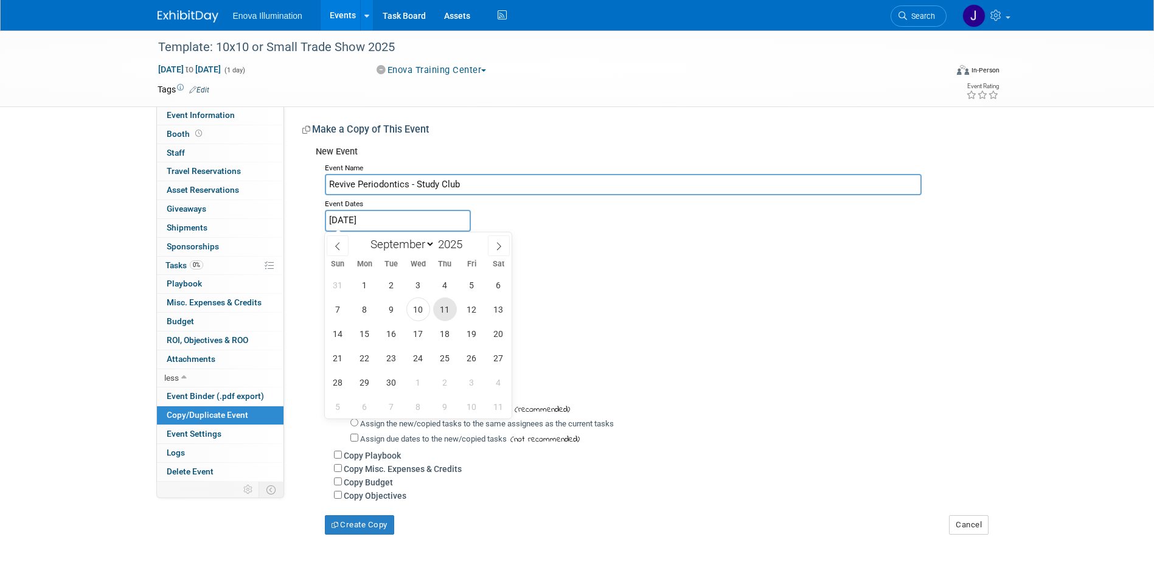
type input "Sep 11, 2025"
click at [441, 312] on span "11" at bounding box center [445, 310] width 24 height 24
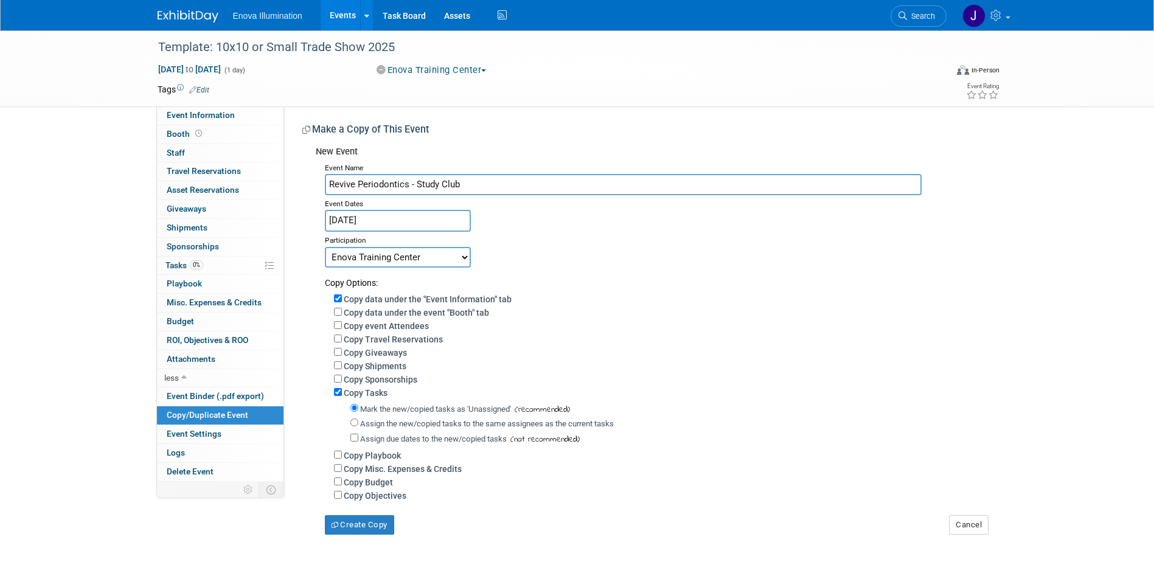
click at [379, 261] on select "Committed Considering Not Going Canceled Enova Training Center University Event…" at bounding box center [398, 257] width 146 height 21
select select "1"
click at [325, 247] on select "Committed Considering Not Going Canceled Enova Training Center University Event…" at bounding box center [398, 257] width 146 height 21
click at [354, 425] on input "Assign the new/copied tasks to the same assignees as the current tasks" at bounding box center [355, 423] width 8 height 8
radio input "true"
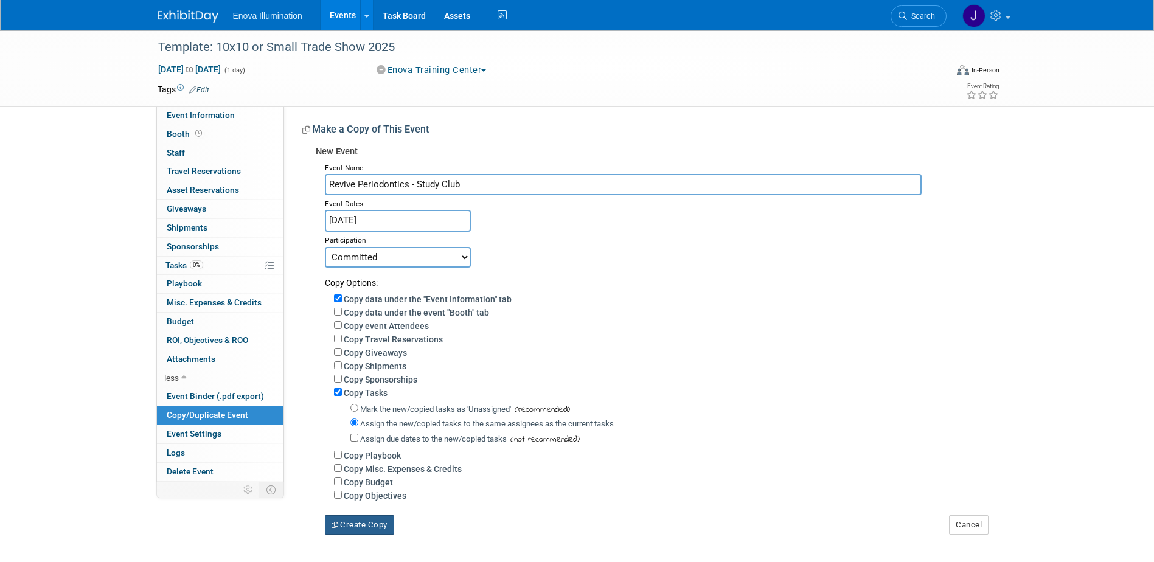
click at [361, 526] on button "Create Copy" at bounding box center [359, 524] width 69 height 19
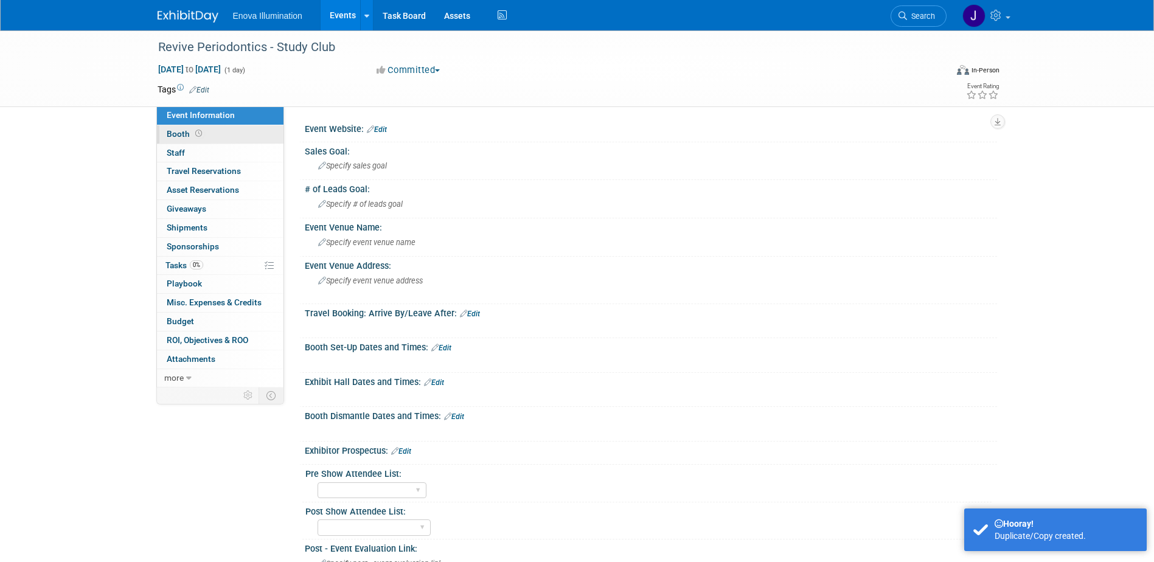
click at [244, 135] on link "Booth" at bounding box center [220, 134] width 127 height 18
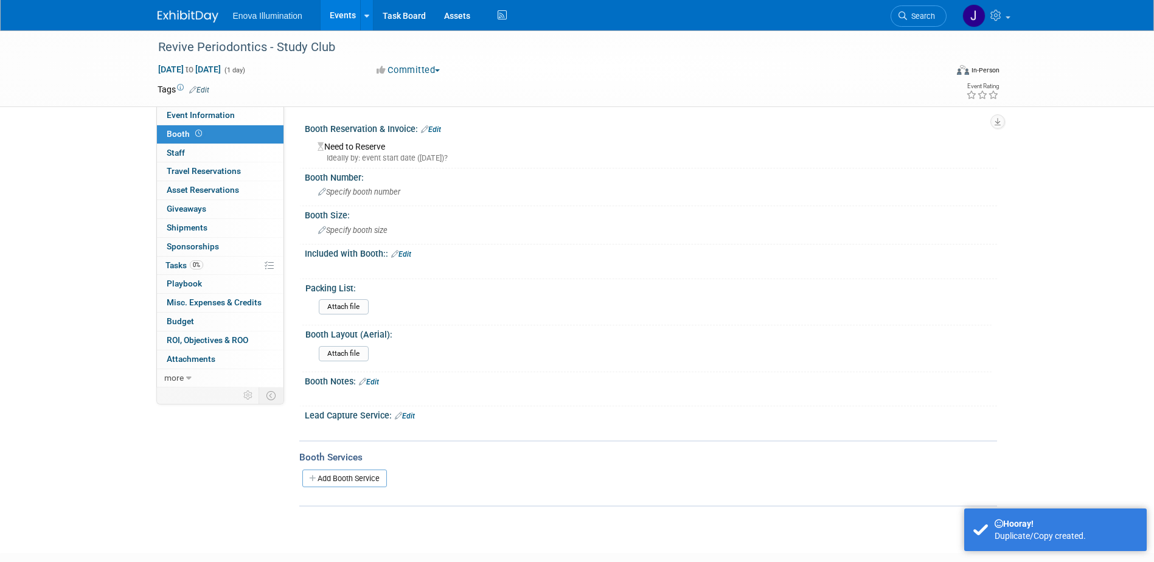
click at [436, 131] on link "Edit" at bounding box center [431, 129] width 20 height 9
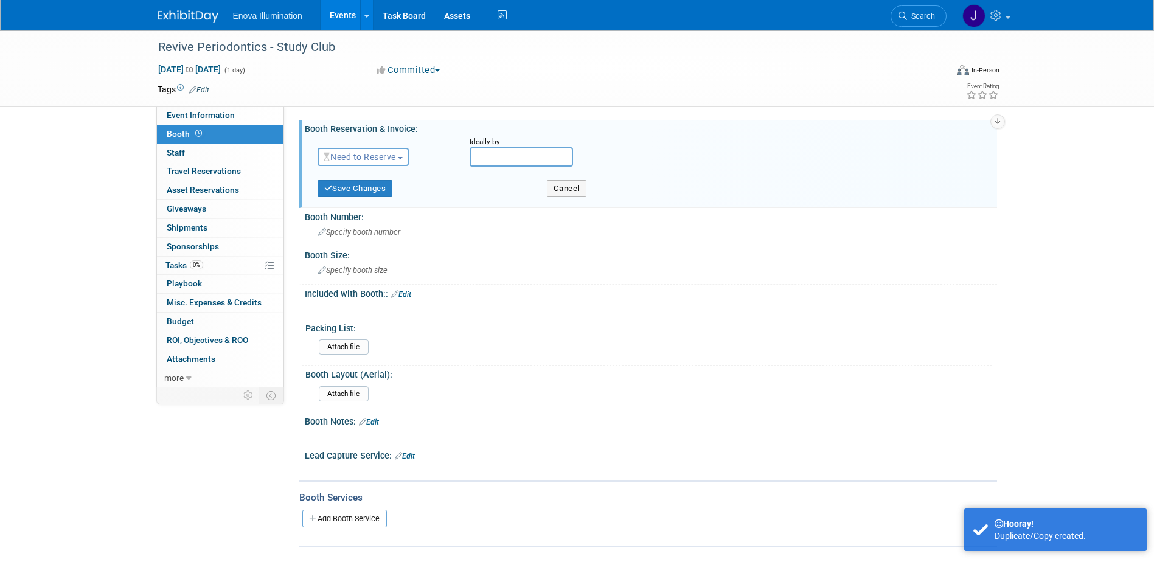
click at [372, 157] on span "Need to Reserve" at bounding box center [360, 157] width 72 height 10
click at [363, 195] on link "Reserved" at bounding box center [383, 194] width 130 height 17
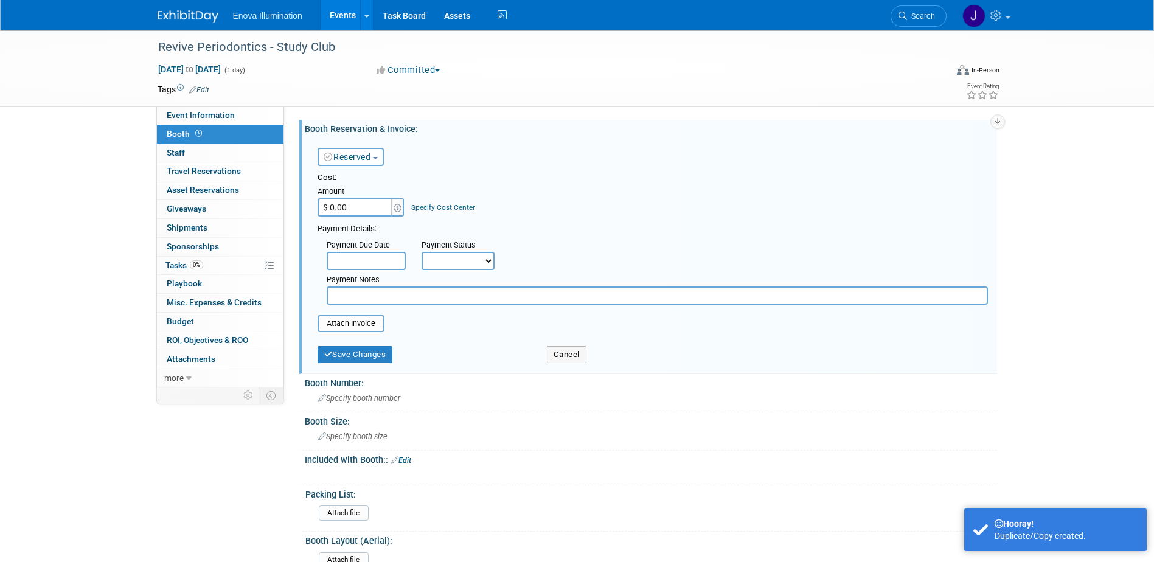
click at [350, 211] on input "$ 0.00" at bounding box center [356, 207] width 76 height 18
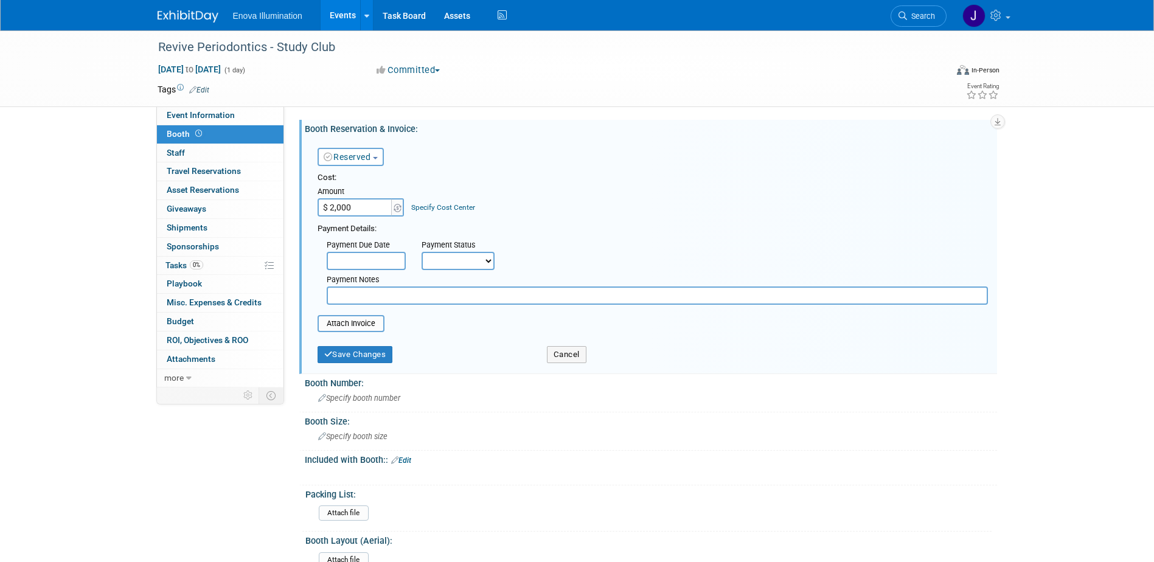
type input "$ 2,000.00"
click at [357, 303] on input "text" at bounding box center [658, 296] width 662 height 18
type input "Check requested 9/10/25"
click at [352, 357] on button "Save Changes" at bounding box center [355, 354] width 75 height 17
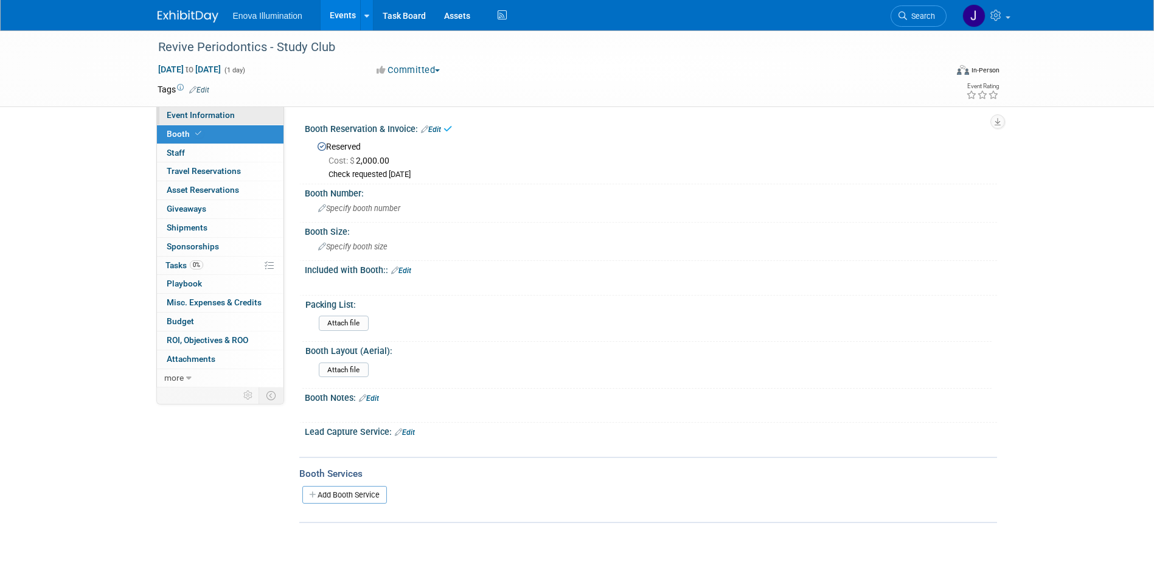
click at [208, 118] on span "Event Information" at bounding box center [201, 115] width 68 height 10
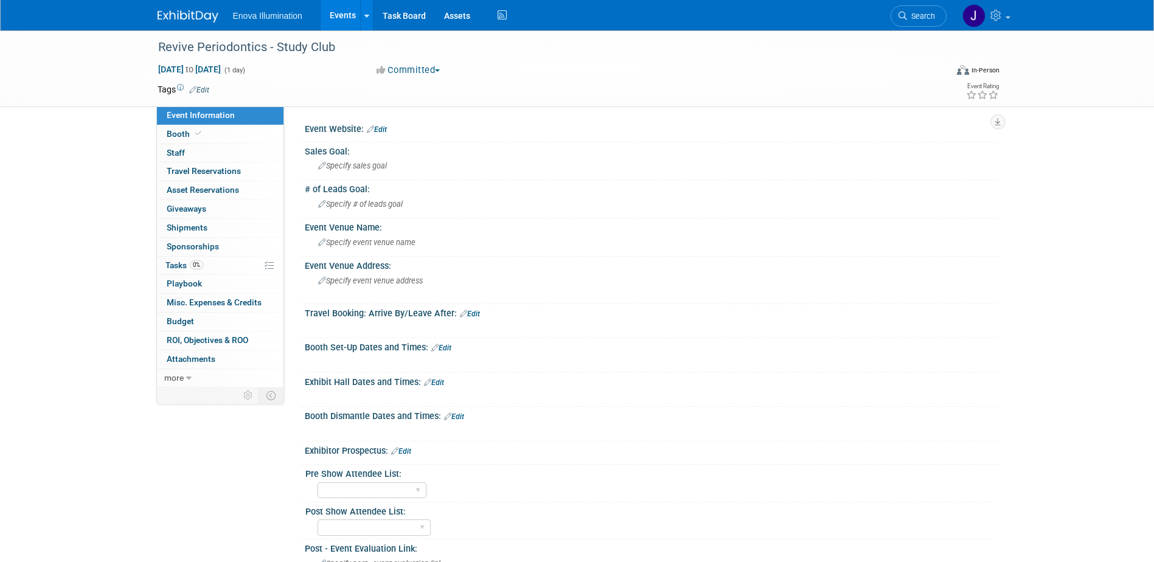
click at [440, 382] on link "Edit" at bounding box center [434, 383] width 20 height 9
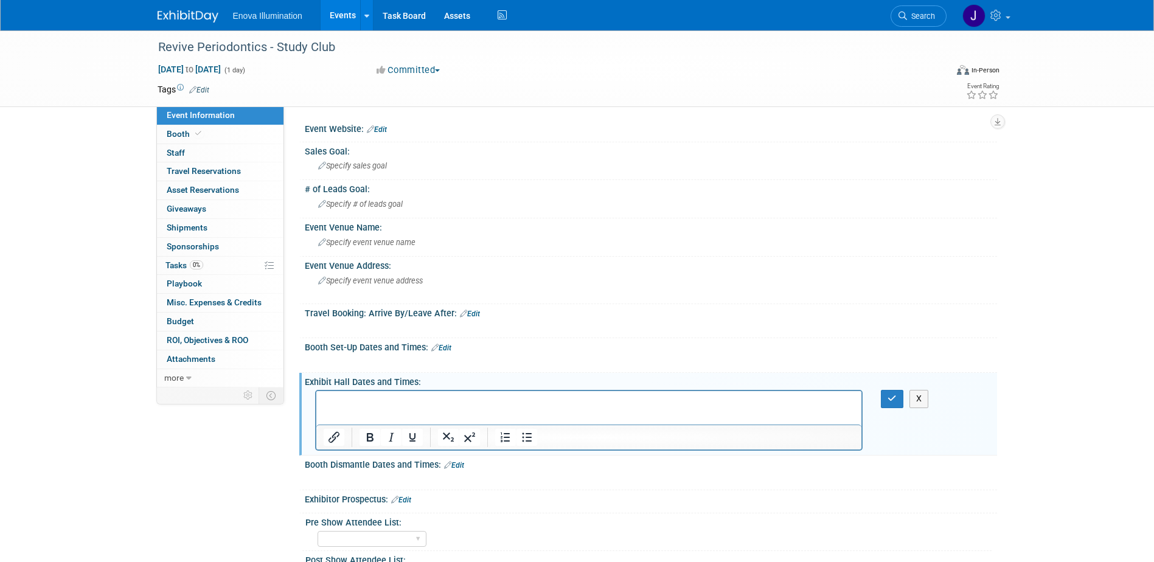
click at [419, 397] on p "Rich Text Area. Press ALT-0 for help." at bounding box center [589, 402] width 532 height 12
click at [893, 395] on icon "button" at bounding box center [892, 398] width 9 height 9
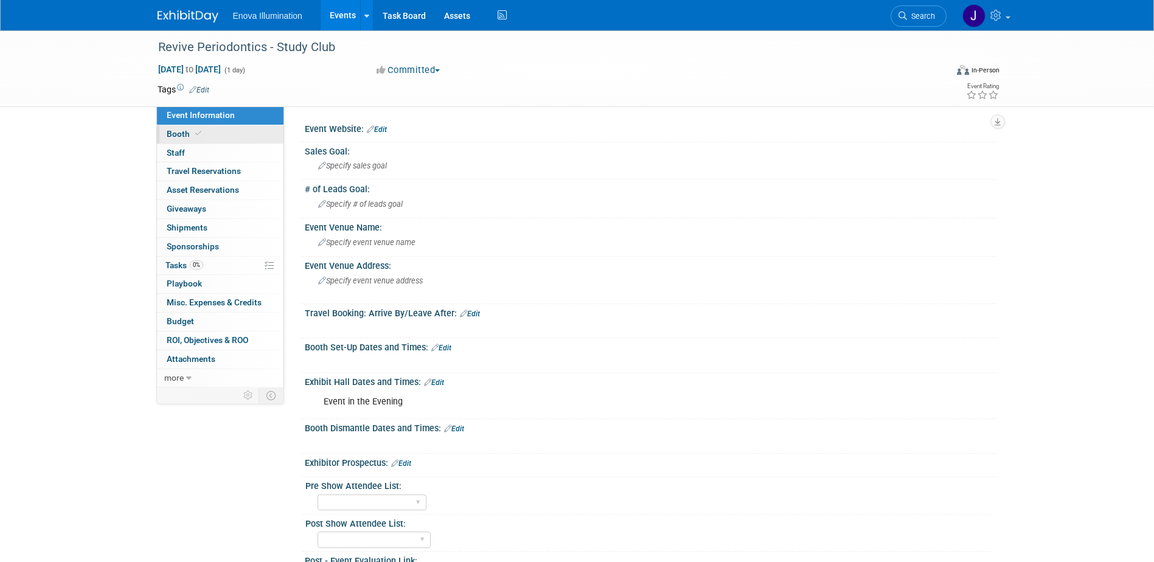
click at [195, 135] on icon at bounding box center [198, 133] width 6 height 7
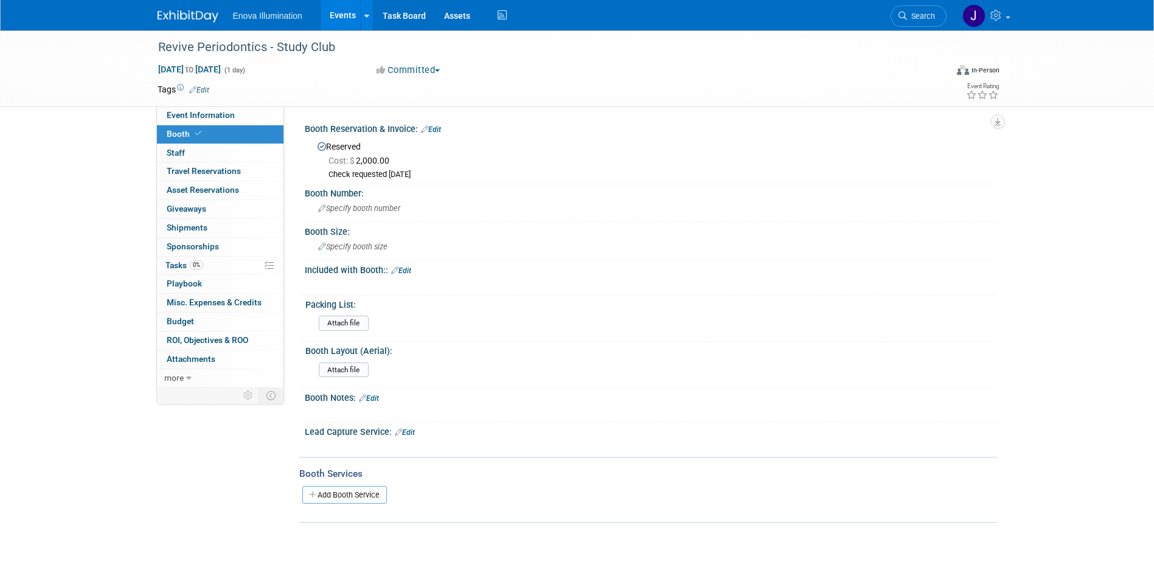
click at [439, 129] on link "Edit" at bounding box center [431, 129] width 20 height 9
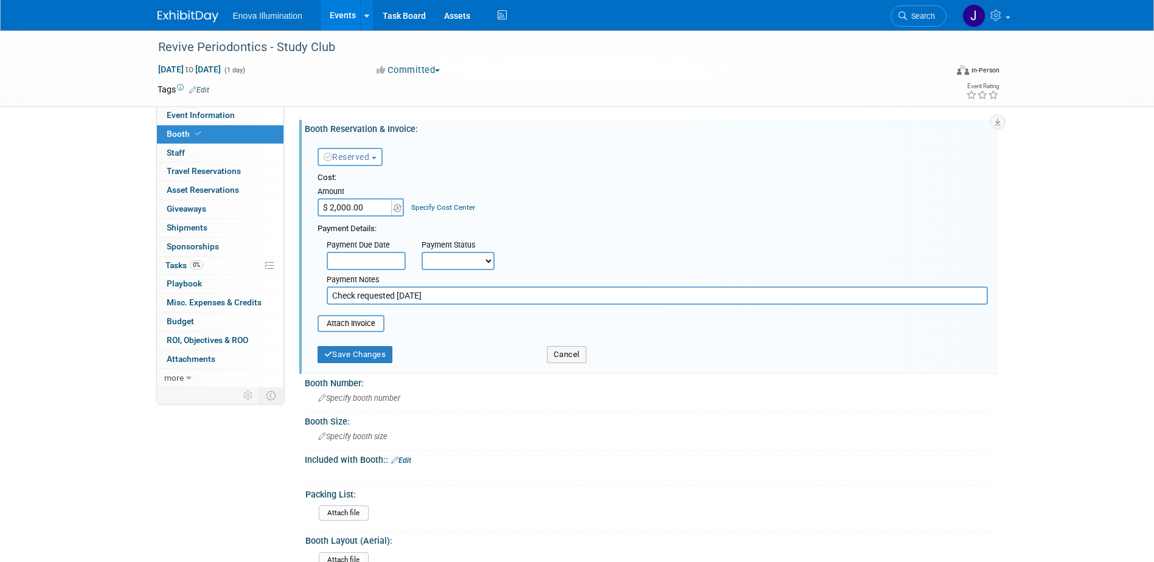
click at [330, 208] on input "$ 2,000.00" at bounding box center [356, 207] width 76 height 18
type input "$ 1,000.00"
click at [359, 360] on button "Save Changes" at bounding box center [355, 354] width 75 height 17
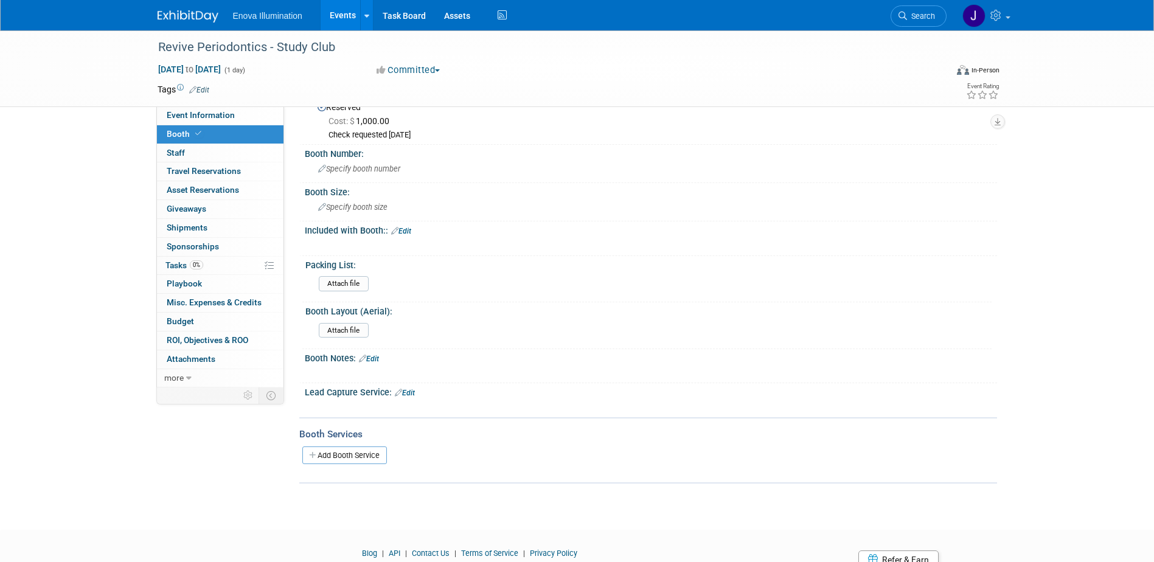
scroll to position [93, 0]
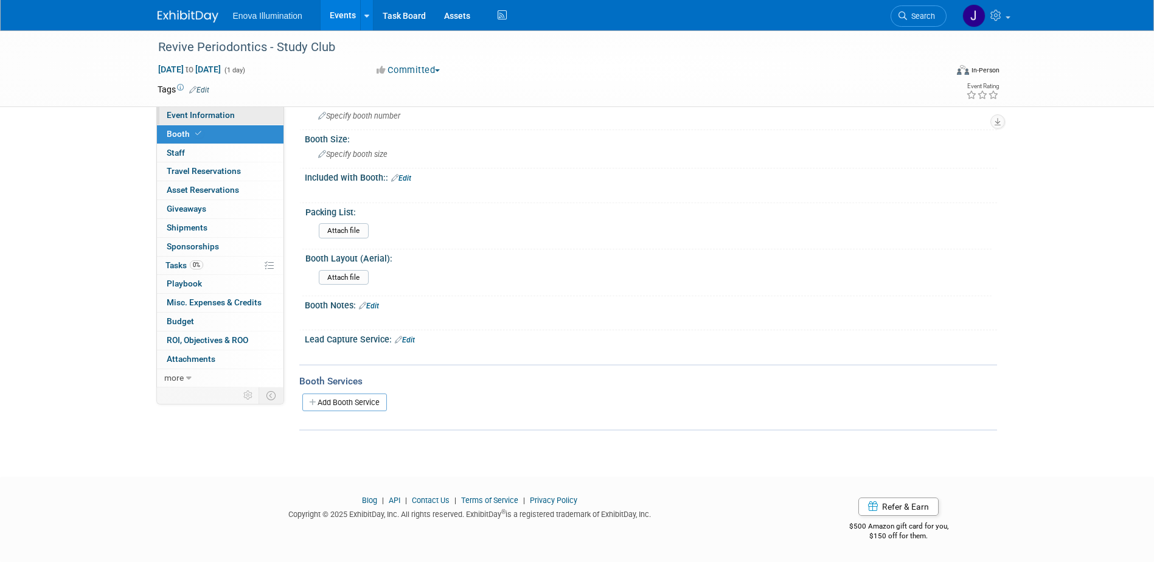
click at [211, 120] on link "Event Information" at bounding box center [220, 116] width 127 height 18
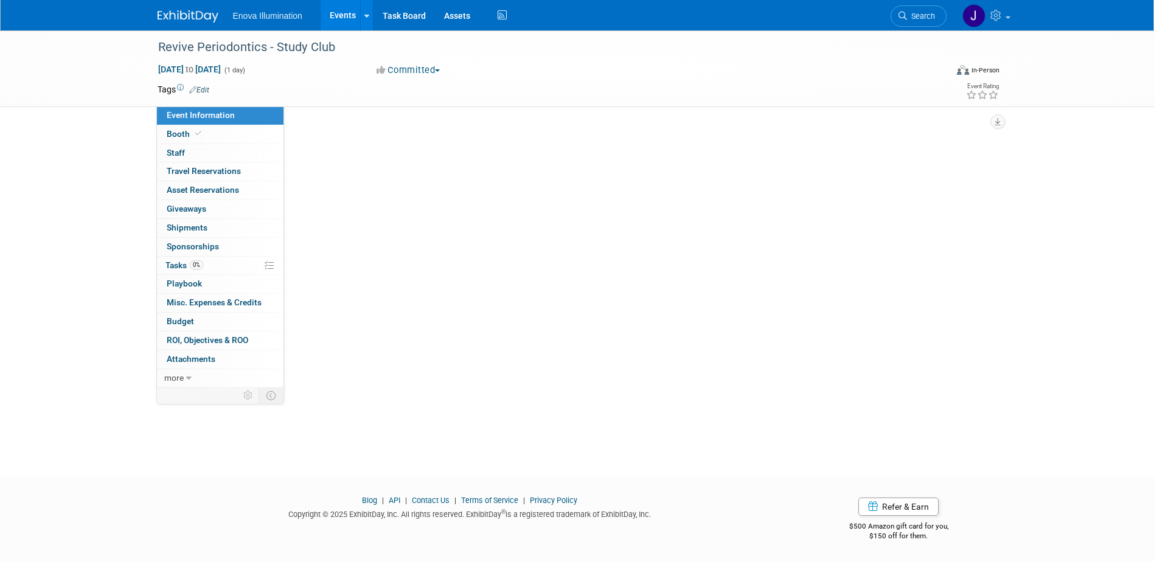
scroll to position [0, 0]
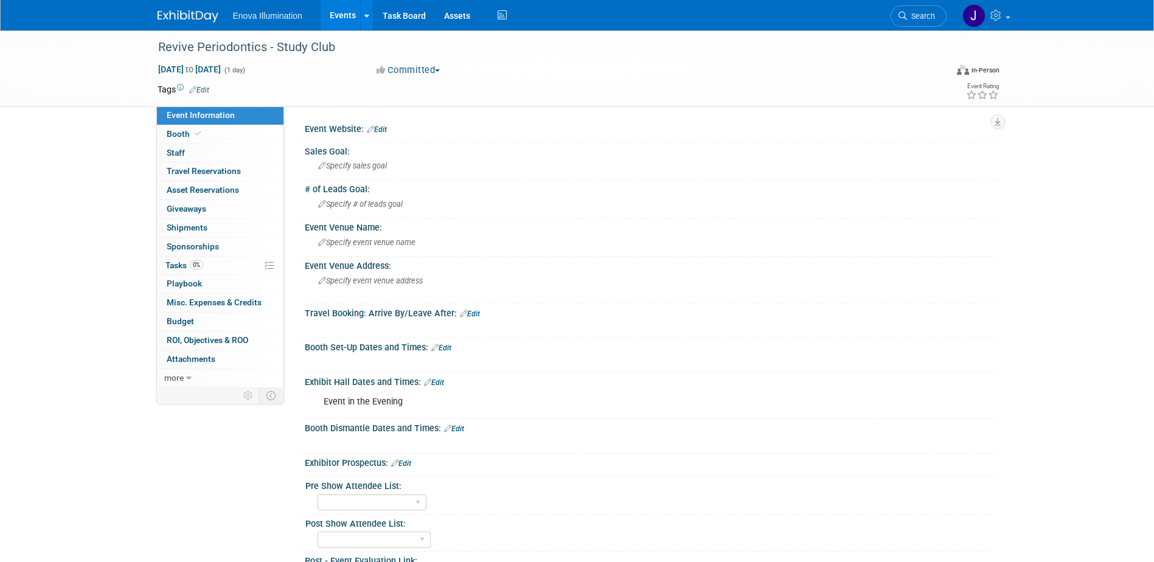
click at [464, 430] on link "Edit" at bounding box center [454, 429] width 20 height 9
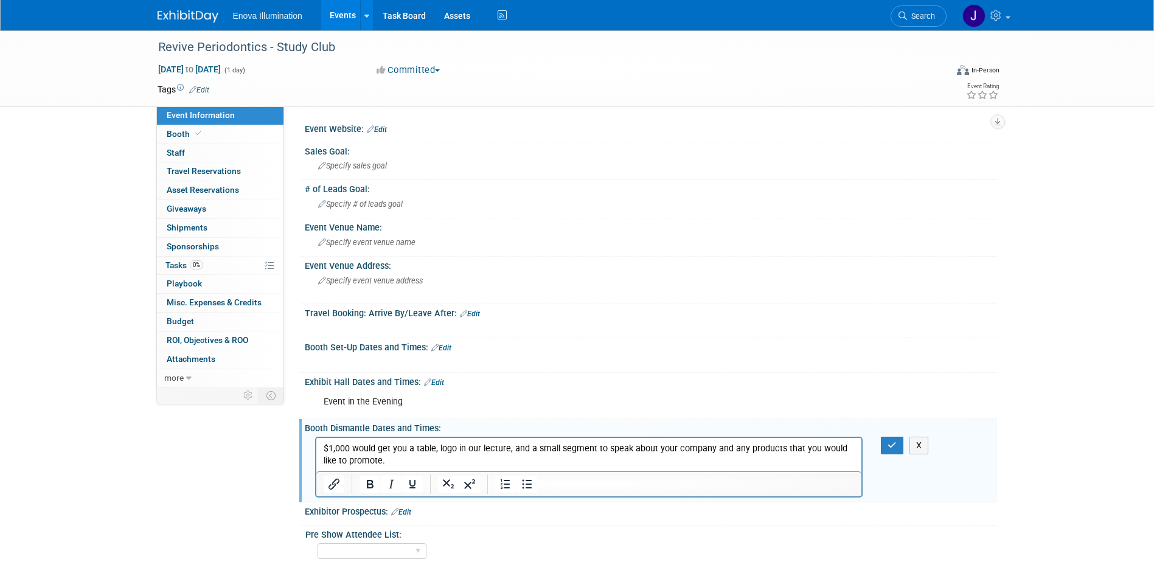
drag, startPoint x: 390, startPoint y: 463, endPoint x: 630, endPoint y: 885, distance: 486.5
click at [316, 445] on html "$1,000 would get you a table, logo in our lecture, and a small segment to speak…" at bounding box center [589, 452] width 546 height 29
click at [898, 442] on button "button" at bounding box center [892, 446] width 23 height 18
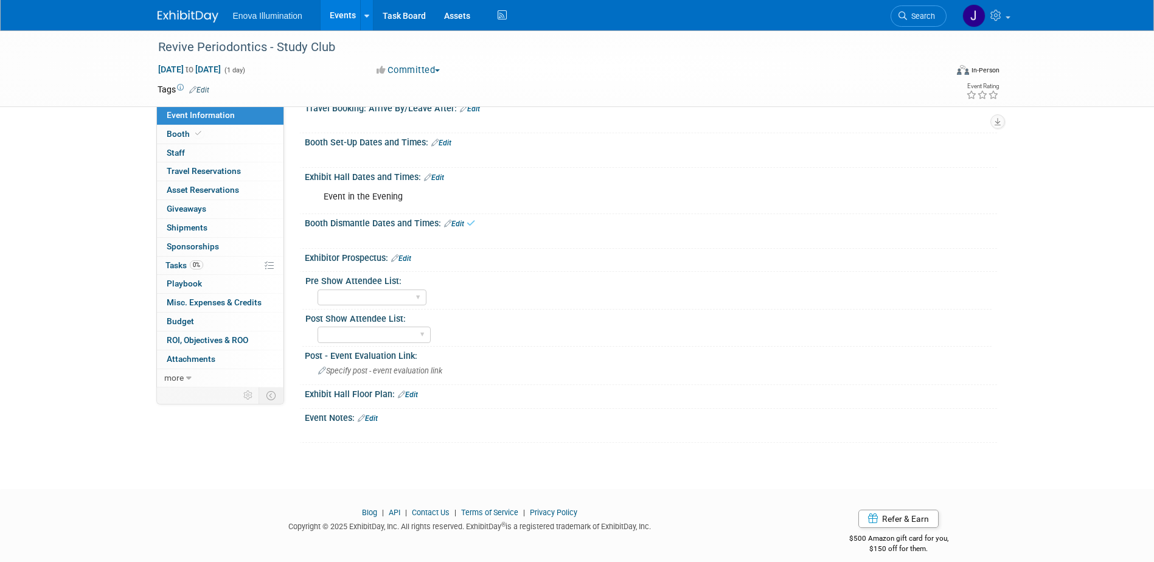
scroll to position [217, 0]
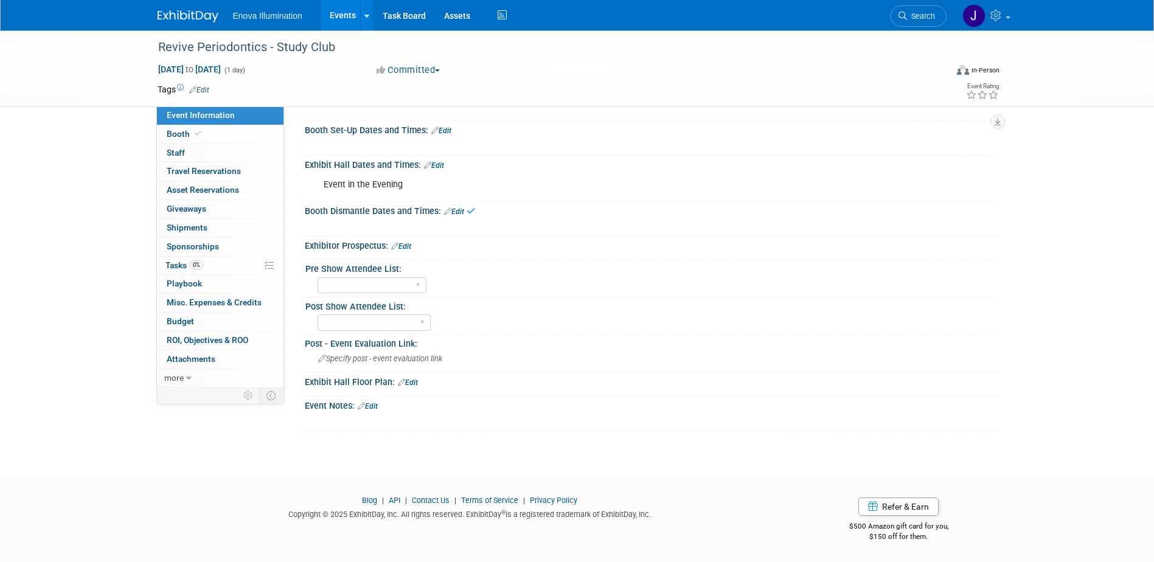
click at [372, 404] on link "Edit" at bounding box center [368, 406] width 20 height 9
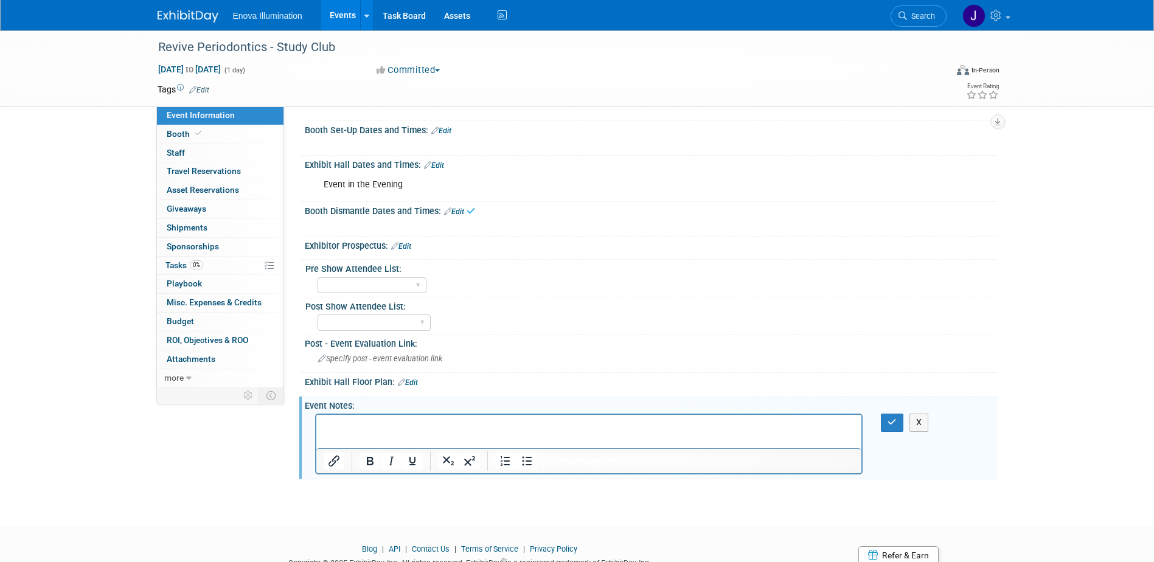
scroll to position [0, 0]
click at [382, 435] on p "$1,000 would get you a table, logo in our lecture, and a small segment to speak…" at bounding box center [589, 432] width 532 height 24
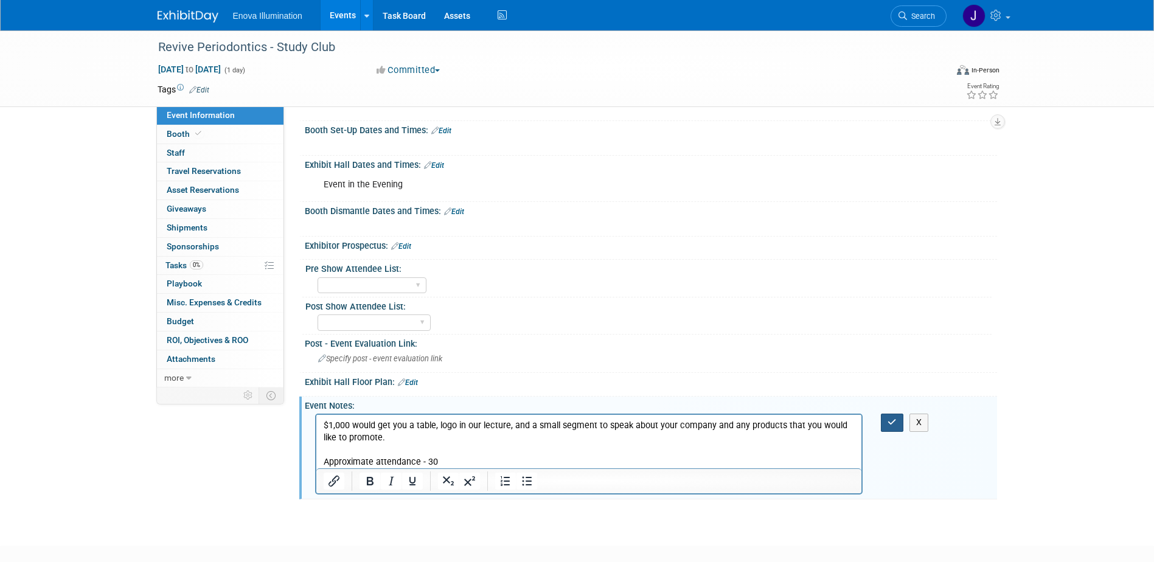
click at [885, 427] on button "button" at bounding box center [892, 423] width 23 height 18
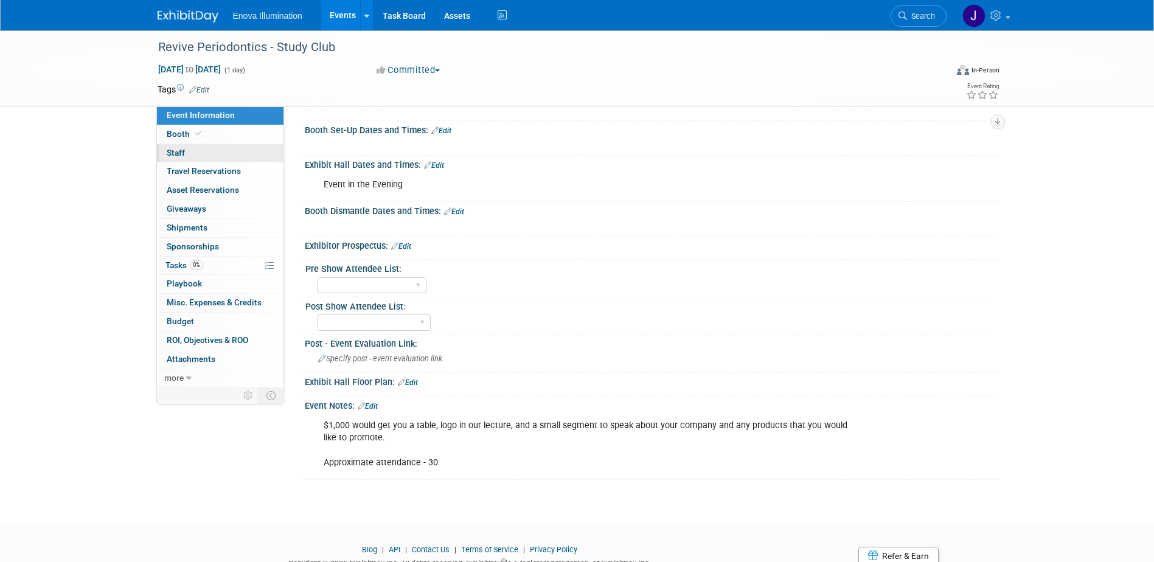
click at [221, 148] on link "0 Staff 0" at bounding box center [220, 153] width 127 height 18
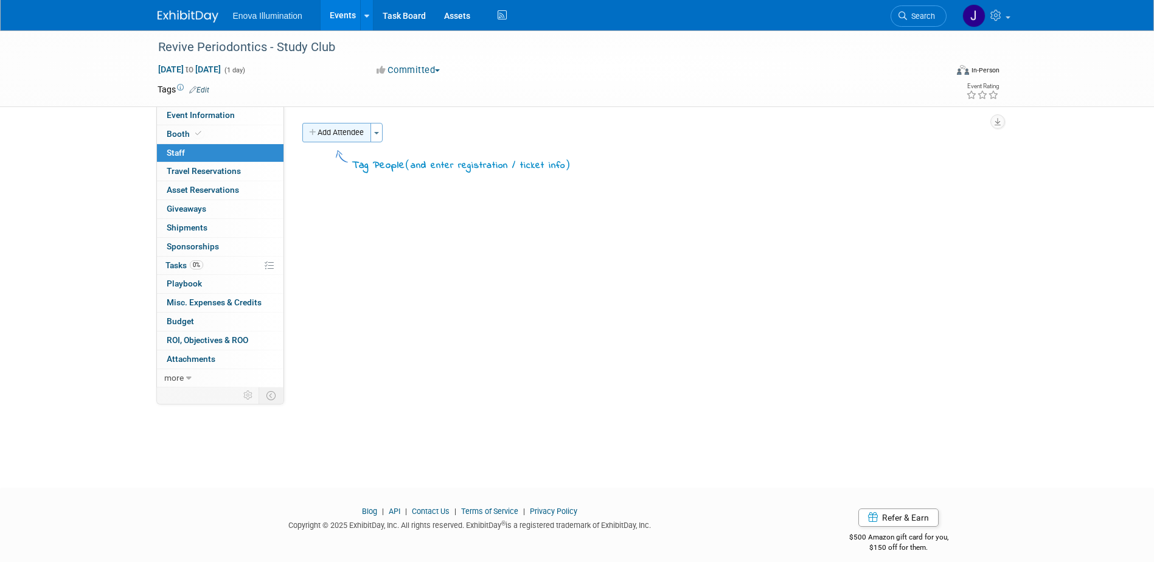
click at [371, 133] on button "Add Attendee" at bounding box center [336, 132] width 69 height 19
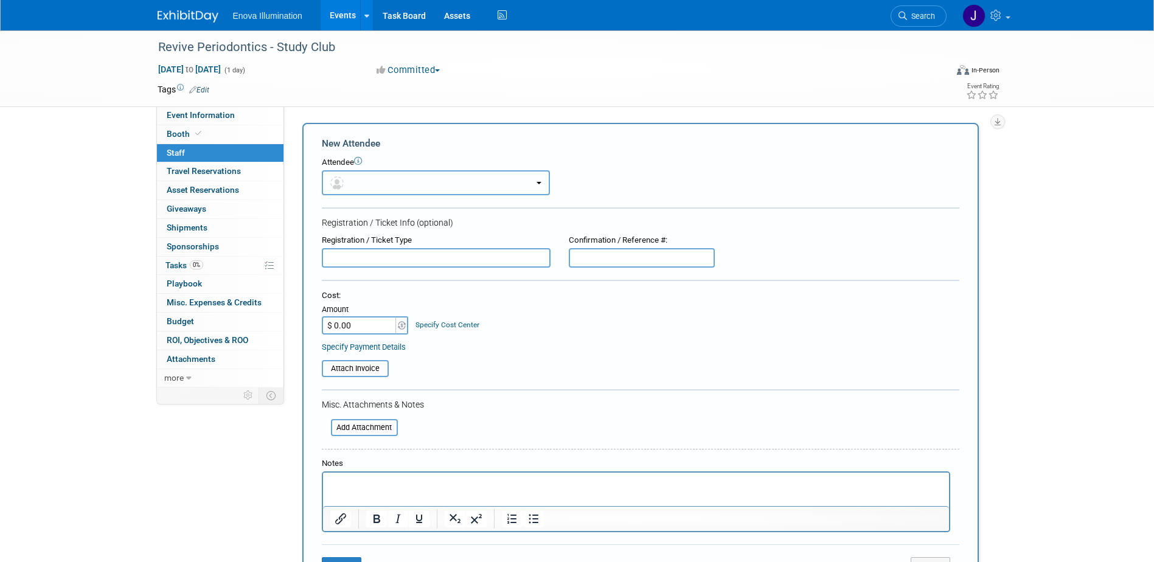
click at [359, 180] on button "button" at bounding box center [436, 182] width 228 height 25
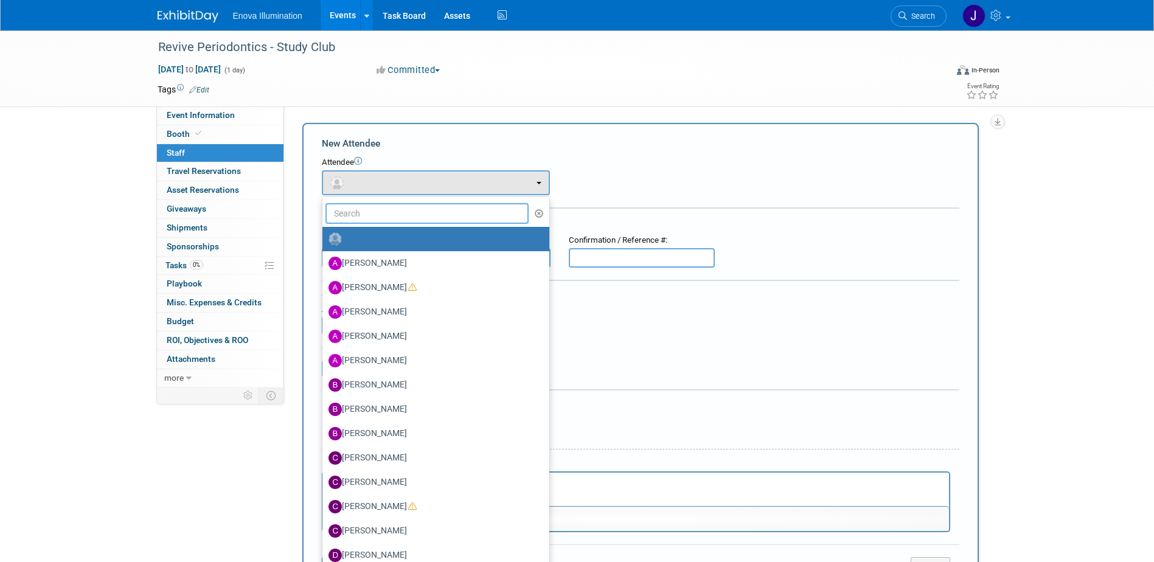
click at [365, 211] on input "text" at bounding box center [428, 213] width 204 height 21
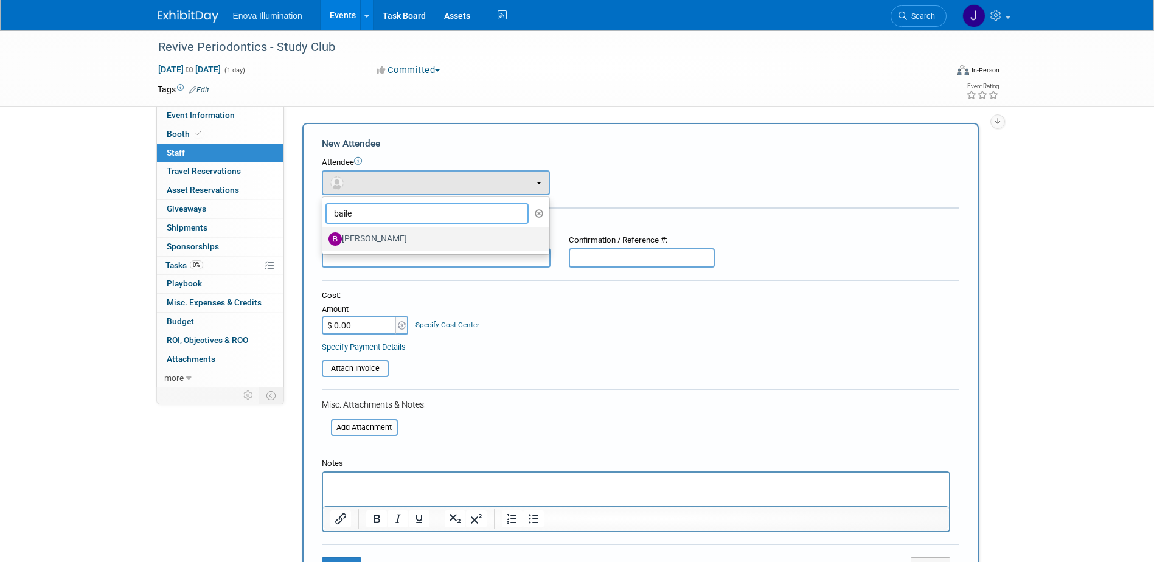
type input "baile"
click at [368, 232] on label "[PERSON_NAME]" at bounding box center [433, 238] width 209 height 19
click at [324, 234] on input "[PERSON_NAME]" at bounding box center [320, 238] width 8 height 8
select select "29f256f5-ef74-4486-9c3b-d7dae2fe89eb"
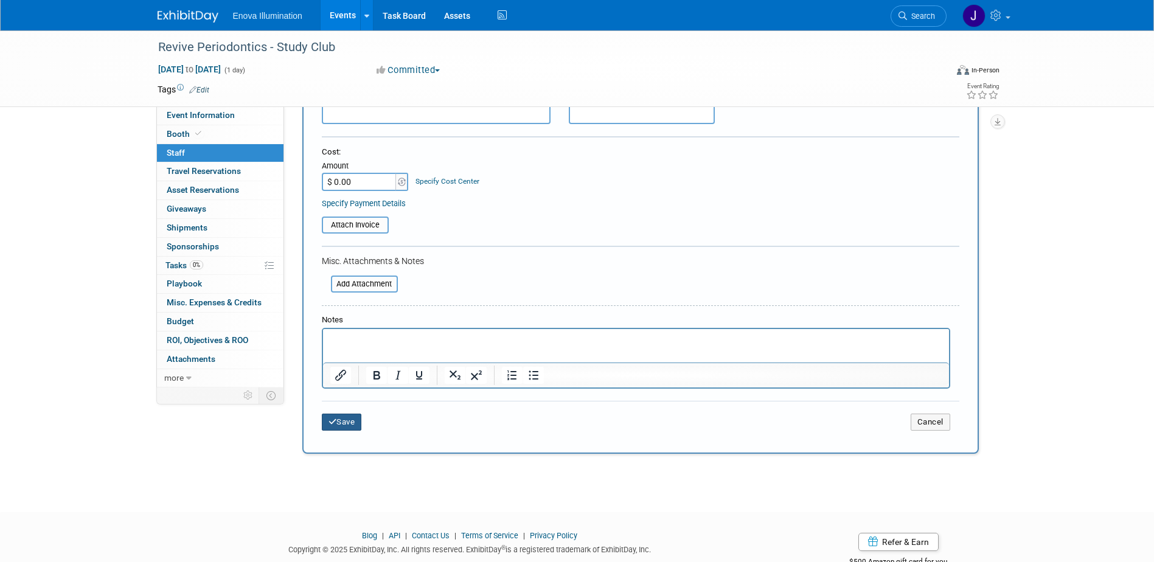
click at [347, 419] on button "Save" at bounding box center [342, 422] width 40 height 17
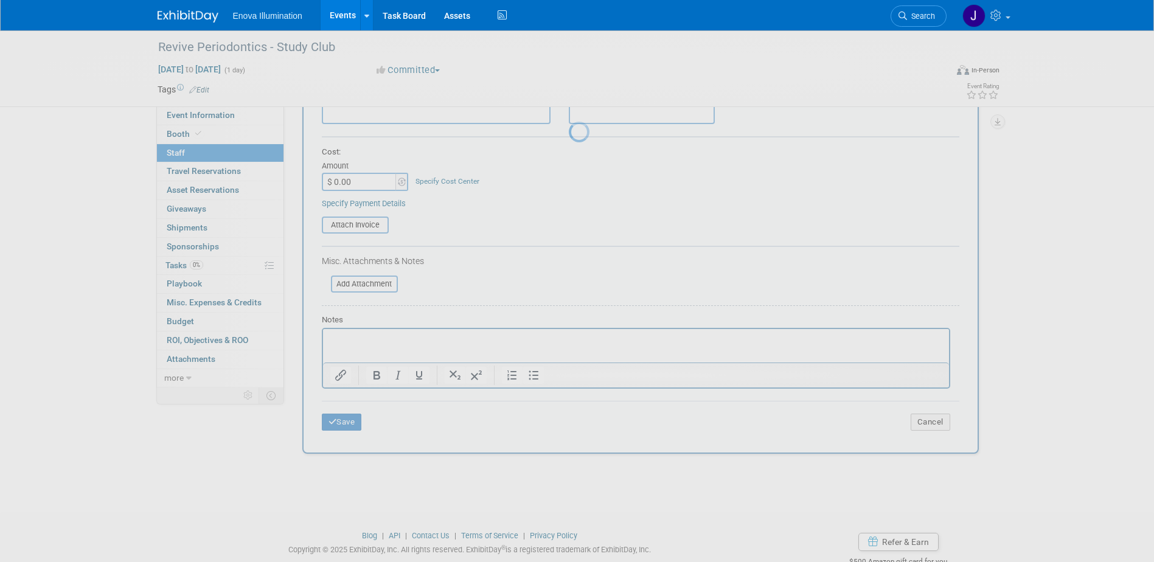
scroll to position [11, 0]
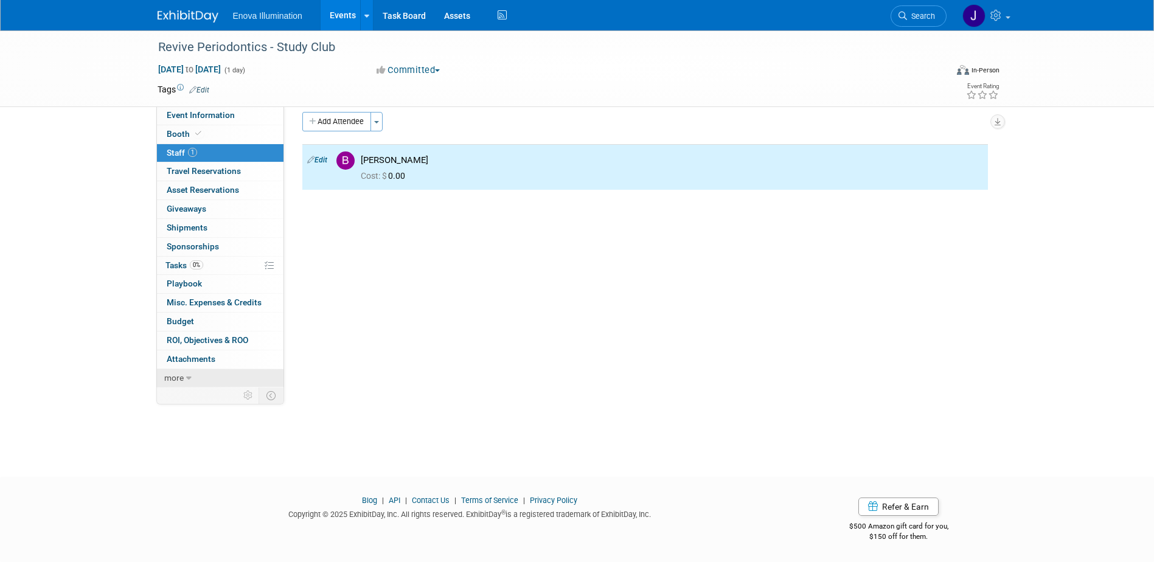
click at [214, 374] on link "more" at bounding box center [220, 378] width 127 height 18
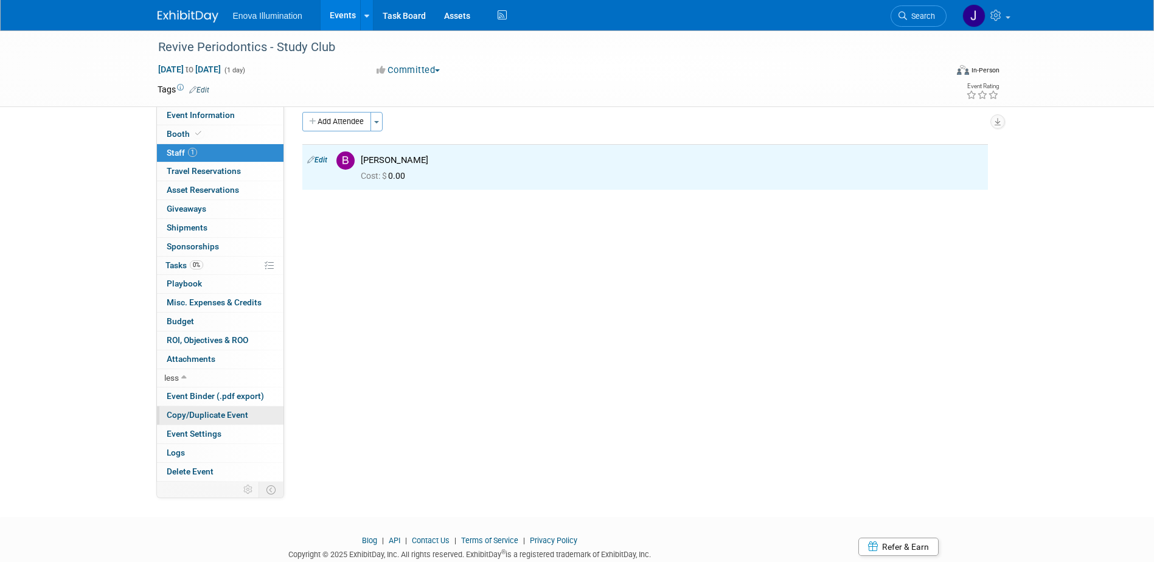
click at [203, 411] on span "Copy/Duplicate Event" at bounding box center [208, 415] width 82 height 10
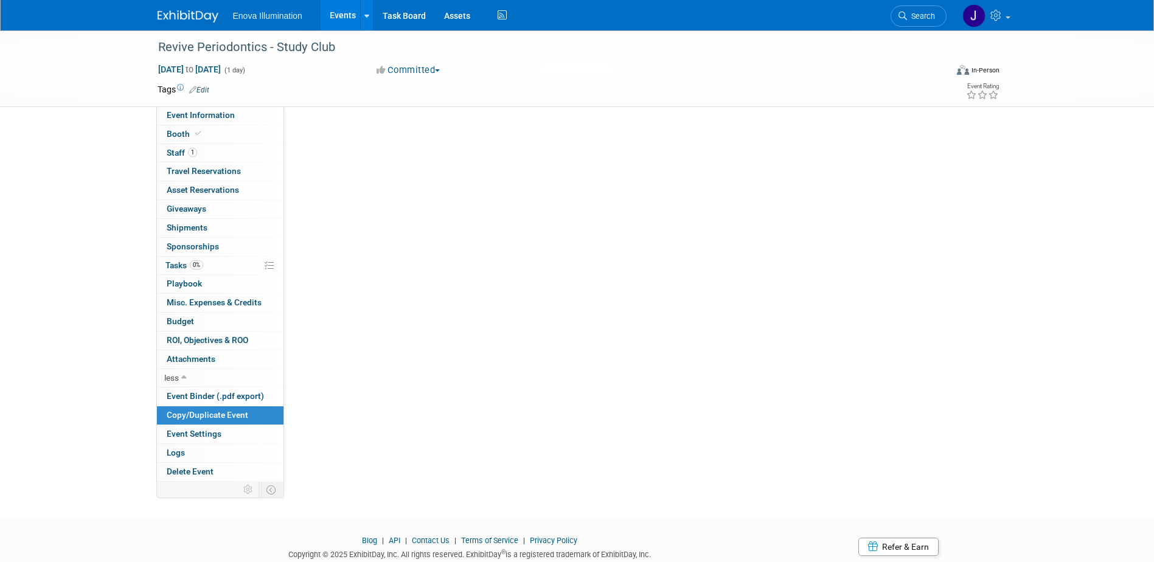
scroll to position [0, 0]
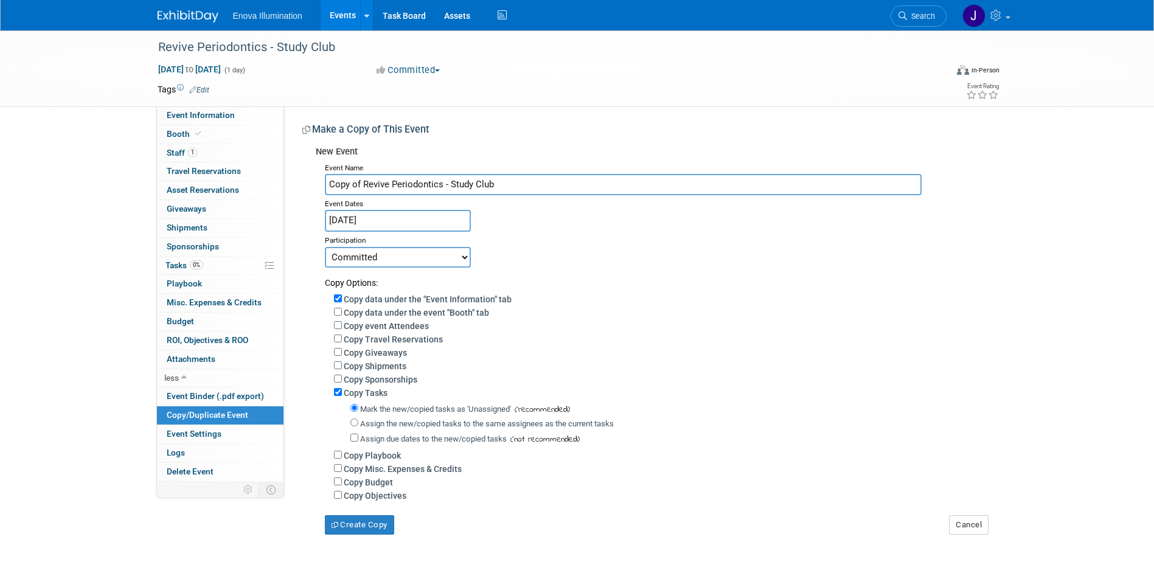
drag, startPoint x: 361, startPoint y: 183, endPoint x: 319, endPoint y: 184, distance: 42.6
click at [318, 184] on div "Event Name Copy of Revive Periodontics - Study Club Event Dates Sep 11, 2025 Du…" at bounding box center [652, 346] width 672 height 375
type input "Revive Periodontics - Study Club"
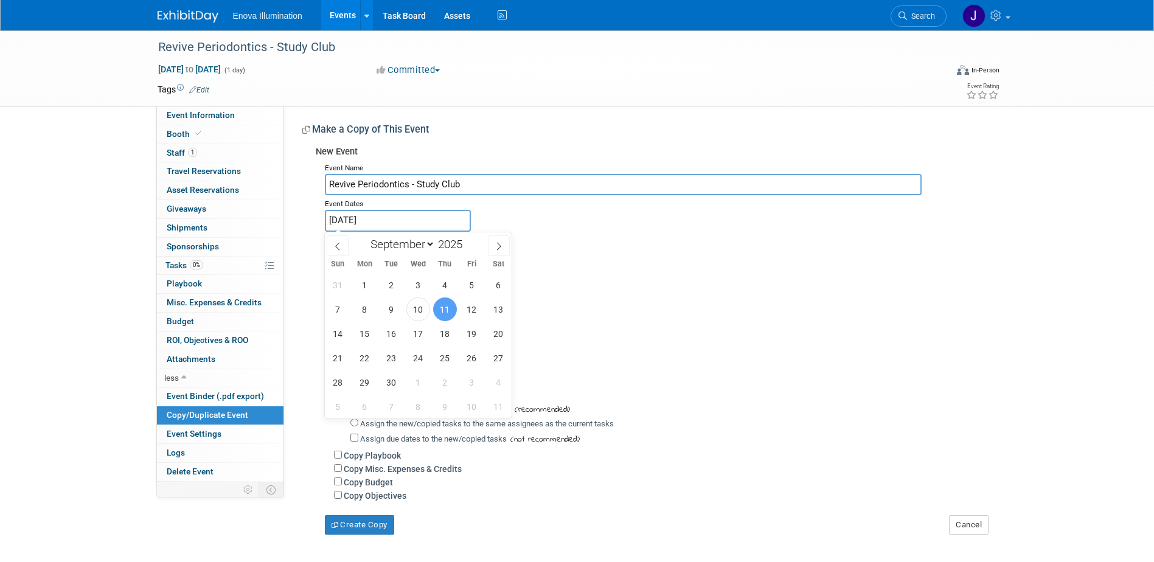
click at [377, 220] on input "Sep 11, 2025" at bounding box center [398, 220] width 146 height 21
click at [403, 251] on select "January February March April May June July August September October November De…" at bounding box center [400, 244] width 70 height 15
select select "9"
click at [365, 237] on select "January February March April May June July August September October November De…" at bounding box center [400, 244] width 70 height 15
click at [416, 380] on span "29" at bounding box center [419, 383] width 24 height 24
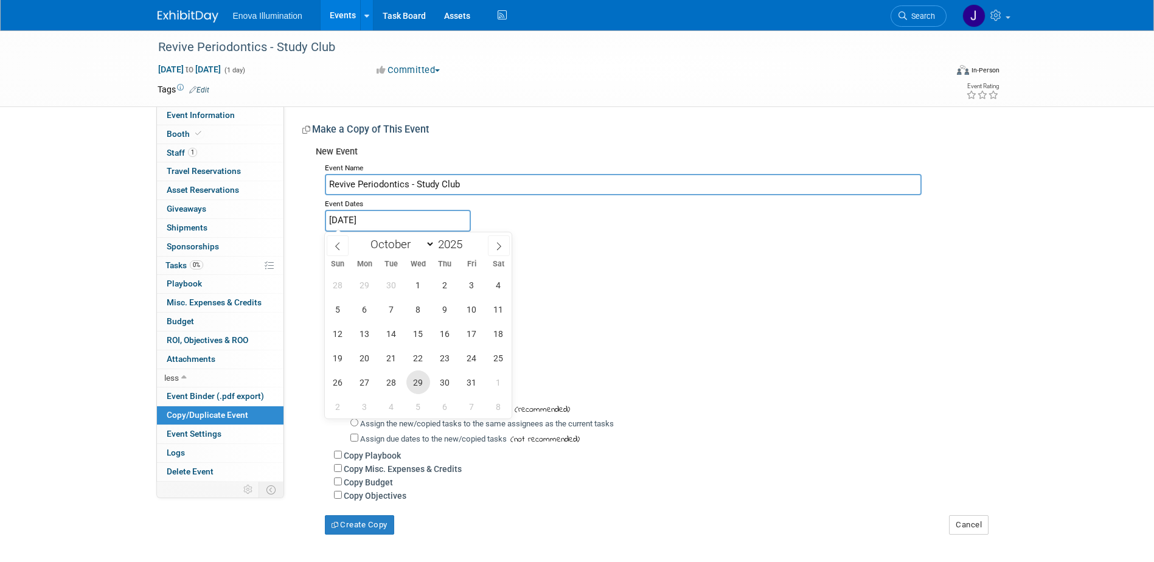
type input "[DATE]"
click at [413, 377] on span "29" at bounding box center [419, 383] width 24 height 24
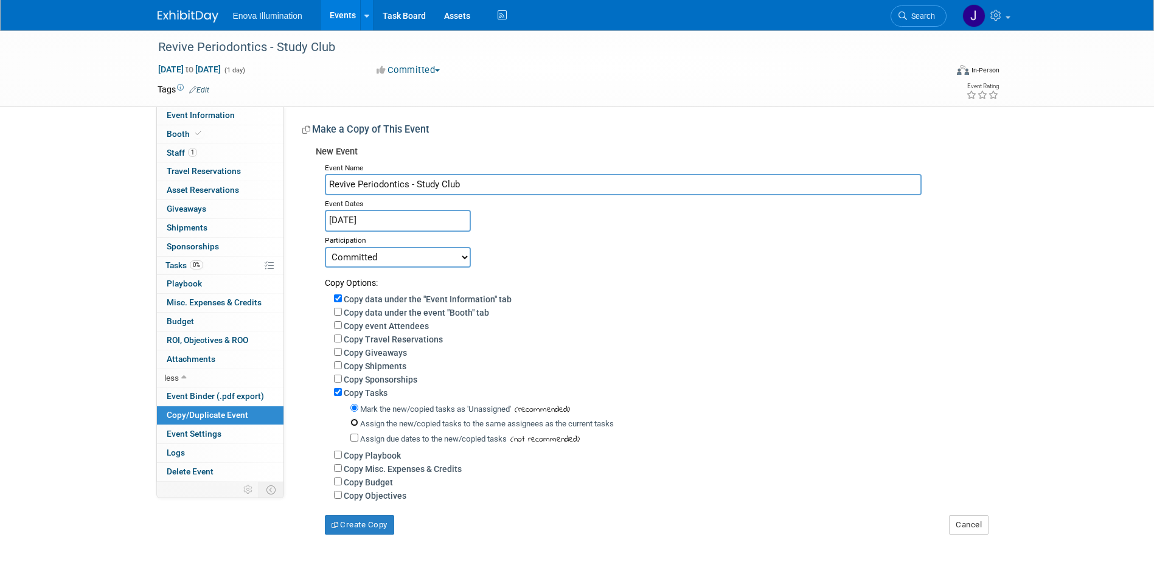
click at [356, 427] on input "Assign the new/copied tasks to the same assignees as the current tasks" at bounding box center [355, 423] width 8 height 8
radio input "true"
click at [369, 535] on button "Create Copy" at bounding box center [359, 524] width 69 height 19
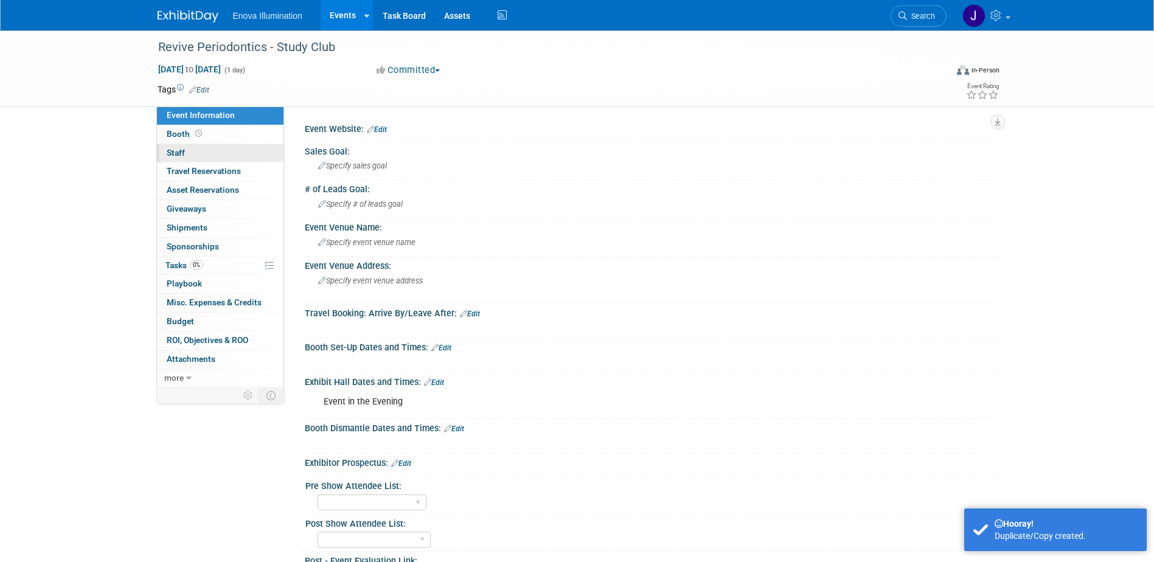
click at [237, 154] on link "0 Staff 0" at bounding box center [220, 153] width 127 height 18
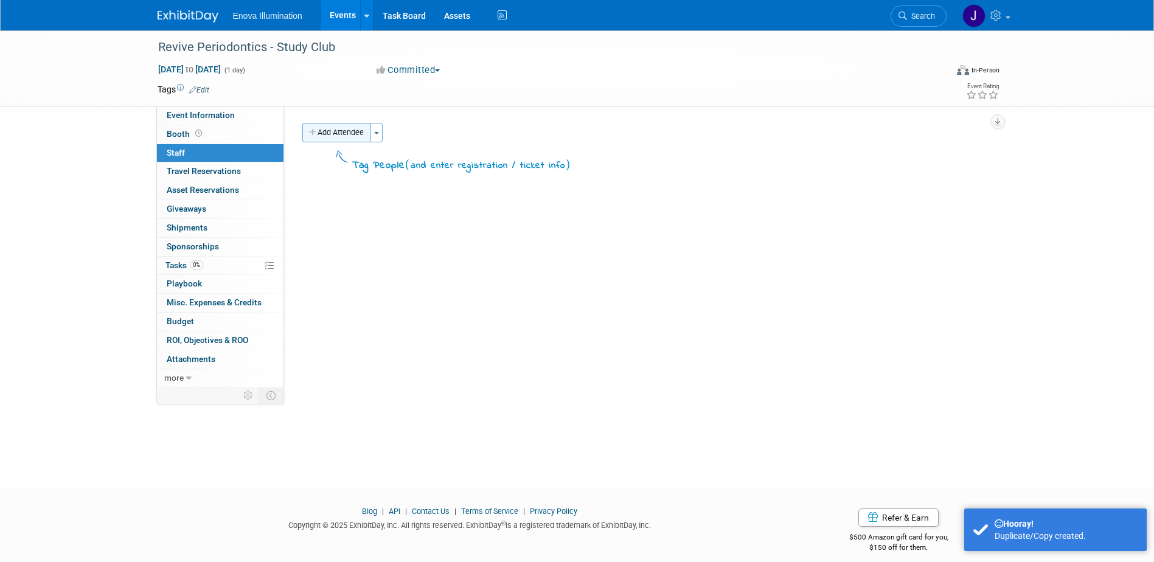
click at [341, 133] on button "Add Attendee" at bounding box center [336, 132] width 69 height 19
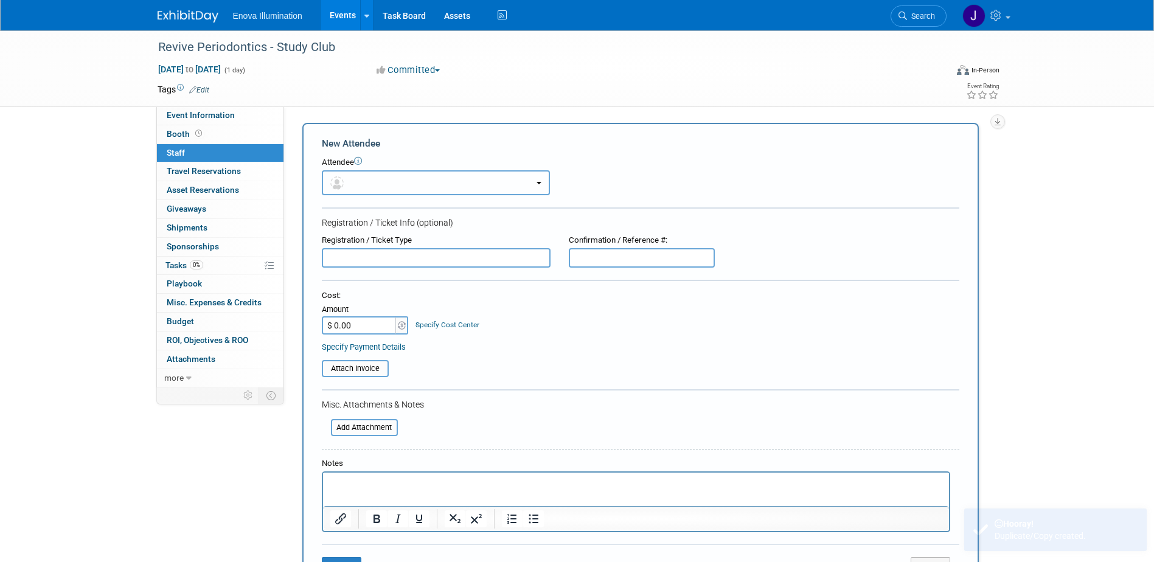
click at [346, 181] on span "button" at bounding box center [339, 183] width 18 height 10
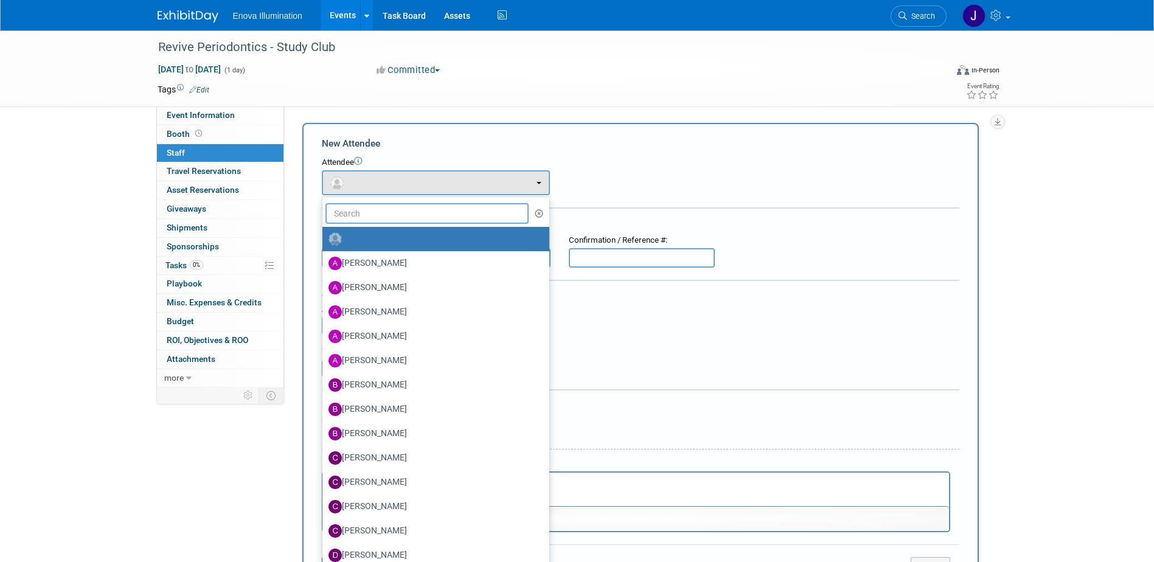
click at [356, 213] on input "text" at bounding box center [428, 213] width 204 height 21
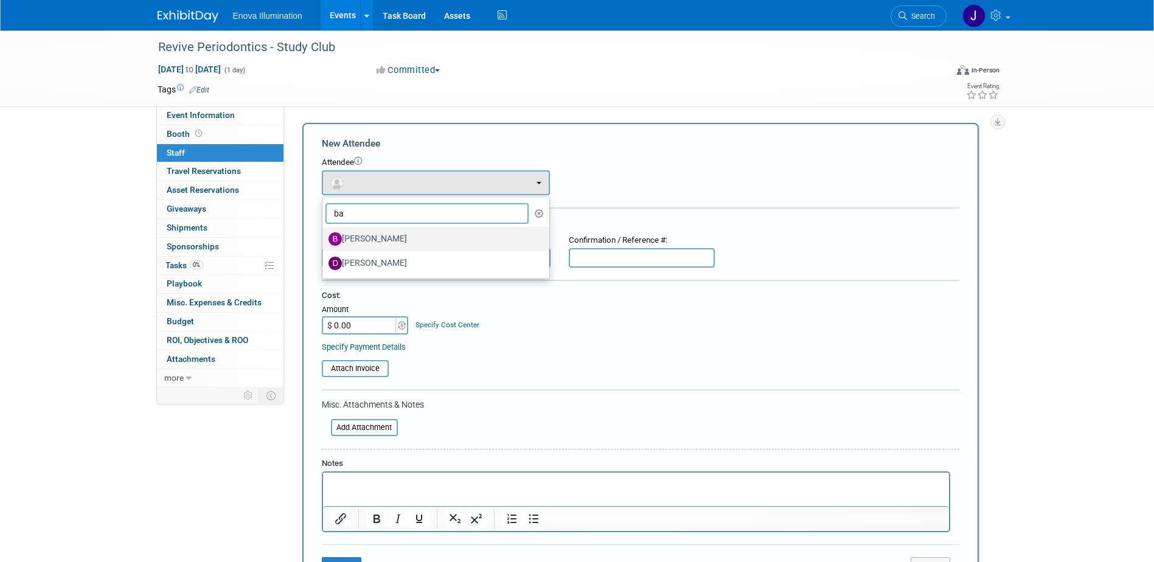
type input "ba"
click at [359, 242] on label "Bailey Green" at bounding box center [433, 238] width 209 height 19
click at [324, 242] on input "Bailey Green" at bounding box center [320, 238] width 8 height 8
select select "29f256f5-ef74-4486-9c3b-d7dae2fe89eb"
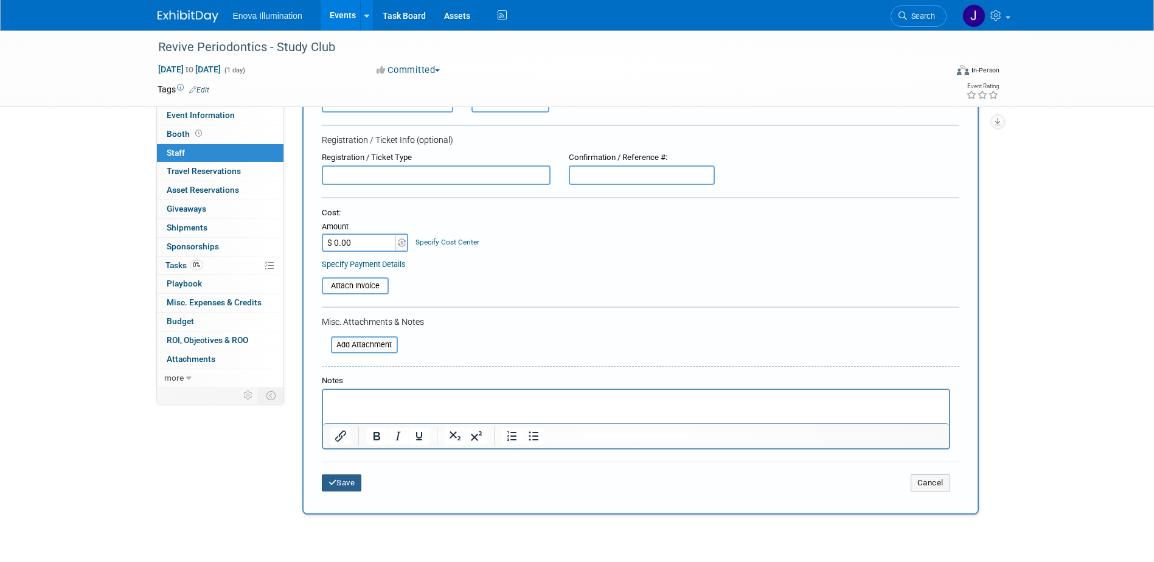
click at [347, 483] on button "Save" at bounding box center [342, 483] width 40 height 17
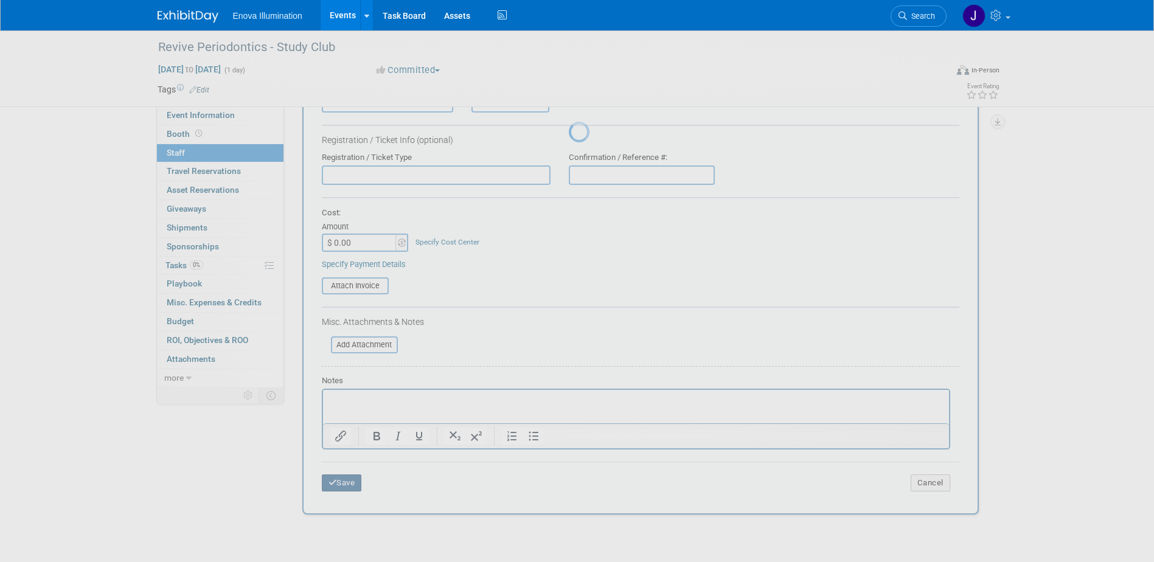
scroll to position [11, 0]
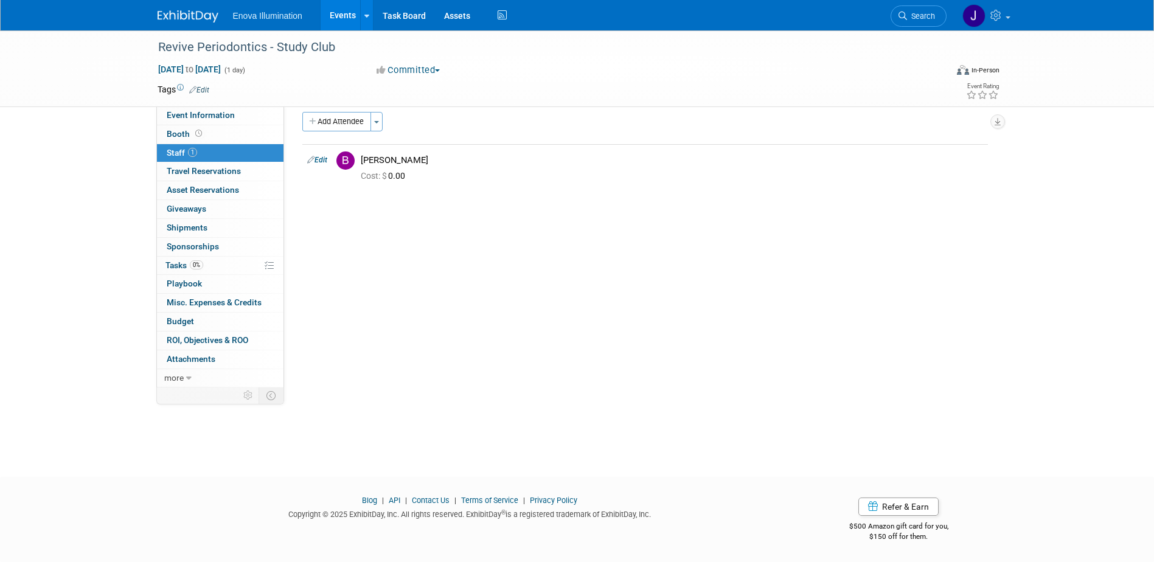
click at [201, 15] on img at bounding box center [188, 16] width 61 height 12
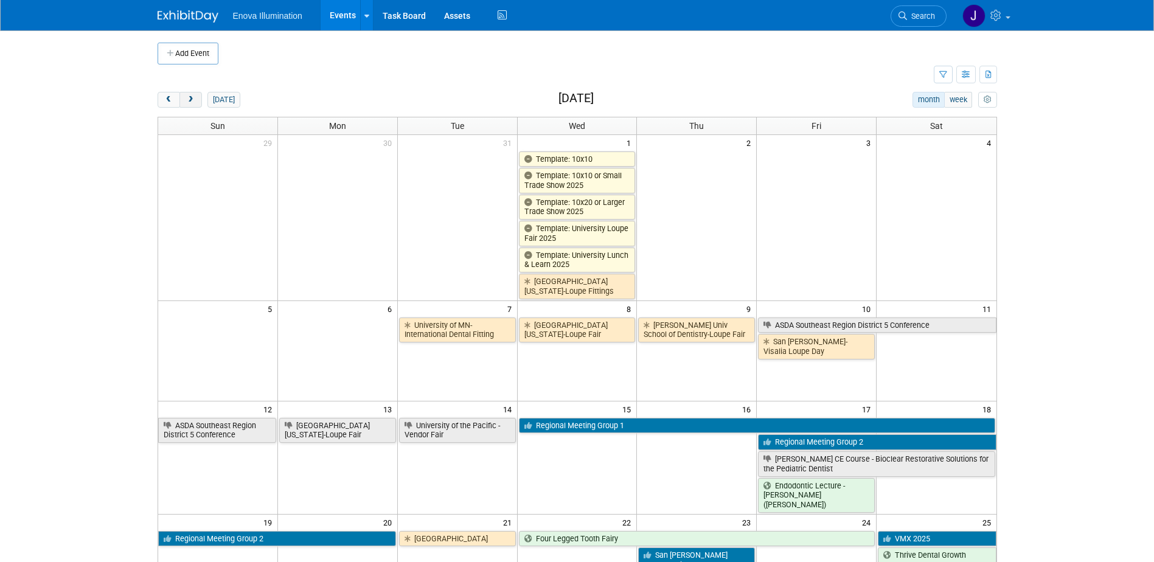
click at [189, 96] on span "next" at bounding box center [190, 100] width 9 height 8
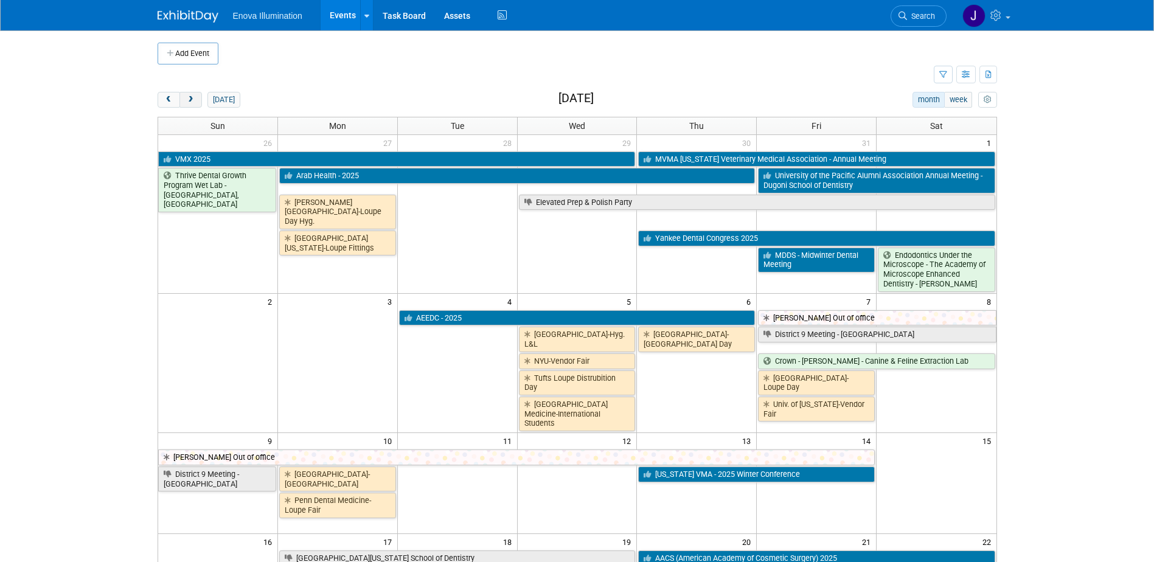
click at [189, 96] on span "next" at bounding box center [190, 100] width 9 height 8
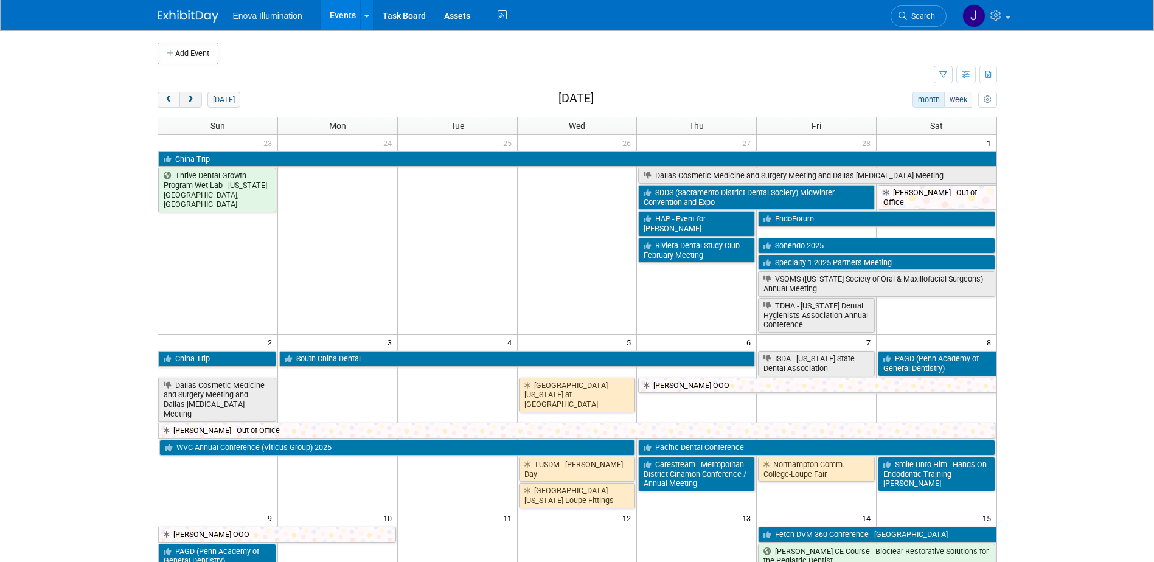
click at [189, 96] on span "next" at bounding box center [190, 100] width 9 height 8
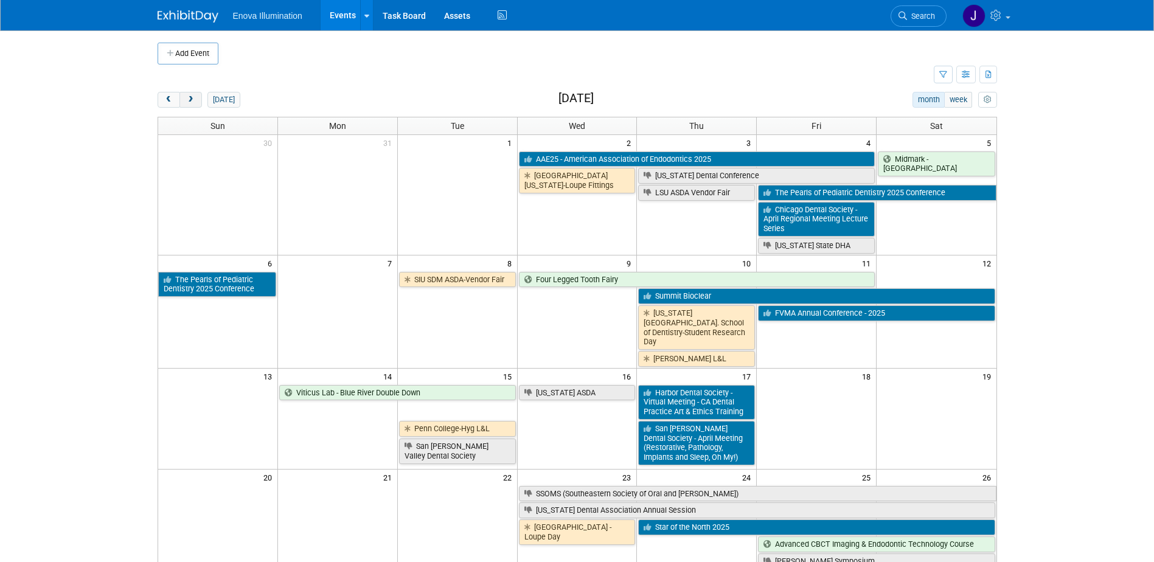
click at [189, 96] on span "next" at bounding box center [190, 100] width 9 height 8
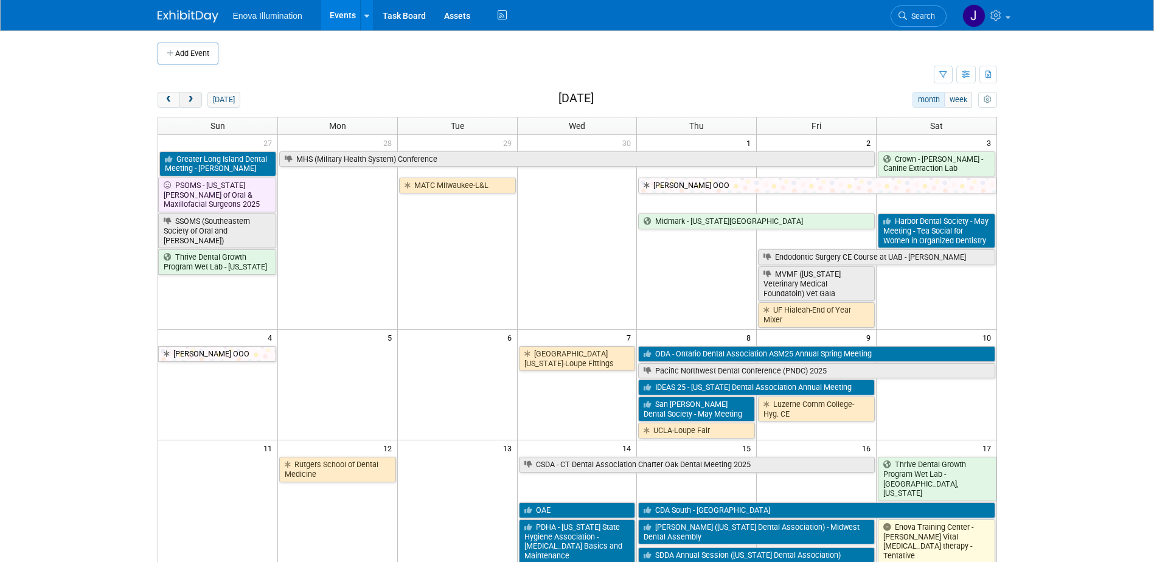
click at [189, 96] on span "next" at bounding box center [190, 100] width 9 height 8
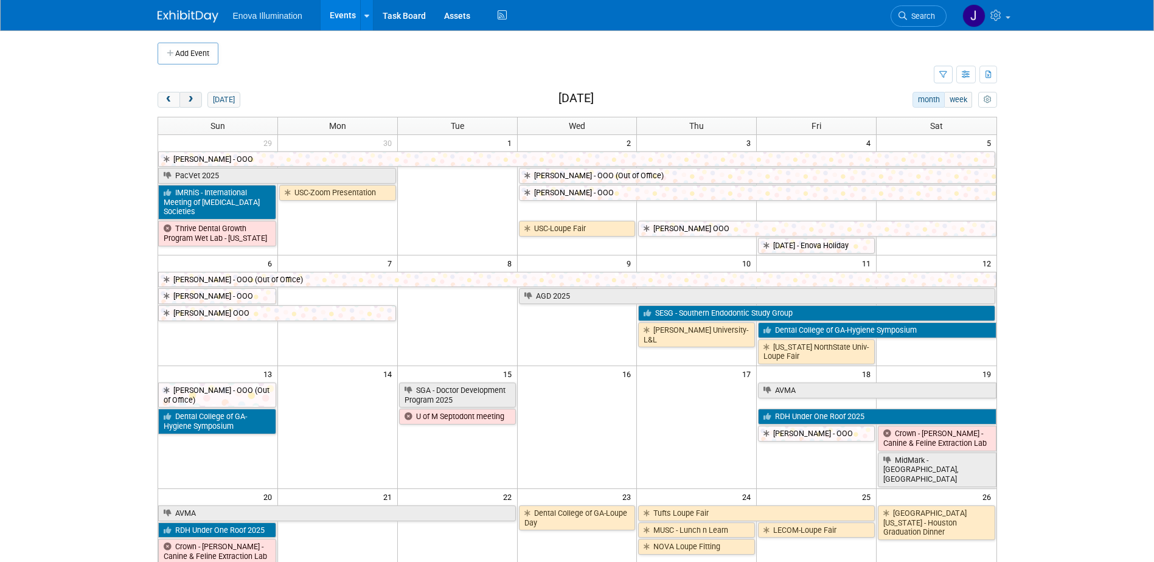
click at [189, 96] on span "next" at bounding box center [190, 100] width 9 height 8
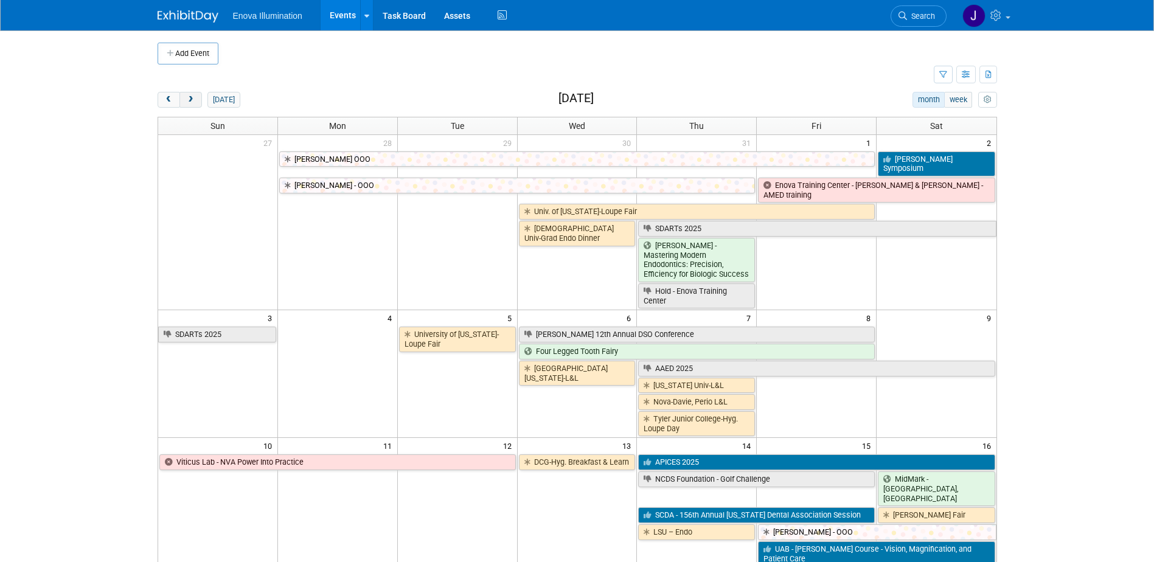
click at [189, 96] on span "next" at bounding box center [190, 100] width 9 height 8
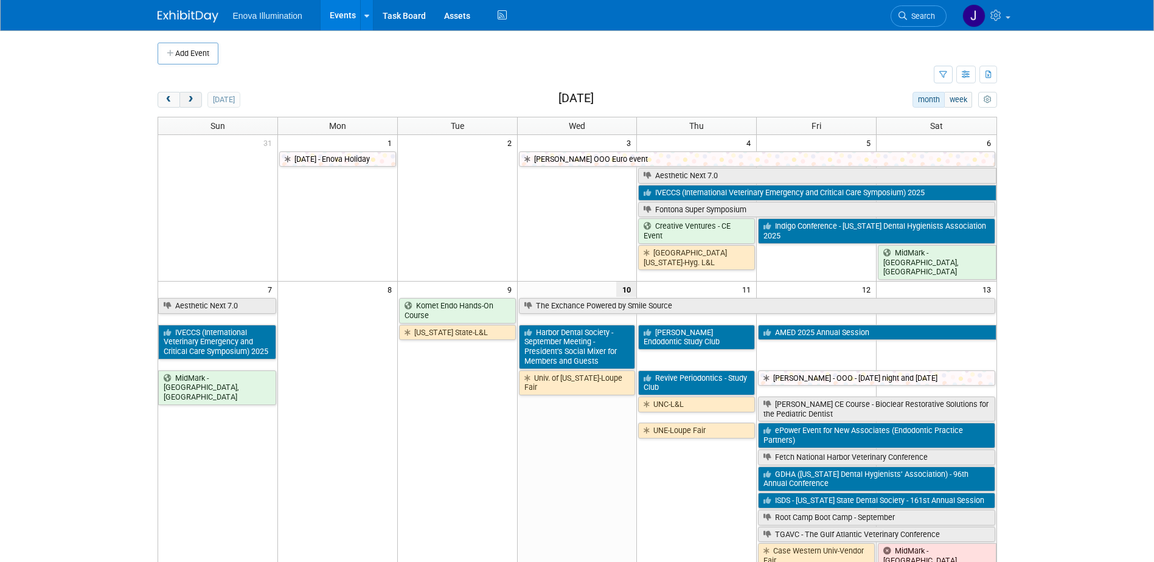
click at [189, 96] on span "next" at bounding box center [190, 100] width 9 height 8
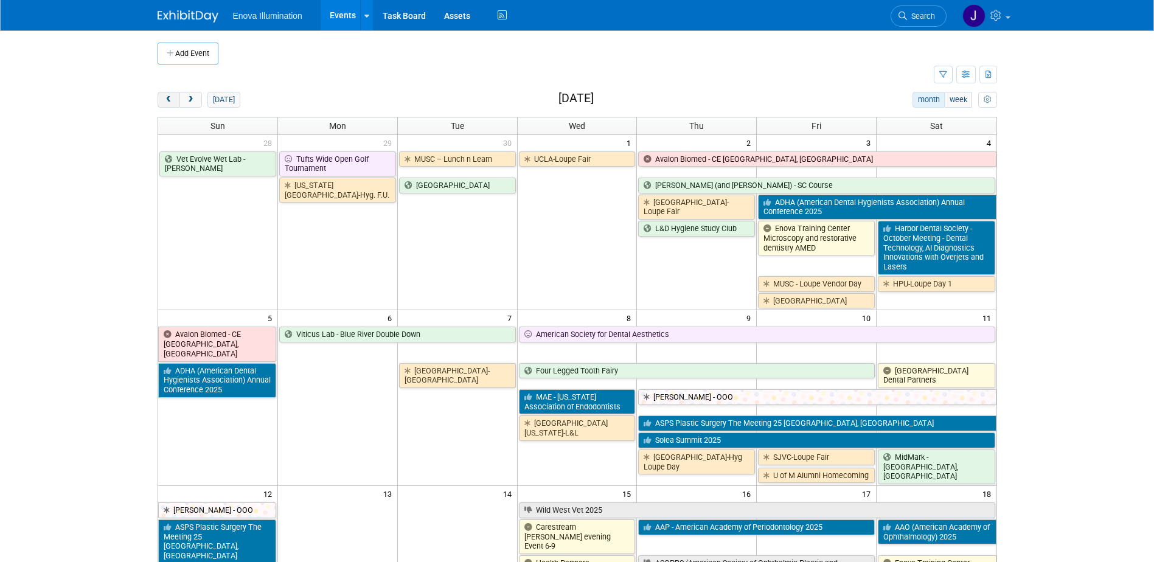
click at [173, 98] on button "prev" at bounding box center [169, 100] width 23 height 16
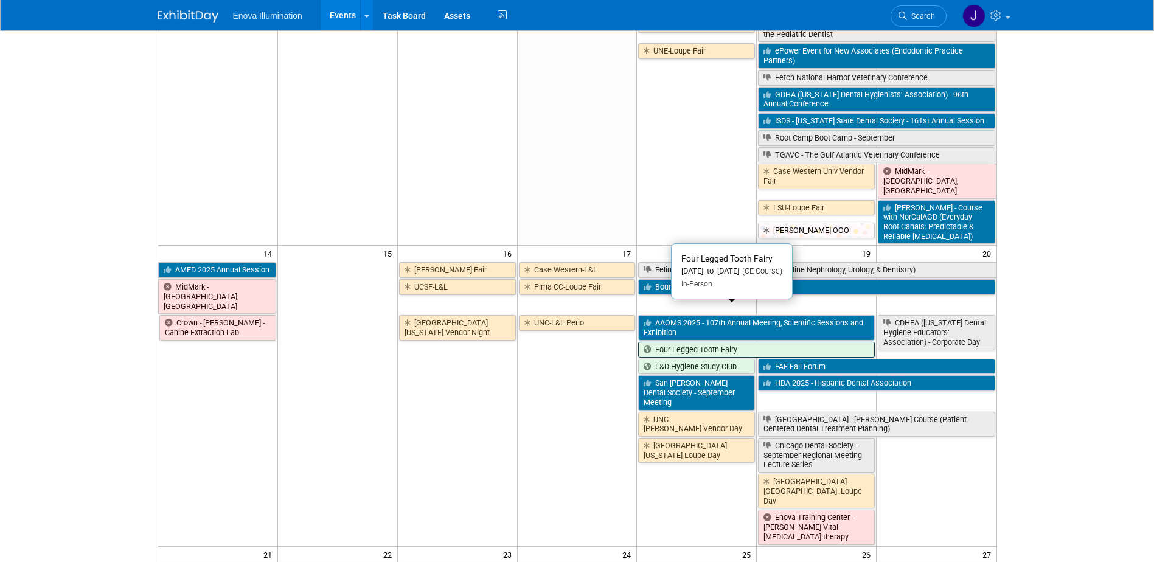
scroll to position [487, 0]
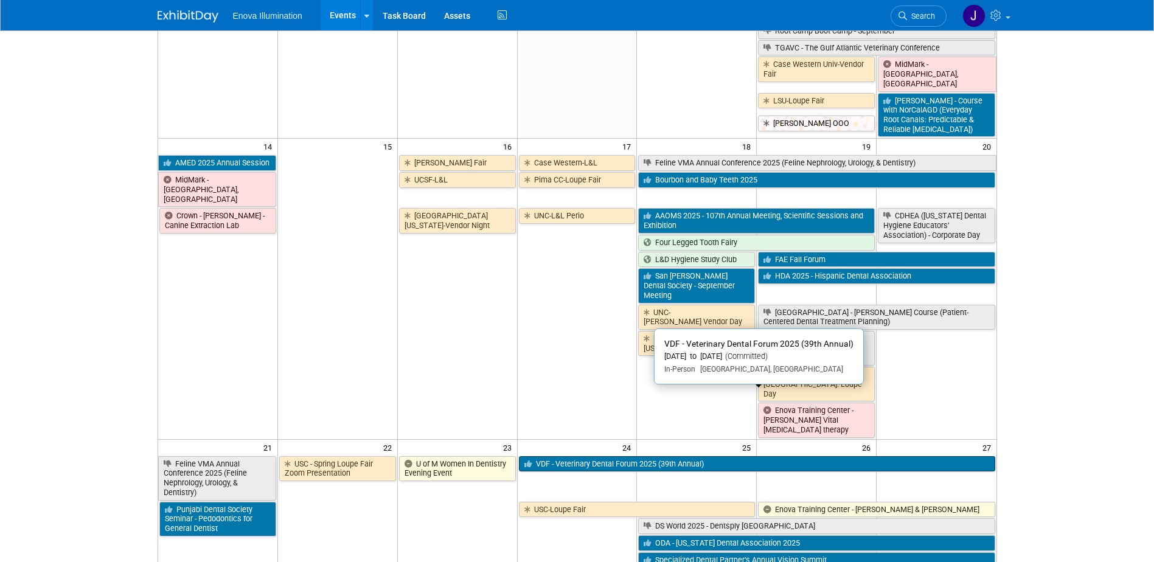
click at [615, 456] on link "VDF - Veterinary Dental Forum 2025 (39th Annual)" at bounding box center [757, 464] width 477 height 16
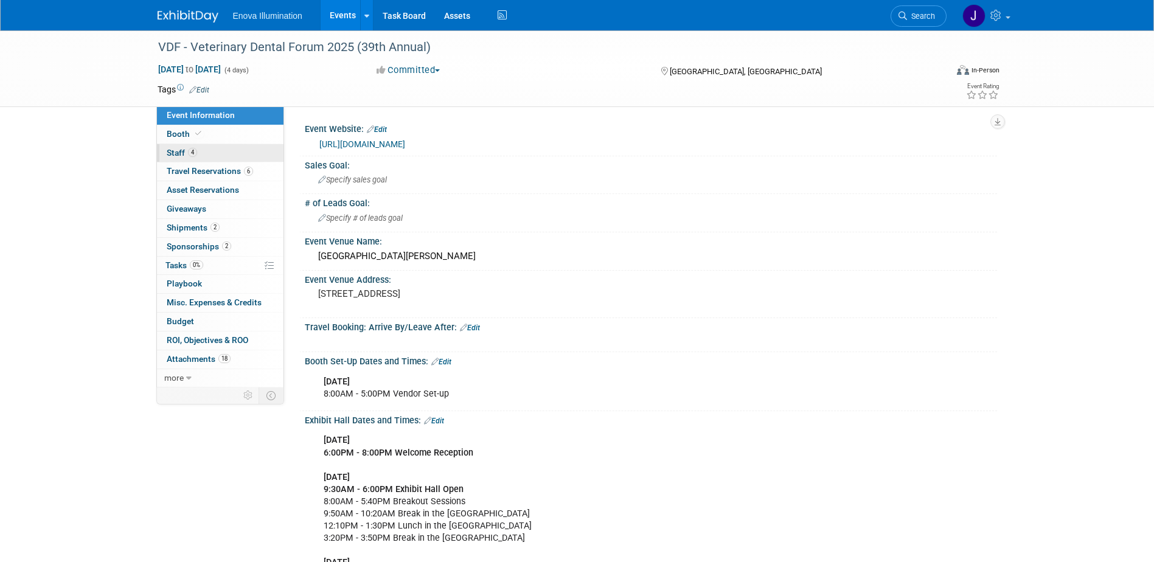
click at [239, 150] on link "4 Staff 4" at bounding box center [220, 153] width 127 height 18
